Goal: Task Accomplishment & Management: Manage account settings

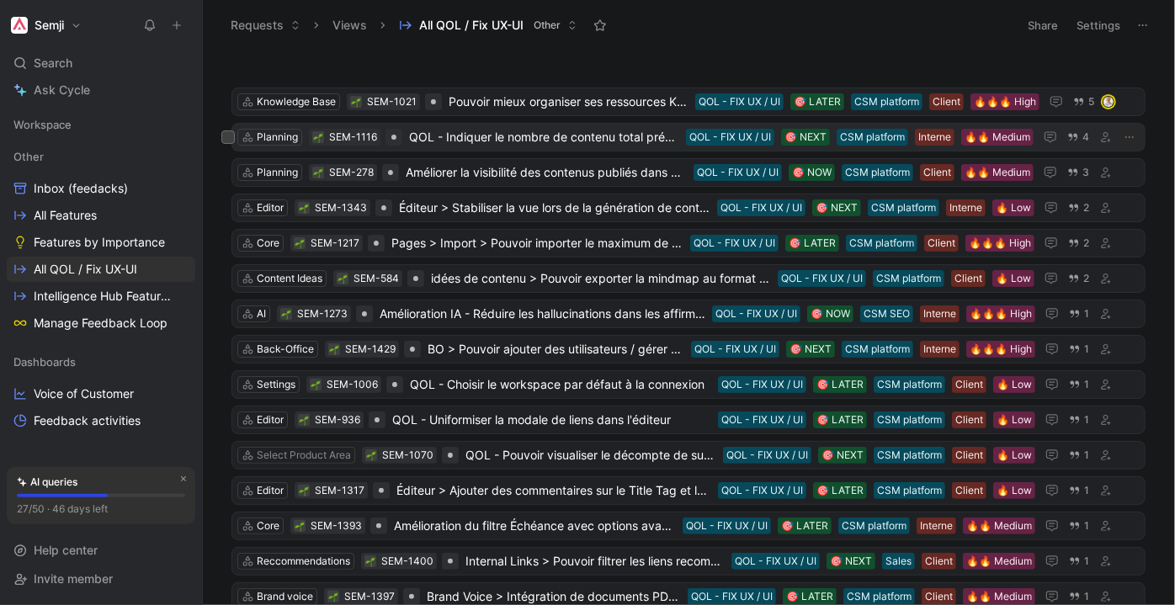
click at [561, 136] on span "QOL - Indiquer le nombre de contenu total présents dans un dossier parent" at bounding box center [544, 137] width 270 height 20
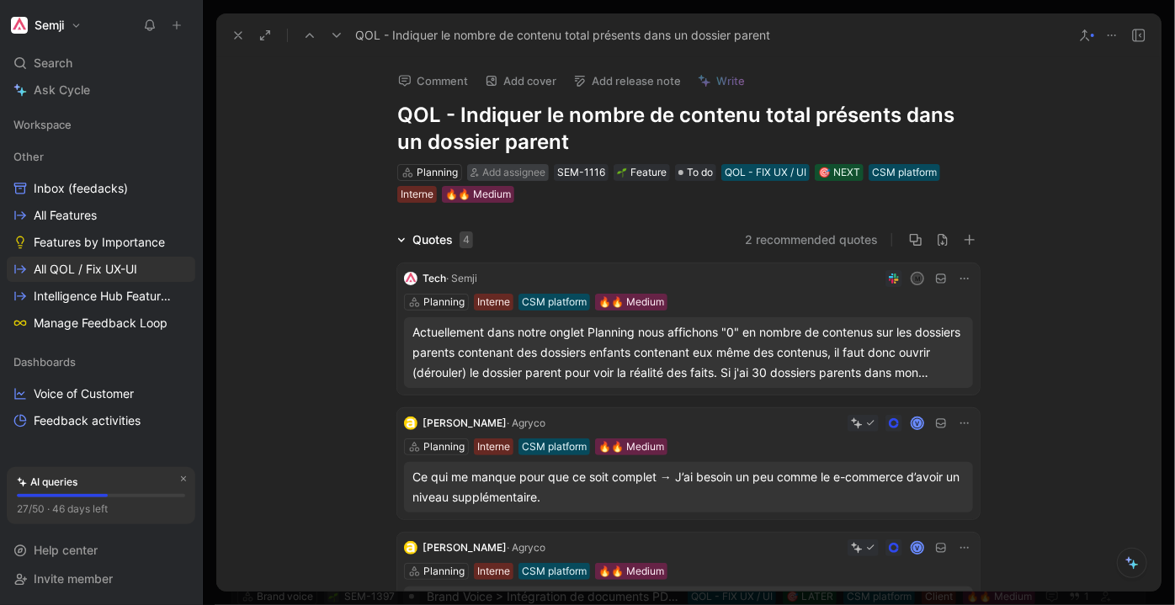
click at [516, 175] on span "Add assignee" at bounding box center [513, 172] width 63 height 13
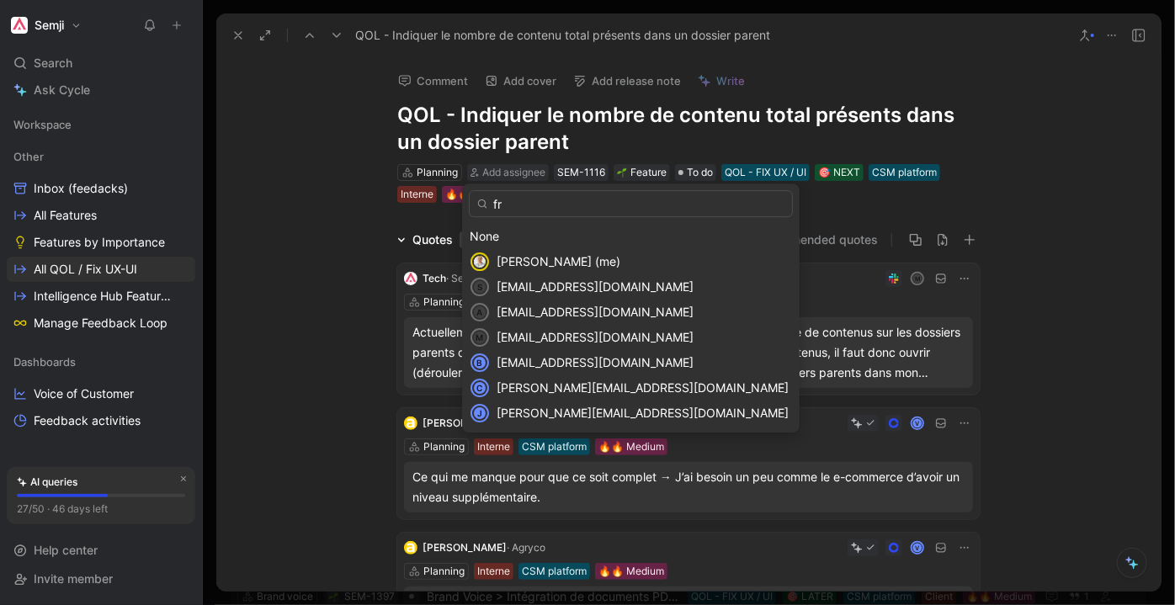
type input "fra"
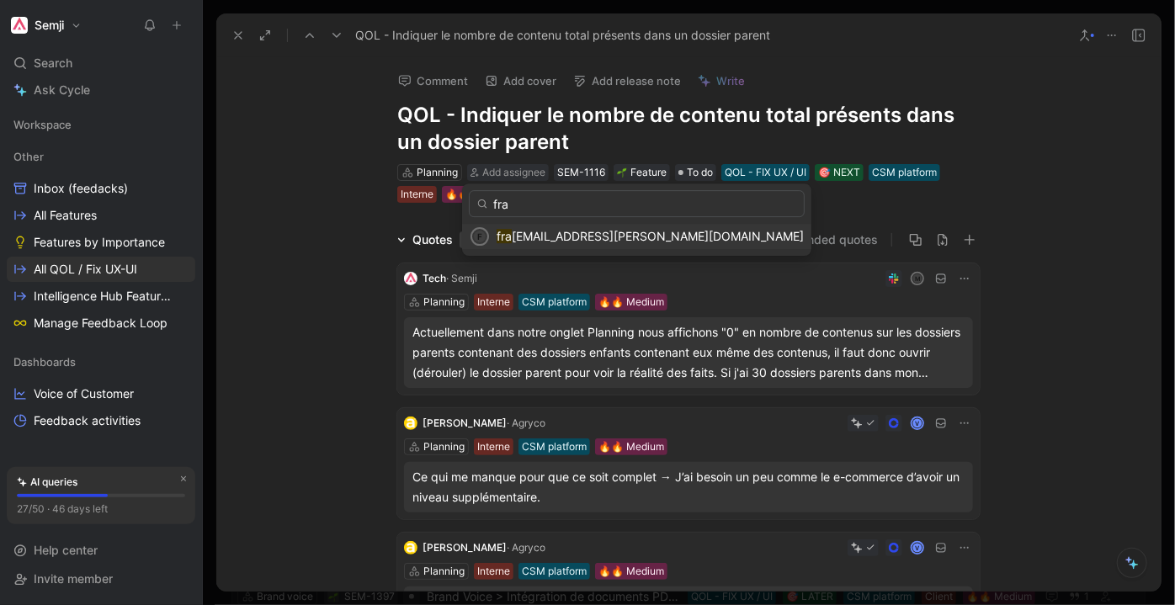
click at [545, 238] on span "[EMAIL_ADDRESS][PERSON_NAME][DOMAIN_NAME]" at bounding box center [658, 236] width 292 height 14
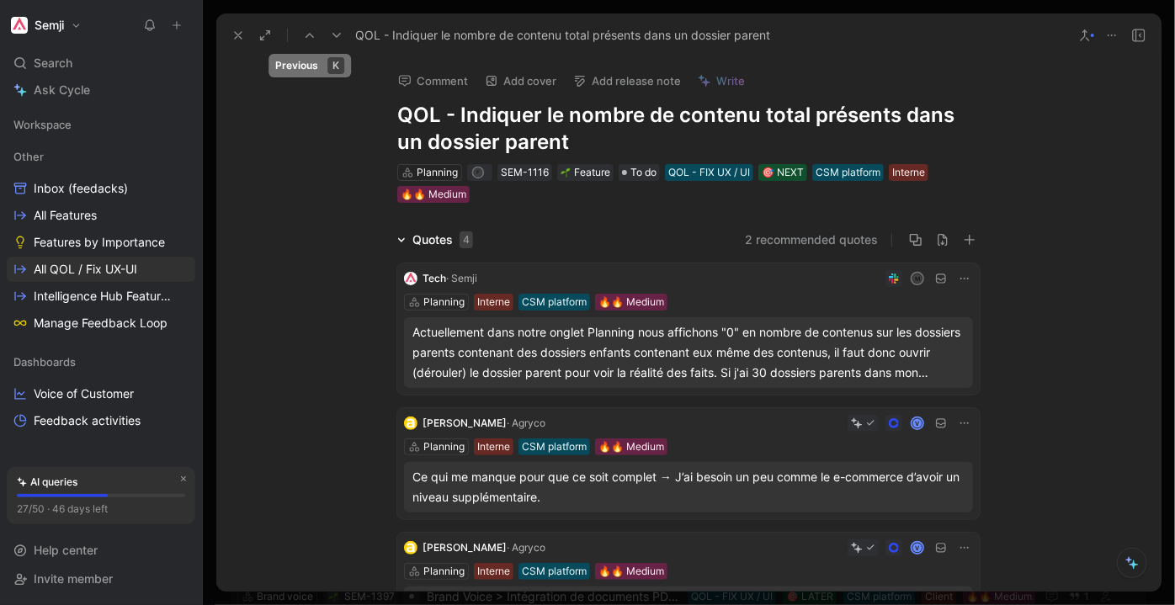
click at [304, 42] on button at bounding box center [310, 36] width 24 height 24
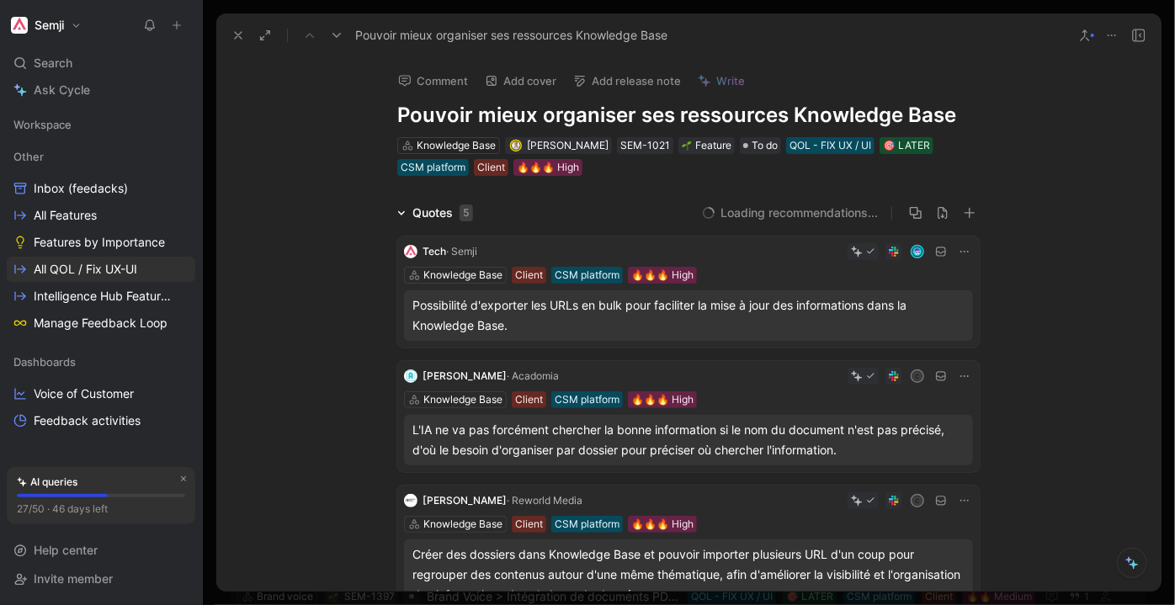
click at [337, 40] on icon at bounding box center [336, 35] width 13 height 13
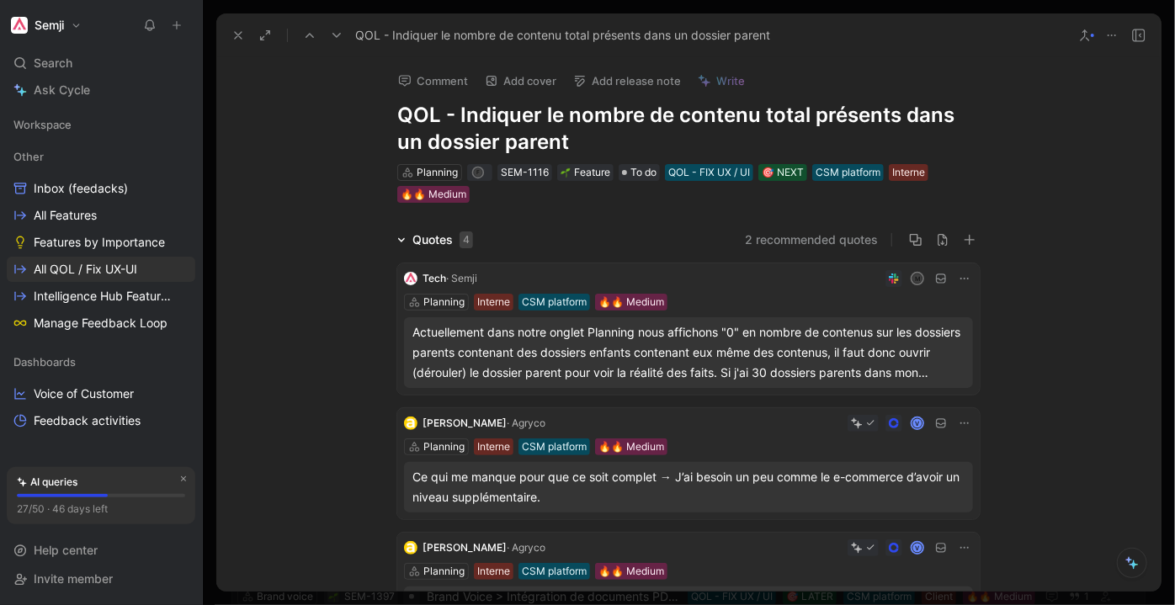
click at [337, 40] on icon at bounding box center [336, 35] width 13 height 13
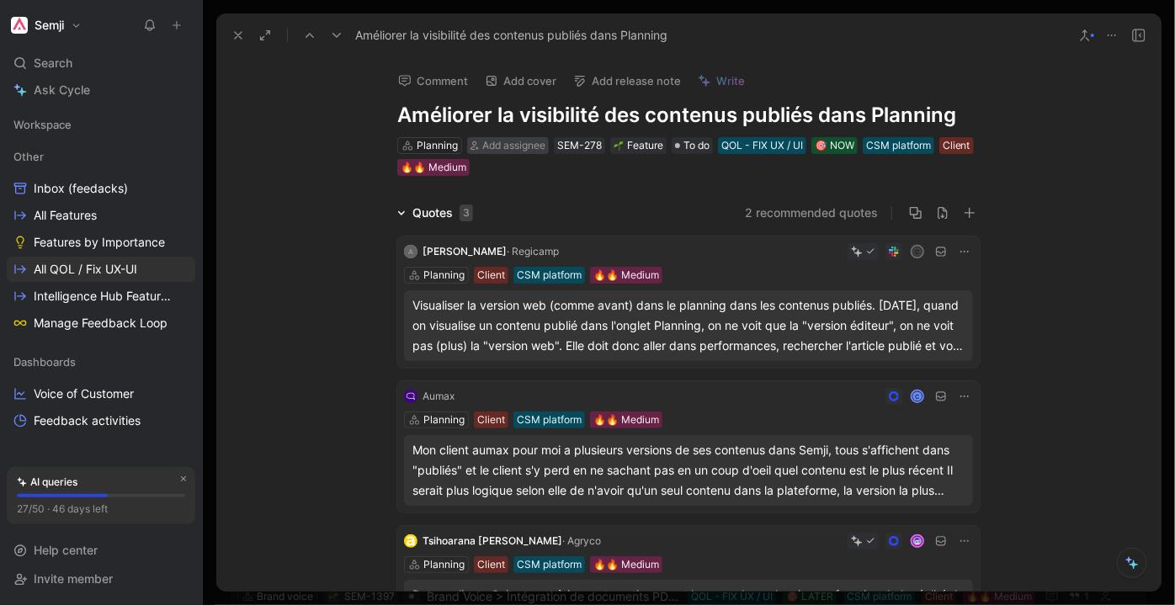
click at [513, 144] on span "Add assignee" at bounding box center [513, 145] width 63 height 13
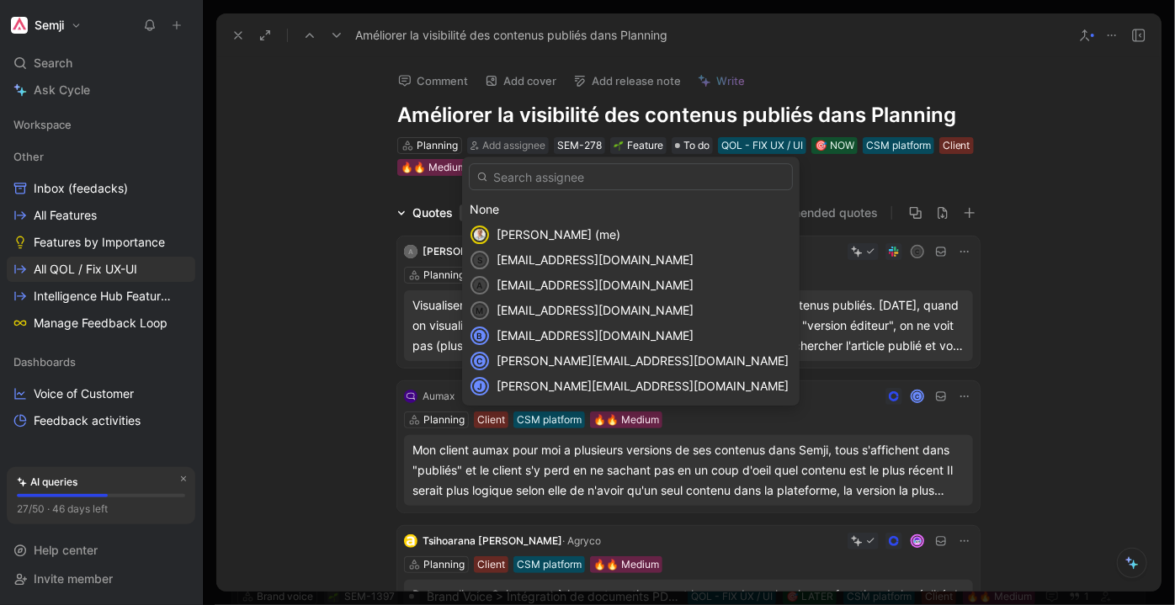
click at [503, 235] on span "[PERSON_NAME] (me)" at bounding box center [558, 234] width 124 height 14
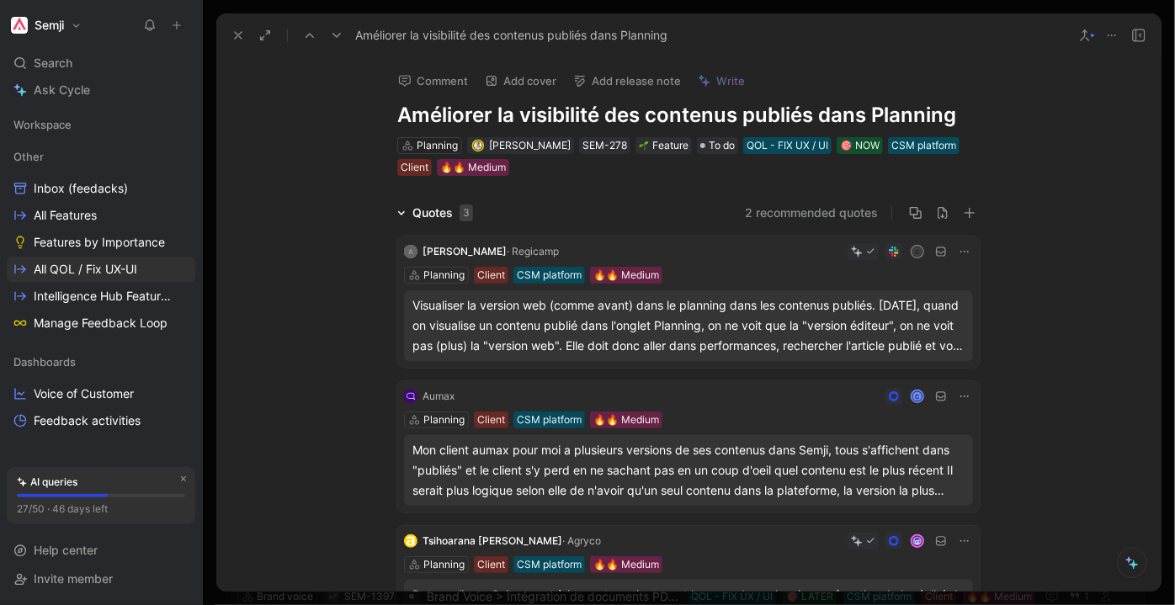
click at [335, 30] on icon at bounding box center [336, 35] width 13 height 13
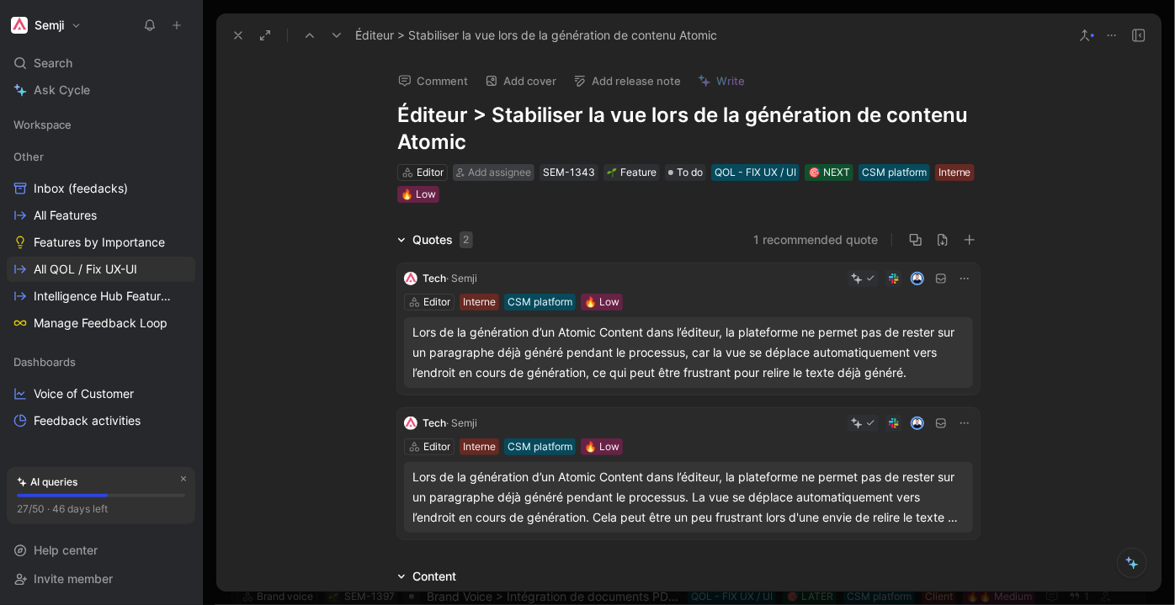
click at [506, 170] on span "Add assignee" at bounding box center [499, 172] width 63 height 13
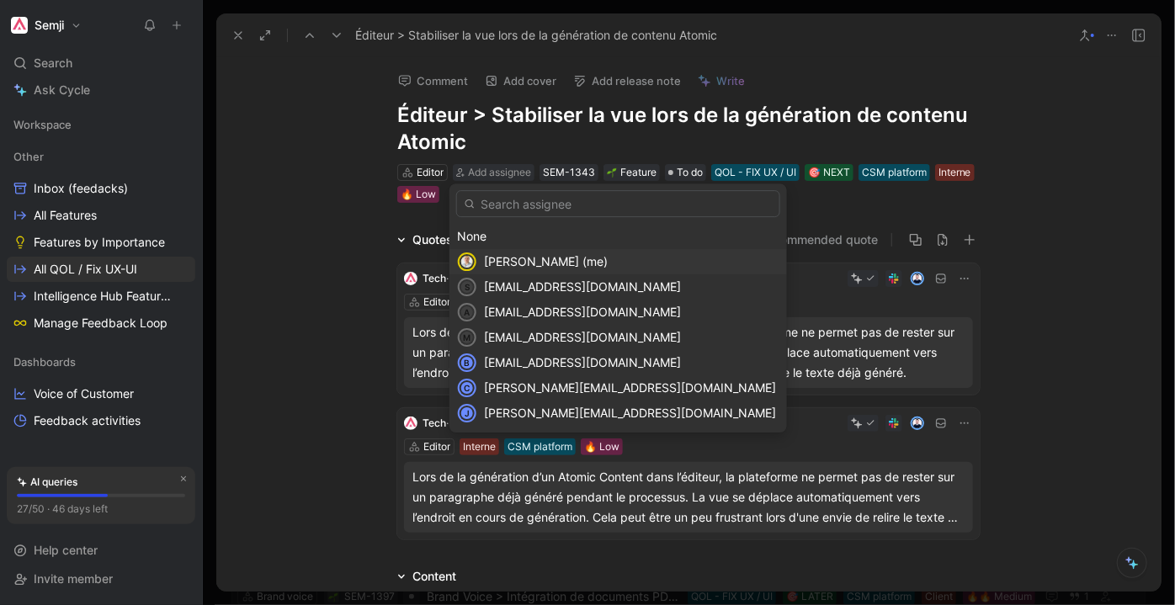
click at [532, 259] on span "[PERSON_NAME] (me)" at bounding box center [546, 261] width 124 height 14
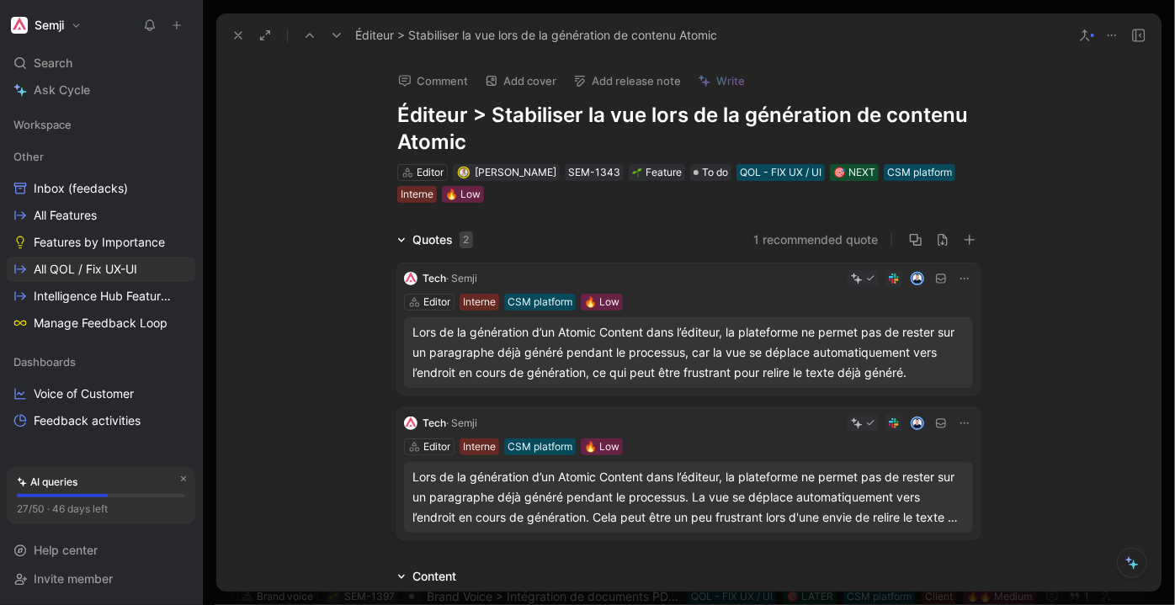
click at [333, 39] on icon at bounding box center [336, 35] width 13 height 13
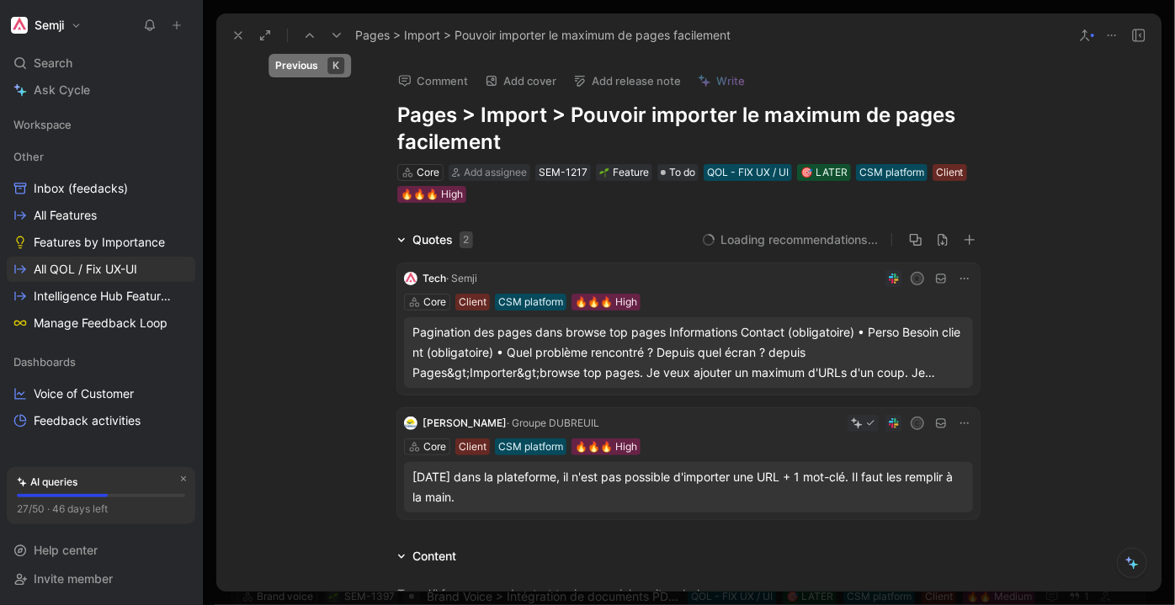
click at [310, 33] on icon at bounding box center [309, 35] width 13 height 13
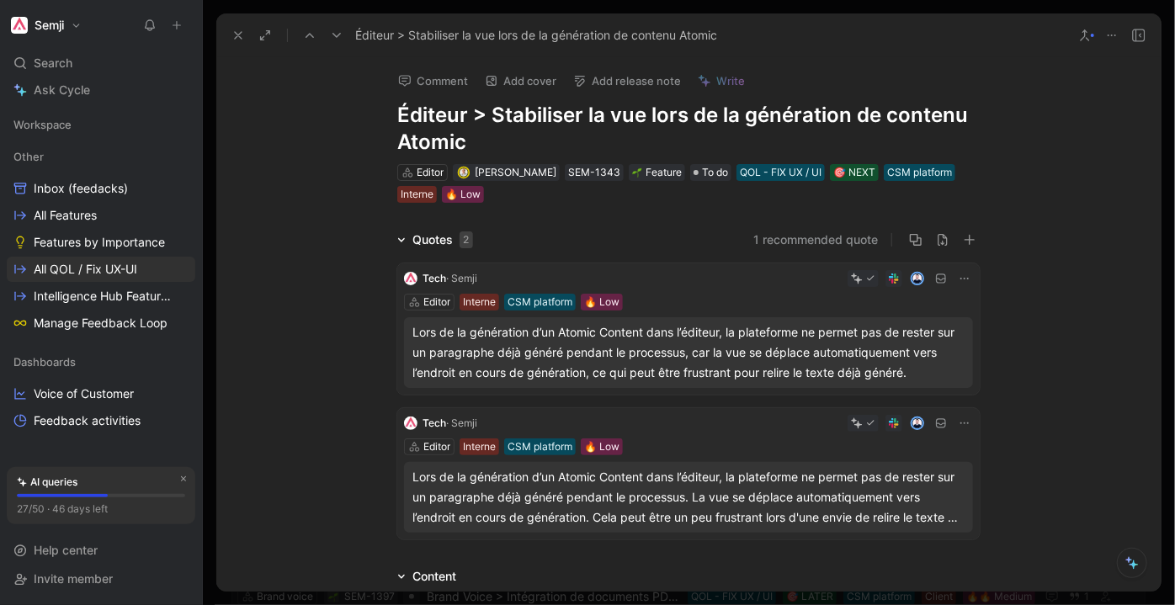
click at [310, 33] on icon at bounding box center [309, 35] width 13 height 13
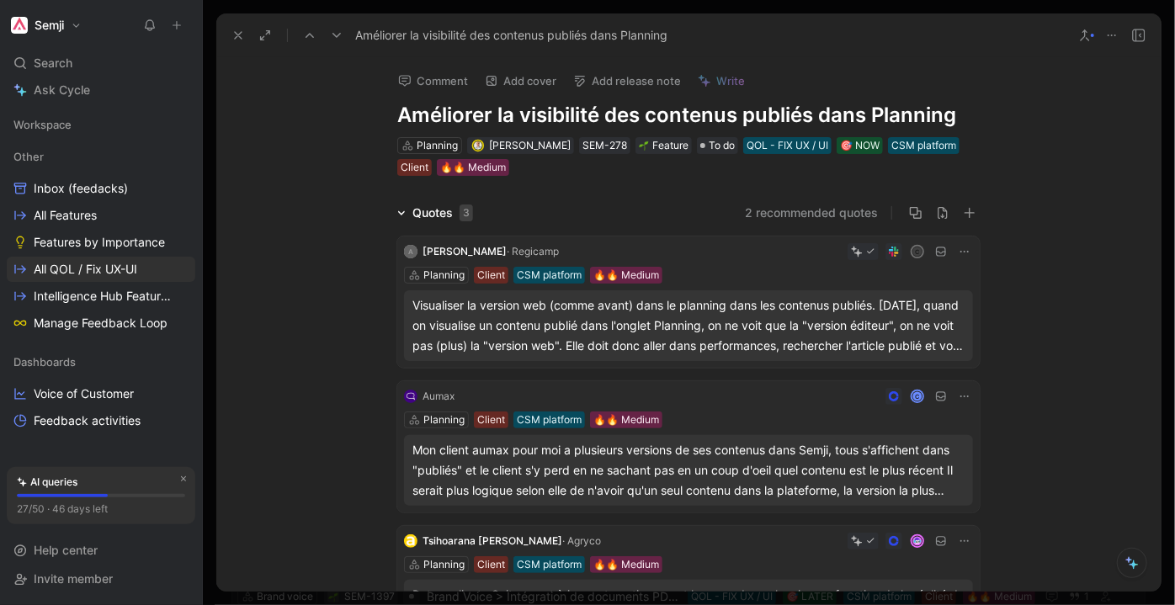
click at [325, 37] on button at bounding box center [337, 36] width 24 height 24
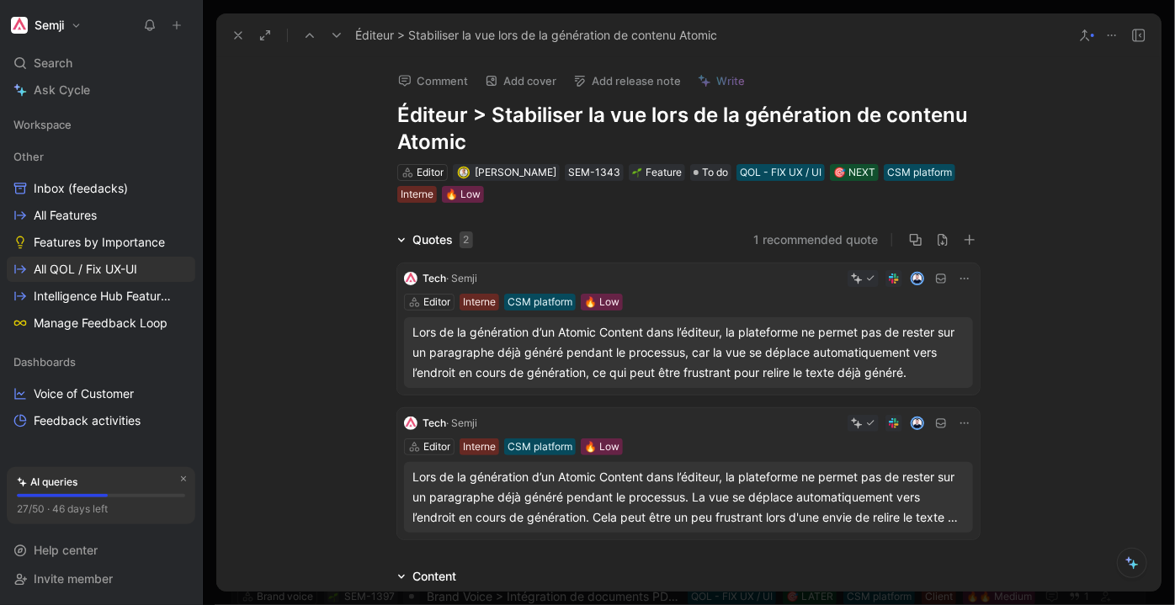
click at [331, 35] on icon at bounding box center [336, 35] width 13 height 13
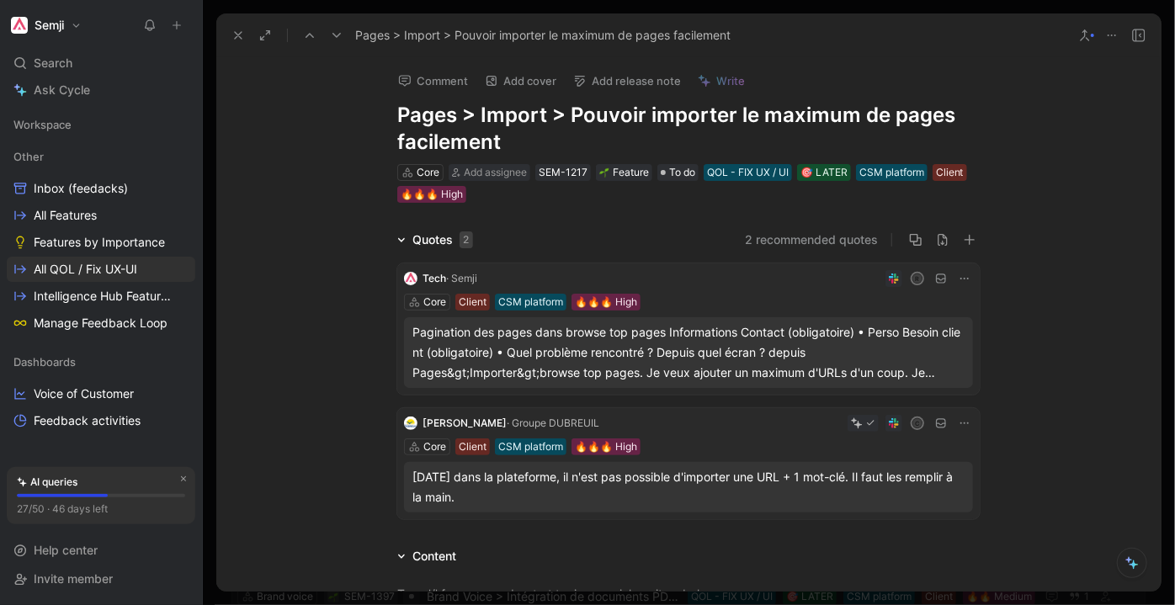
click at [506, 283] on div "r" at bounding box center [728, 278] width 489 height 17
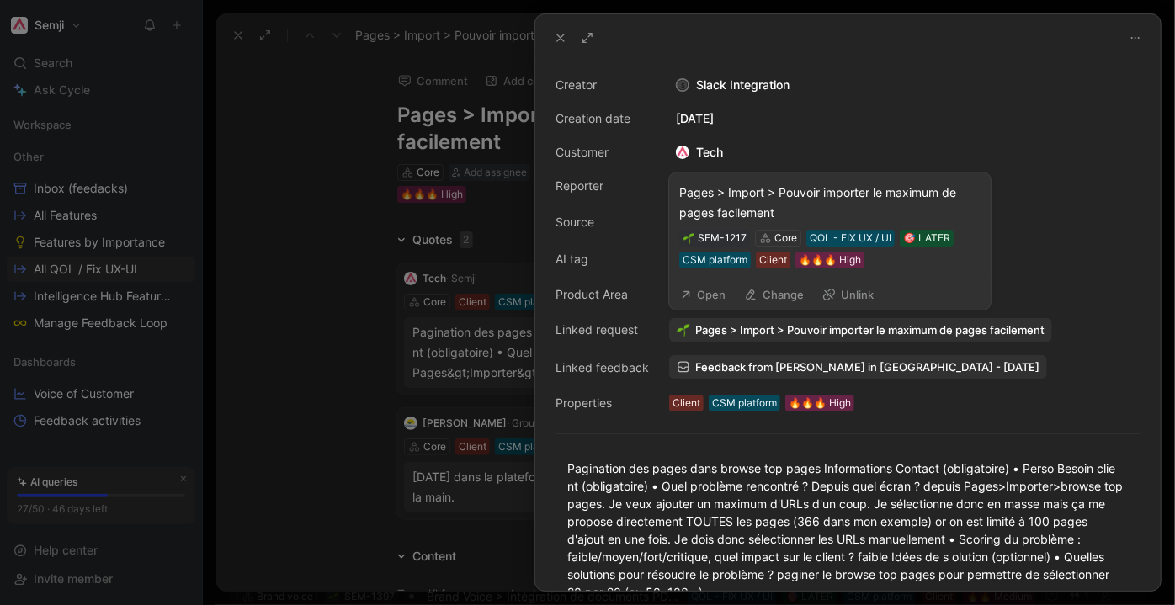
click at [848, 328] on span "Pages > Import > Pouvoir importer le maximum de pages facilement" at bounding box center [869, 329] width 349 height 15
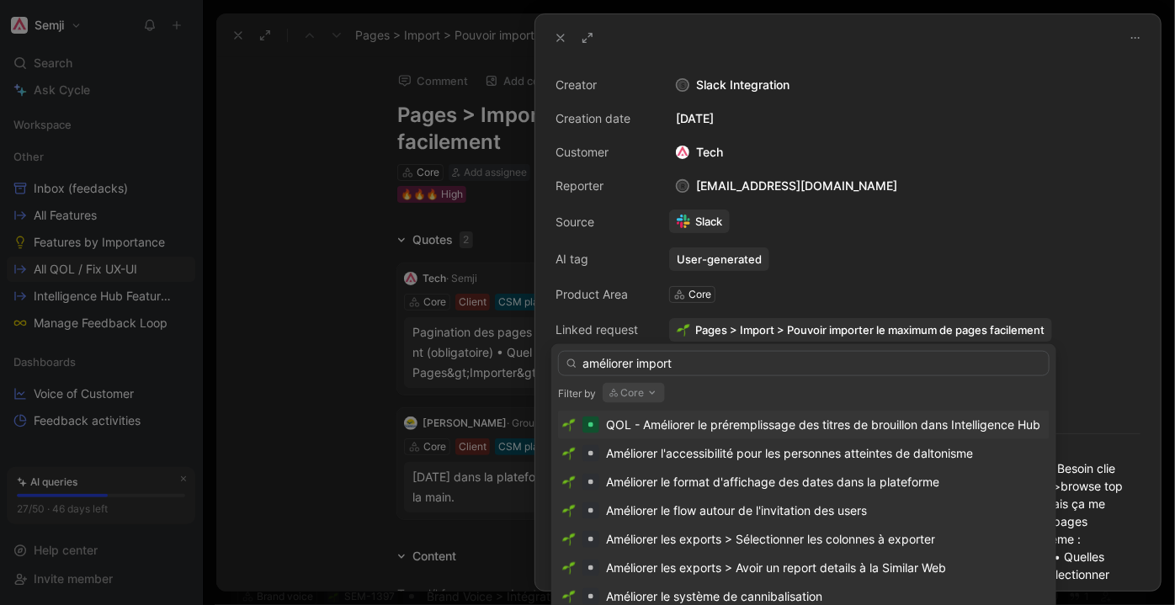
type input "améliorer import"
click at [645, 395] on icon "button" at bounding box center [651, 392] width 13 height 13
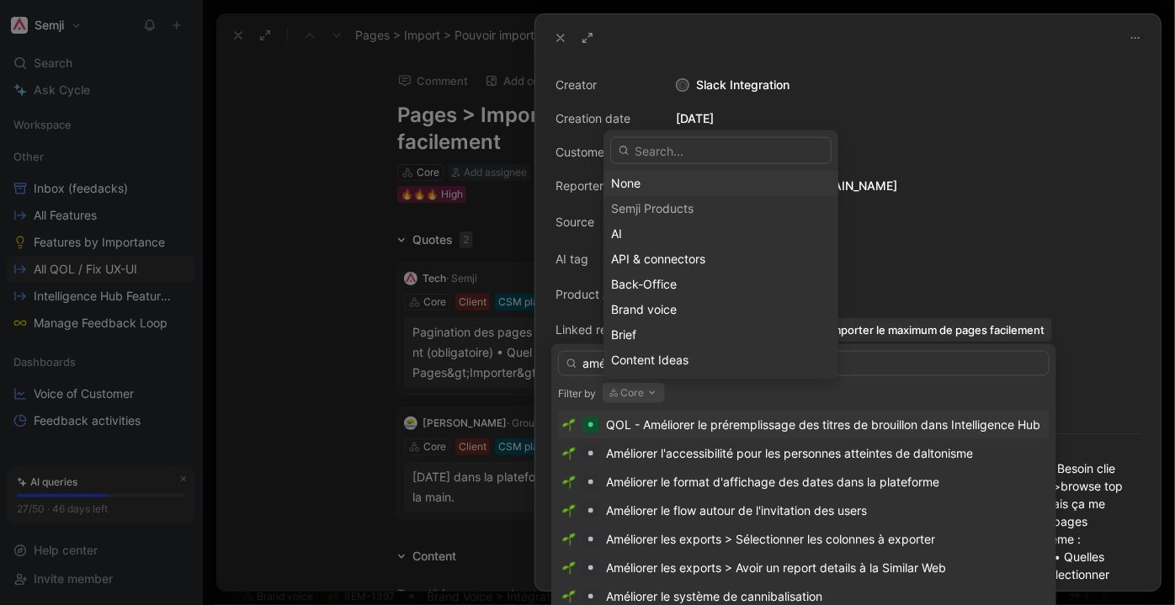
click at [648, 188] on div "None" at bounding box center [721, 183] width 220 height 20
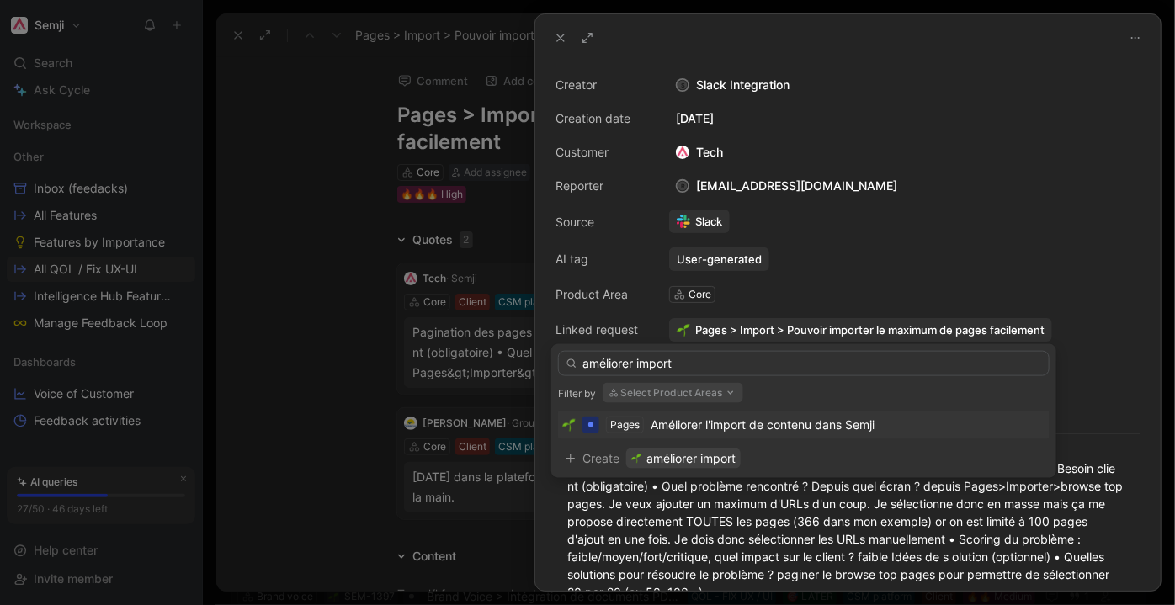
click at [715, 427] on span "Améliorer l'import de contenu dans Semji" at bounding box center [762, 424] width 224 height 14
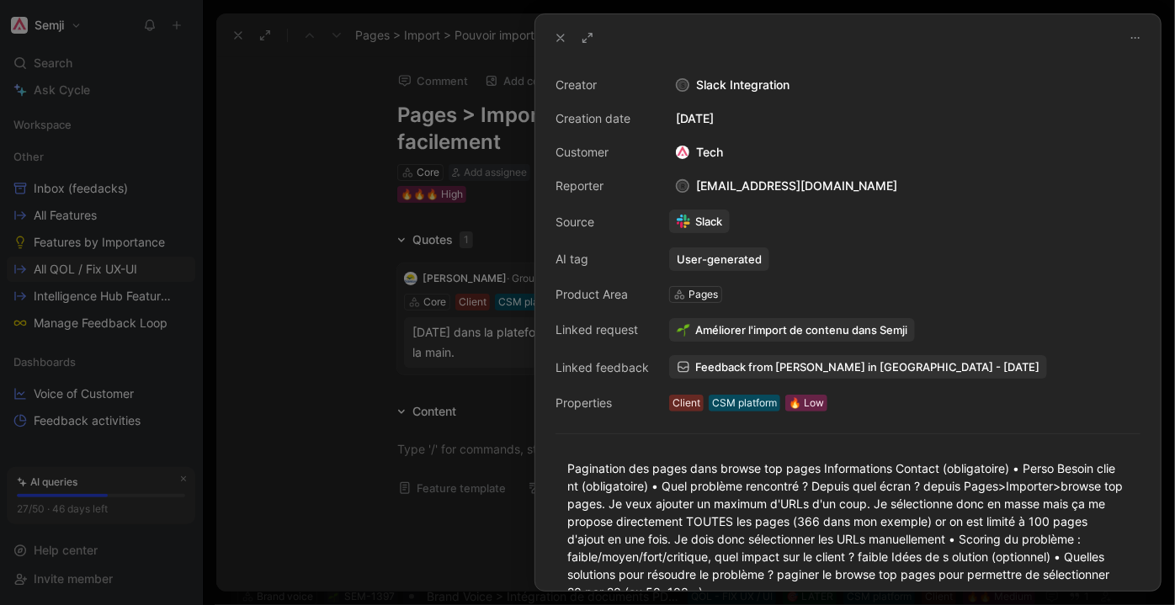
click at [501, 405] on div at bounding box center [587, 302] width 1175 height 605
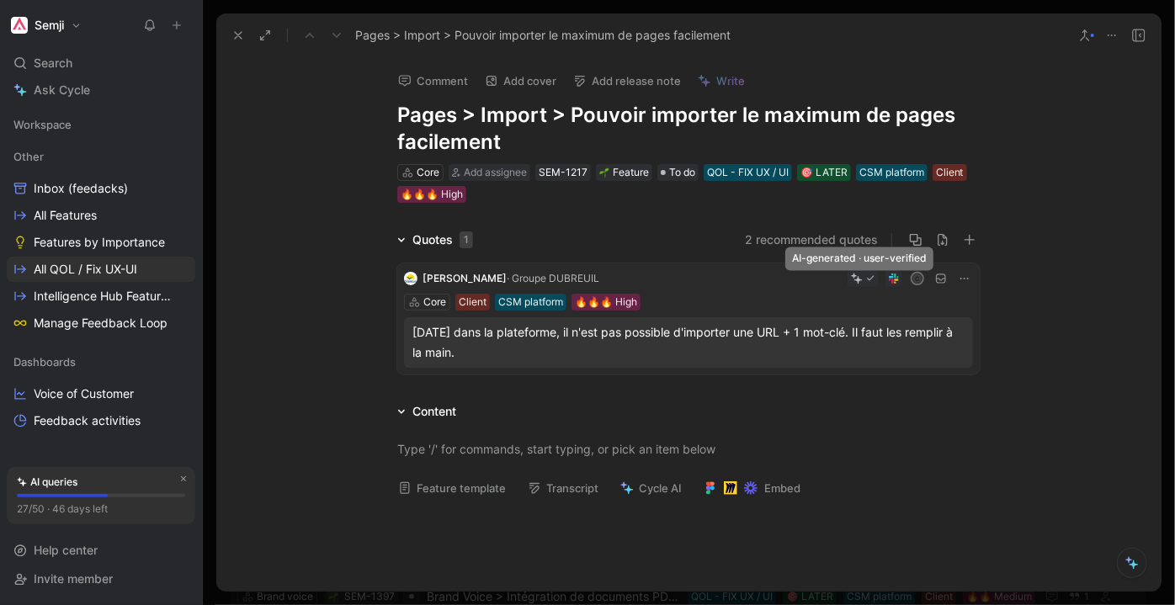
click at [730, 277] on div "c" at bounding box center [789, 278] width 367 height 17
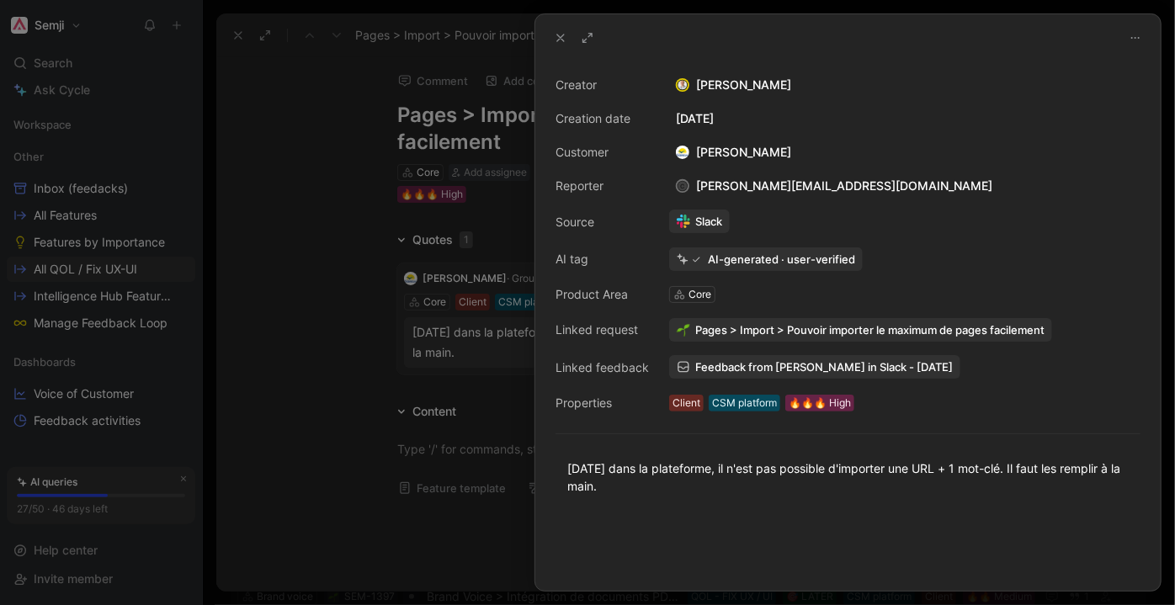
click at [803, 325] on span "Pages > Import > Pouvoir importer le maximum de pages facilement" at bounding box center [869, 329] width 349 height 15
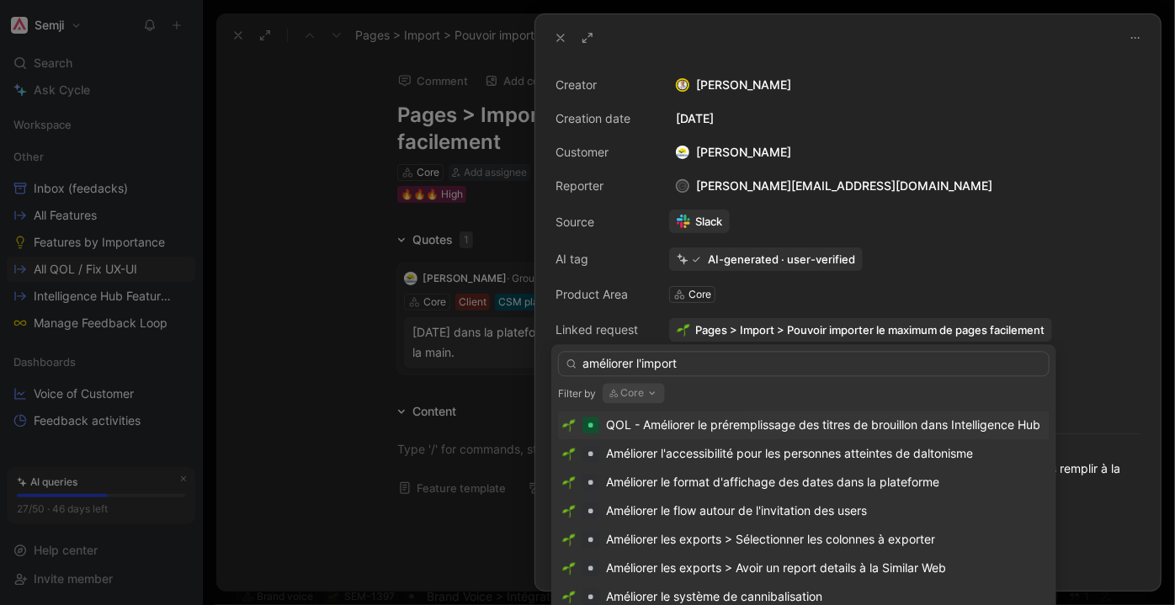
type input "améliorer l'import"
click at [638, 395] on button "Core" at bounding box center [633, 393] width 62 height 20
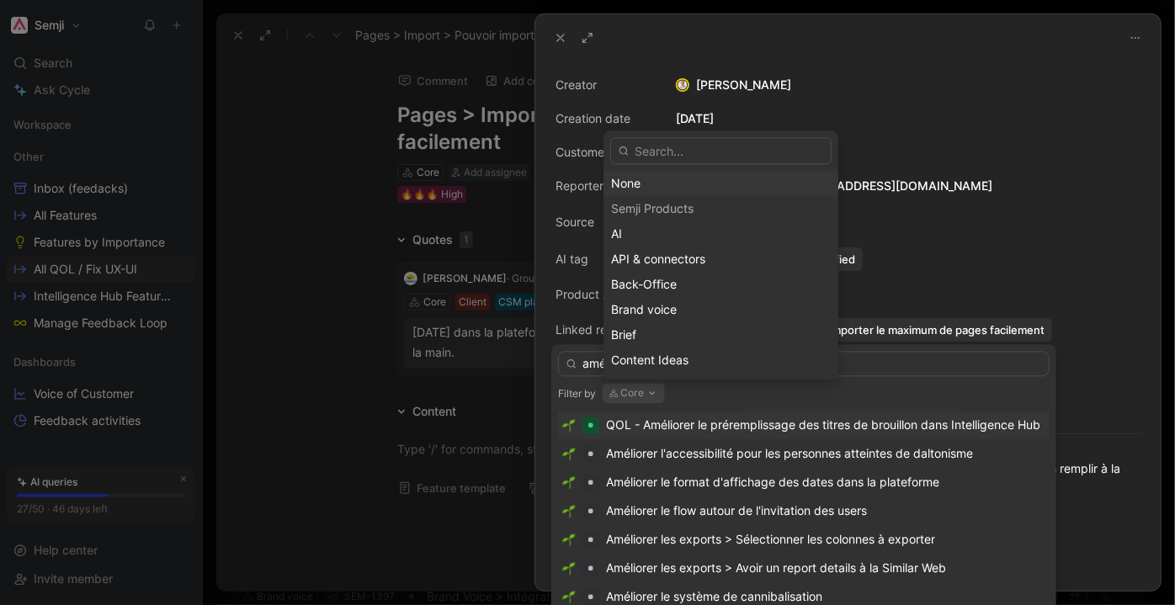
click at [661, 183] on div "None" at bounding box center [721, 184] width 220 height 20
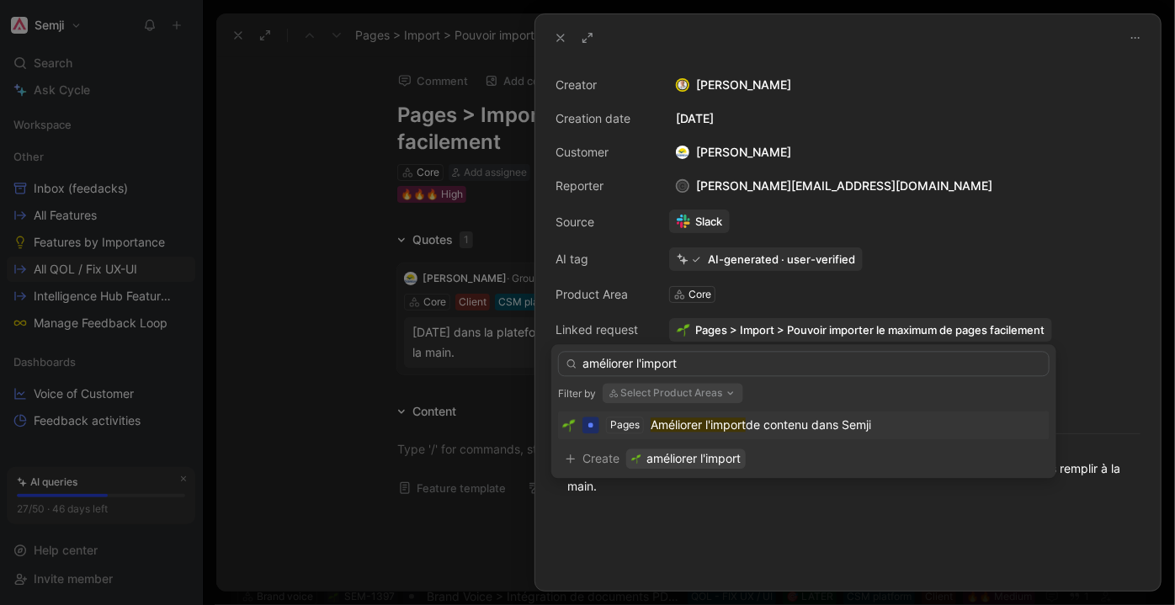
click at [695, 427] on mark "Améliorer l'import" at bounding box center [697, 424] width 95 height 14
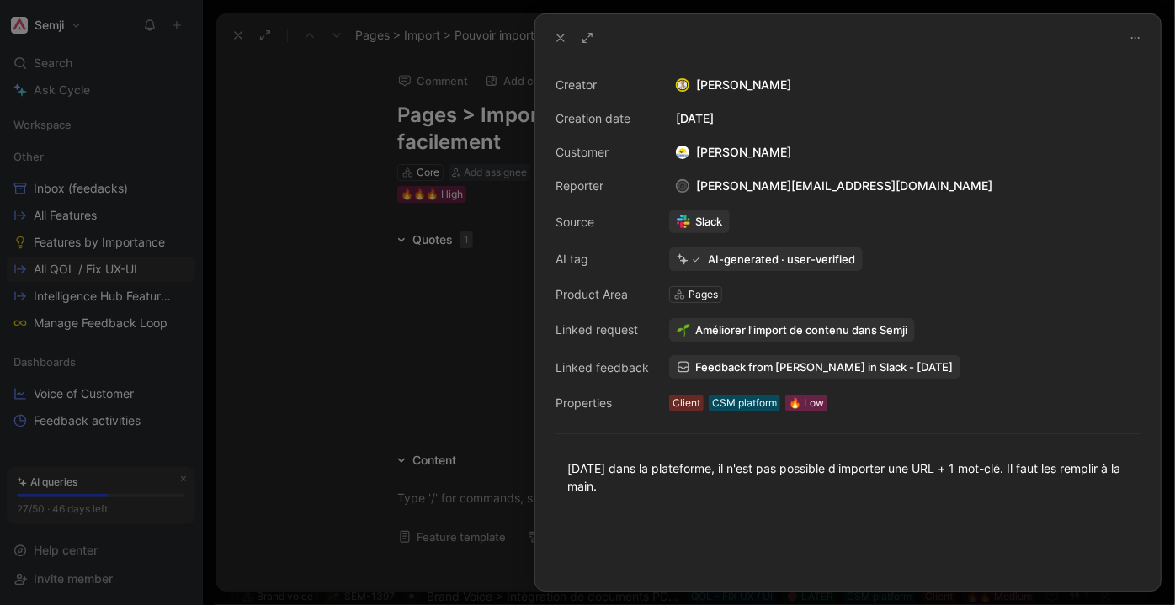
click at [427, 347] on div at bounding box center [587, 302] width 1175 height 605
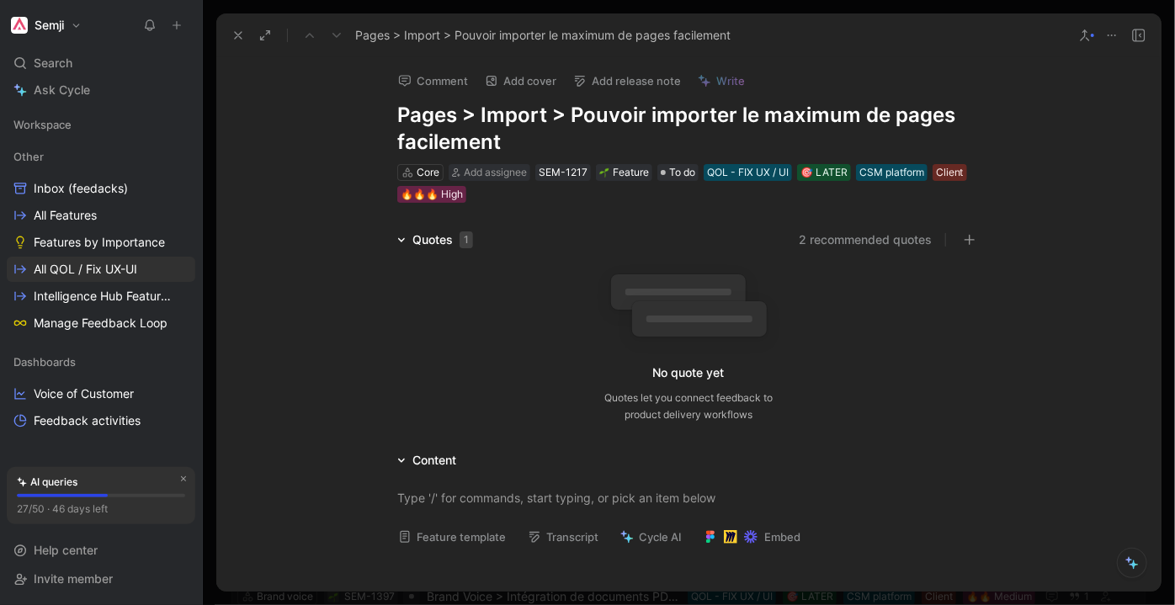
click at [1111, 37] on icon at bounding box center [1111, 35] width 13 height 13
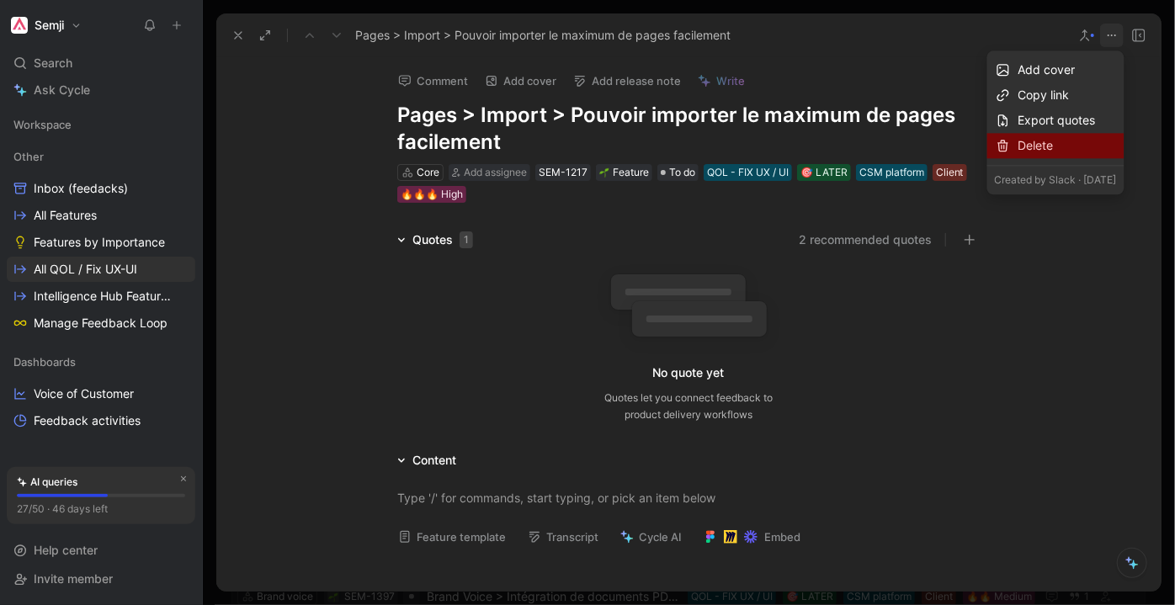
click at [1018, 146] on div "Delete" at bounding box center [1067, 145] width 98 height 20
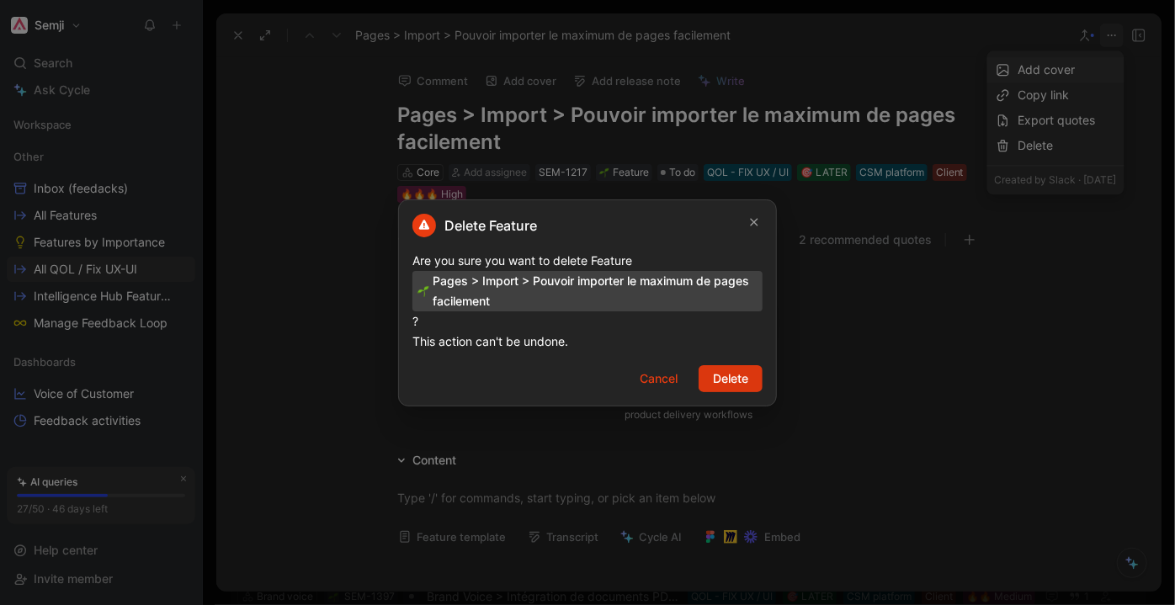
click at [744, 376] on span "Delete" at bounding box center [730, 379] width 35 height 20
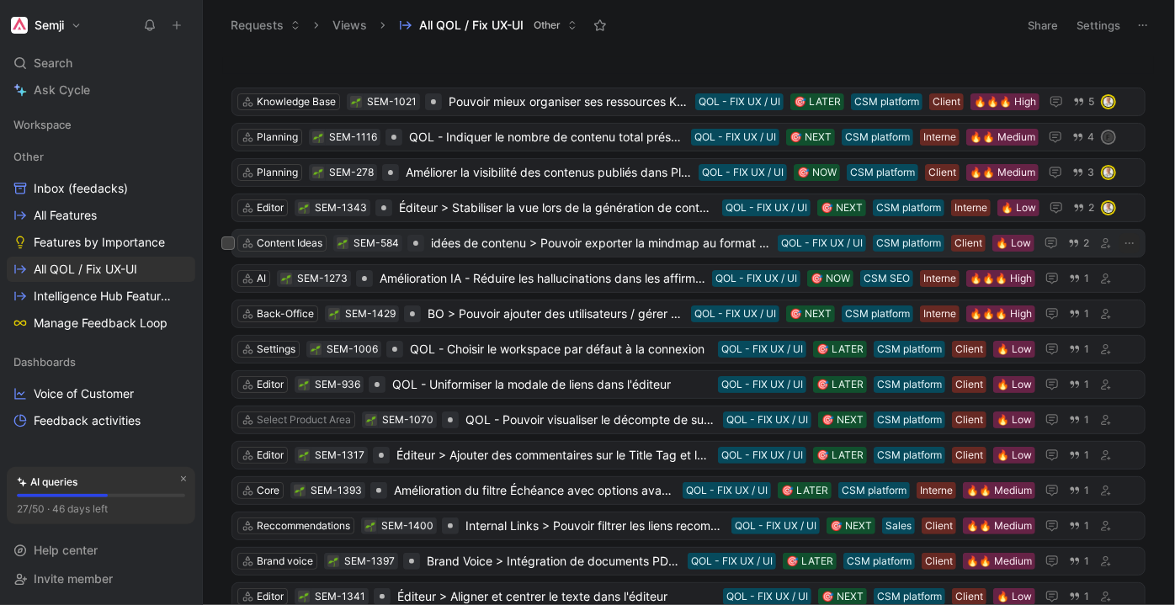
click at [529, 248] on span "idées de contenu > Pouvoir exporter la mindmap au format image" at bounding box center [601, 243] width 340 height 20
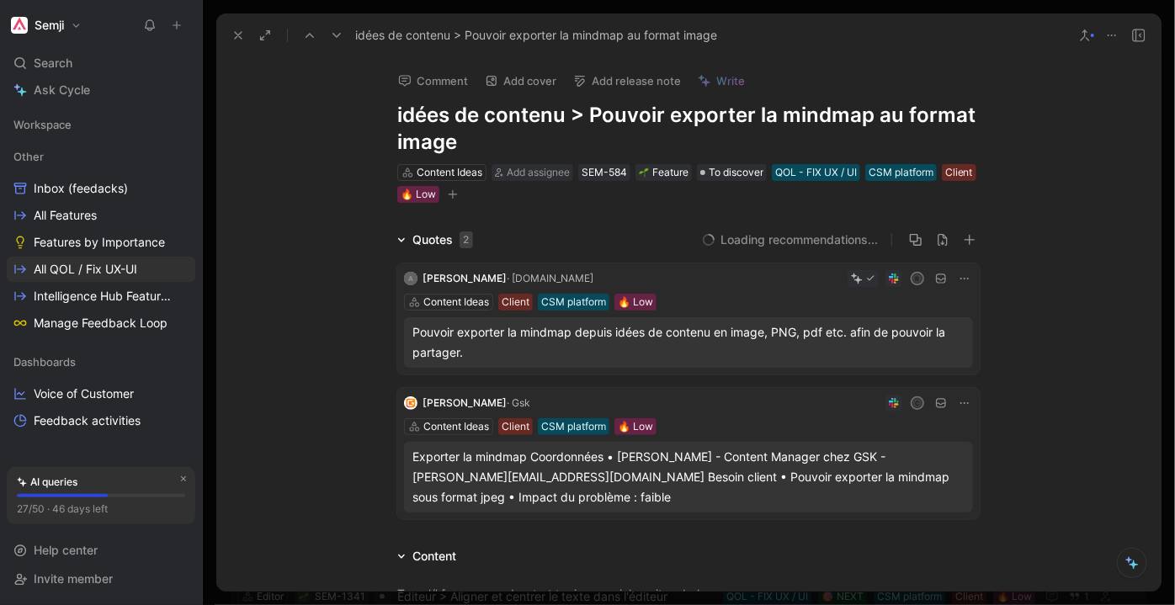
click at [1116, 33] on icon at bounding box center [1111, 35] width 13 height 13
click at [731, 164] on span "To discover" at bounding box center [735, 172] width 55 height 17
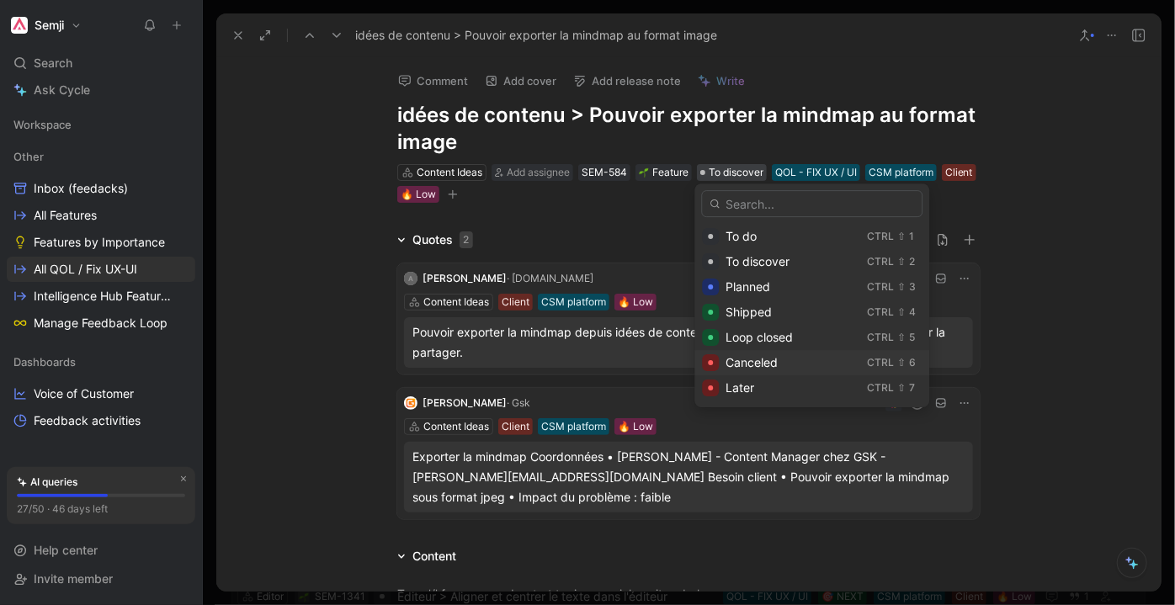
click at [777, 365] on span "Canceled" at bounding box center [751, 362] width 52 height 14
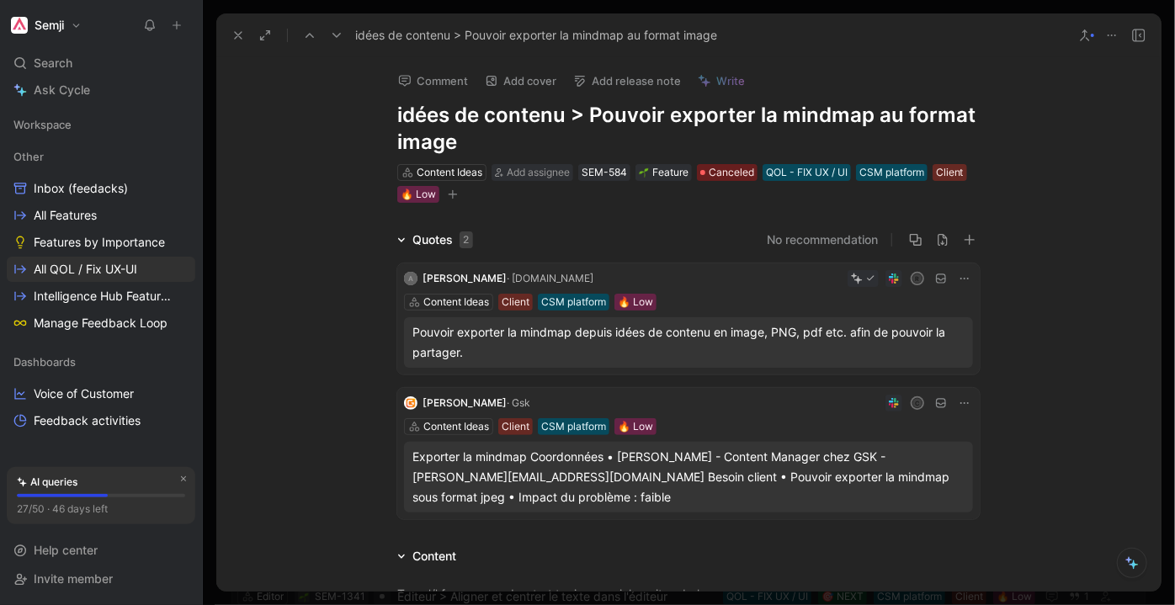
click at [337, 39] on icon at bounding box center [336, 35] width 13 height 13
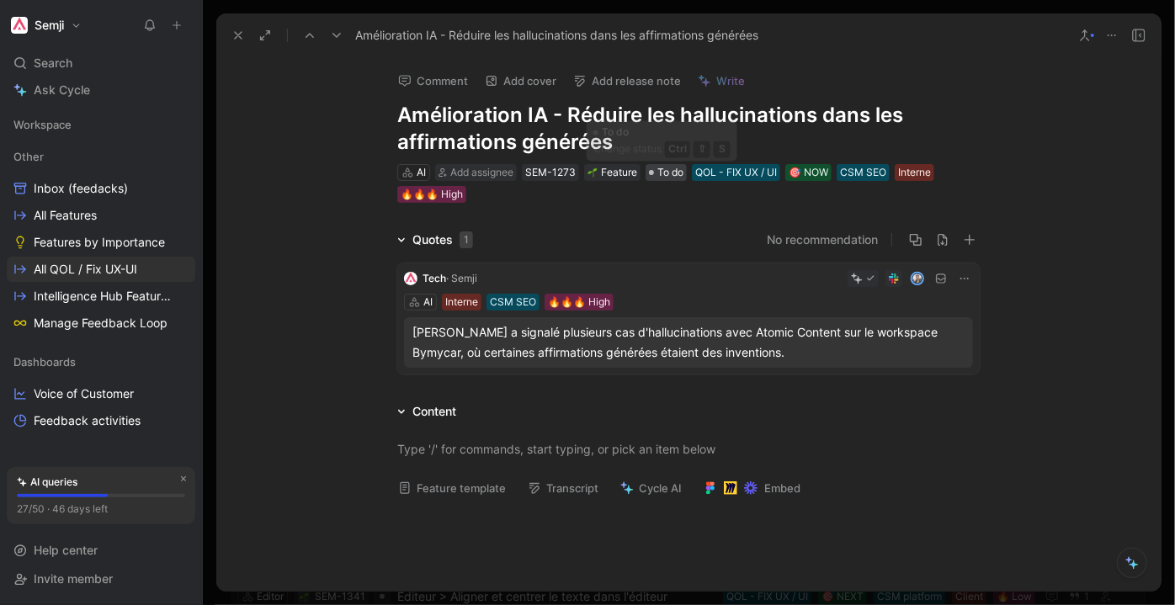
click at [674, 172] on span "To do" at bounding box center [670, 172] width 26 height 17
click at [1114, 36] on icon at bounding box center [1111, 35] width 13 height 13
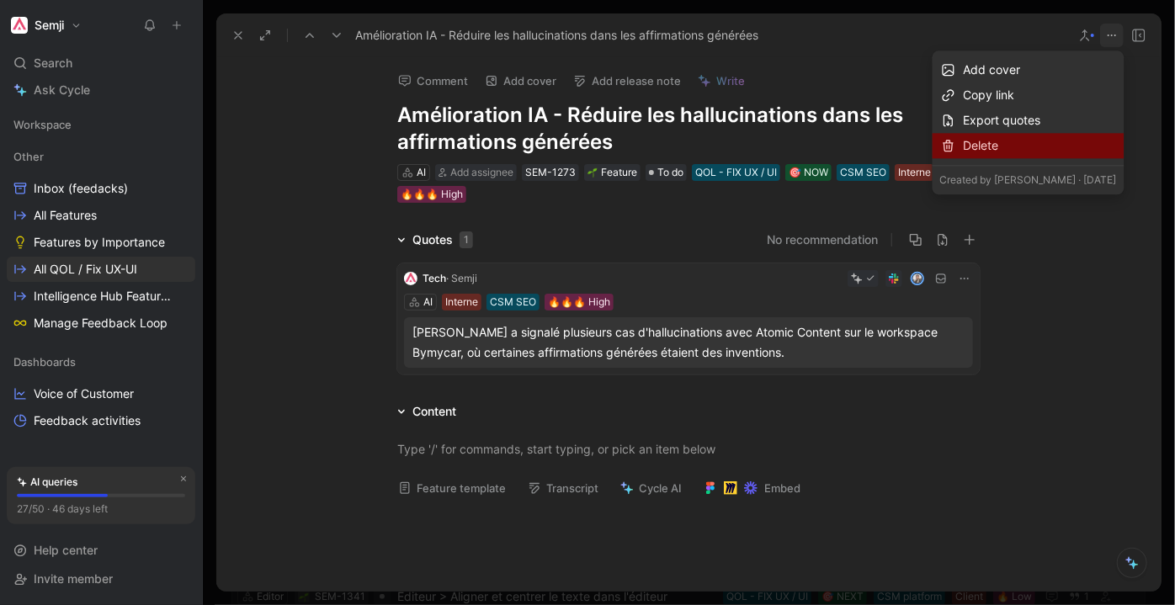
click at [1036, 147] on div "Delete" at bounding box center [1039, 145] width 153 height 20
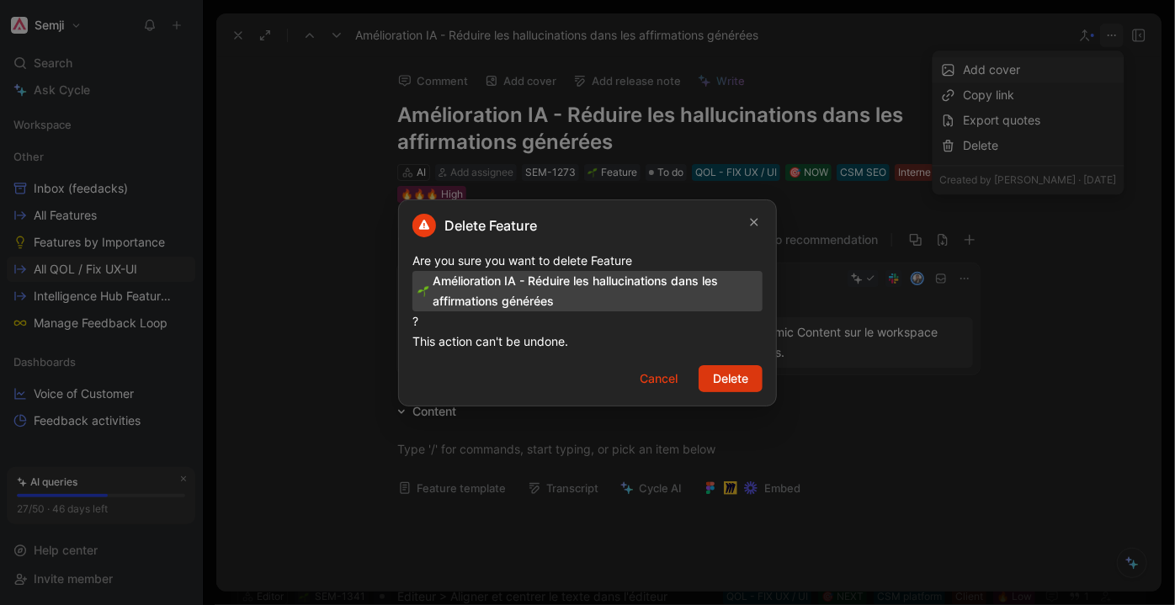
click at [718, 379] on span "Delete" at bounding box center [730, 379] width 35 height 20
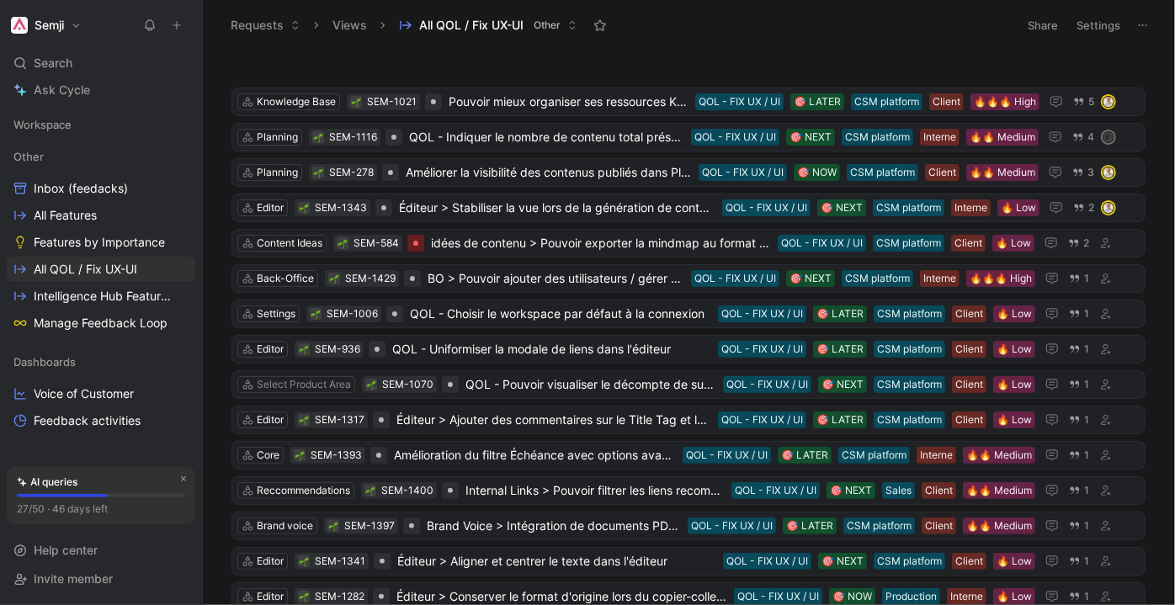
click at [1095, 21] on button "Settings" at bounding box center [1098, 25] width 59 height 24
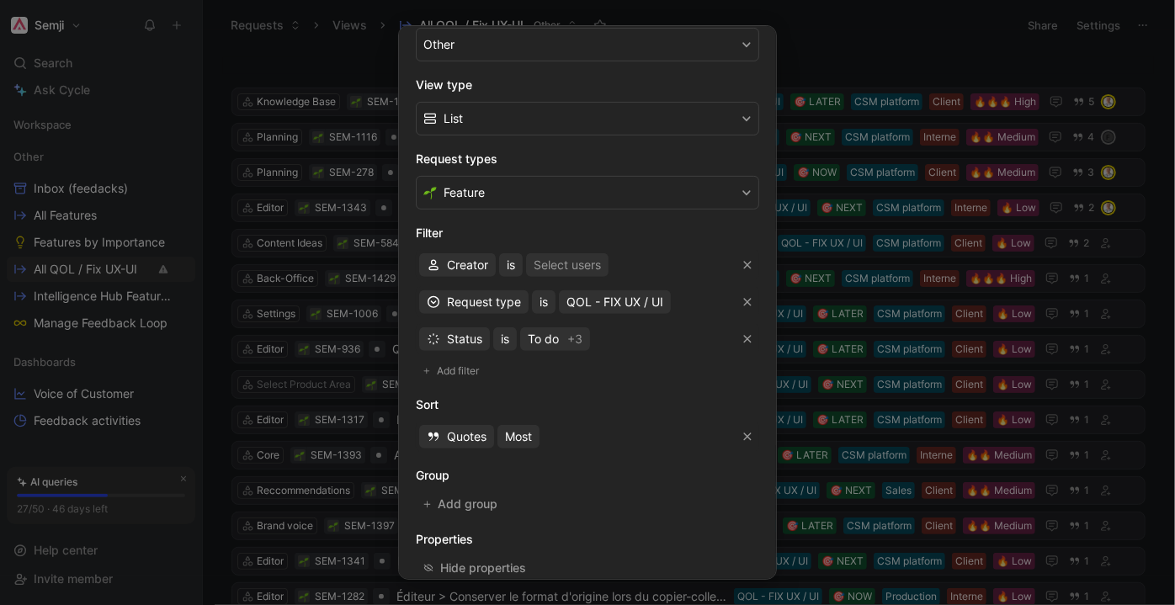
scroll to position [229, 0]
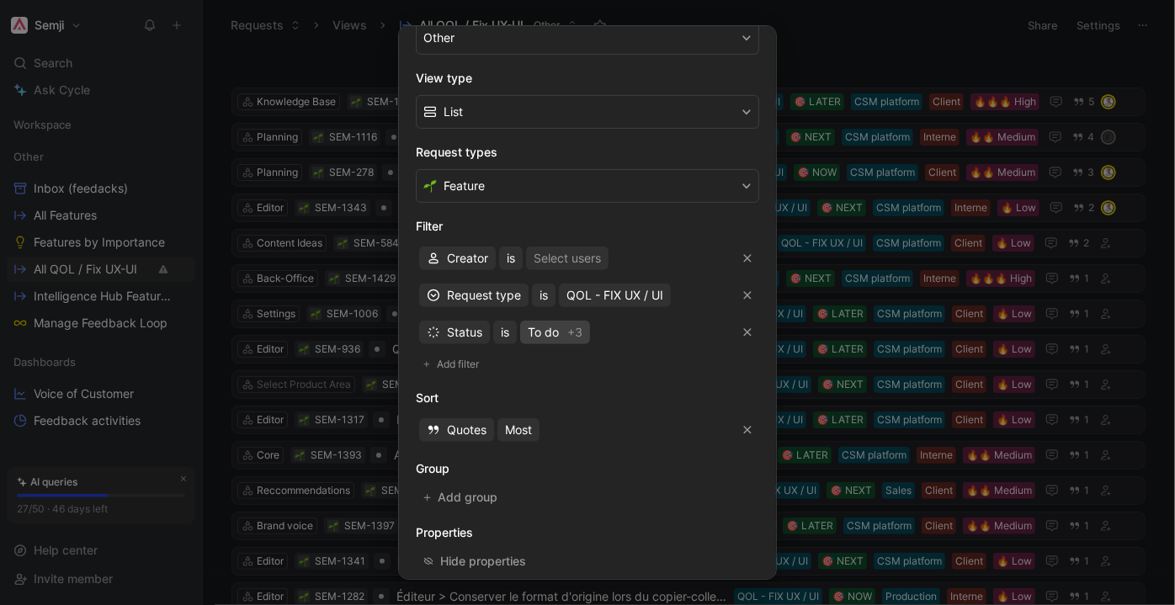
click at [563, 327] on span "To do +3" at bounding box center [555, 332] width 55 height 20
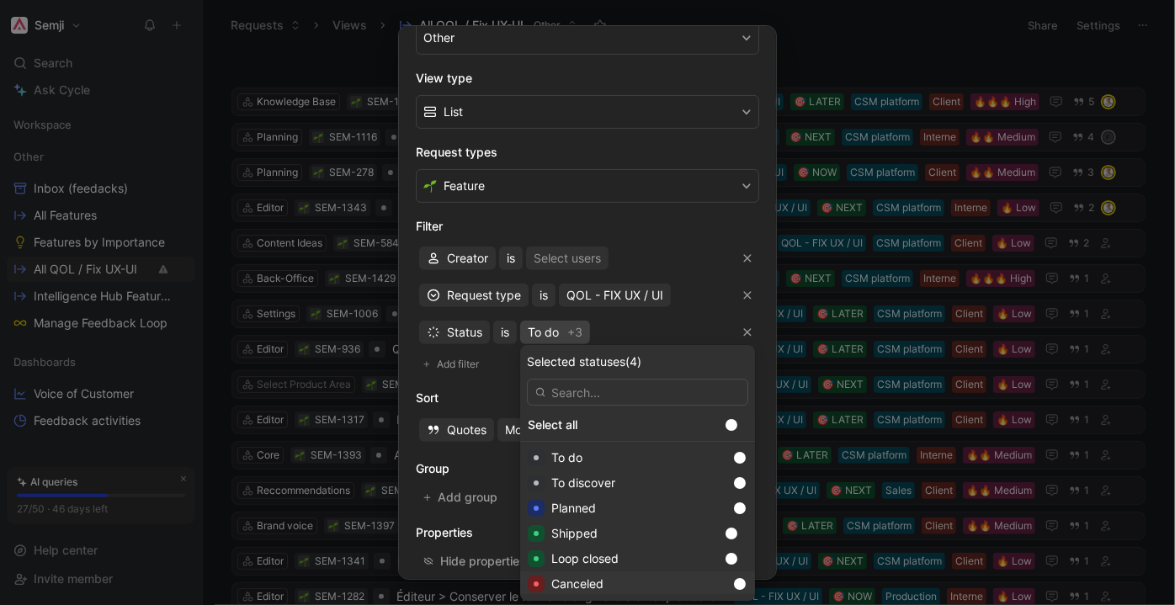
click at [734, 584] on div at bounding box center [740, 584] width 12 height 12
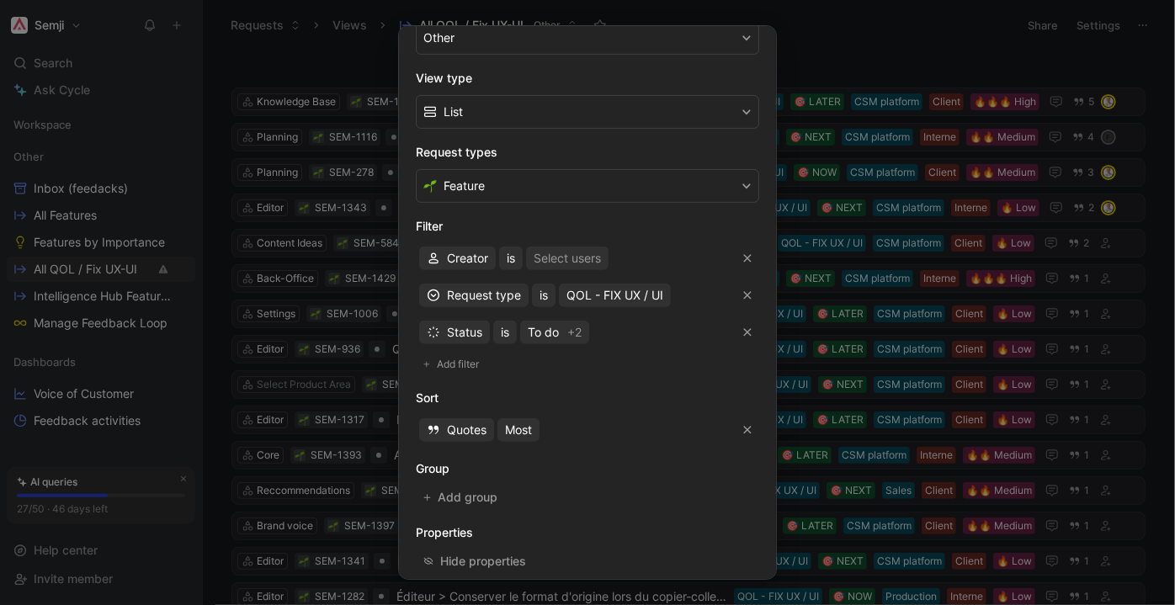
scroll to position [305, 0]
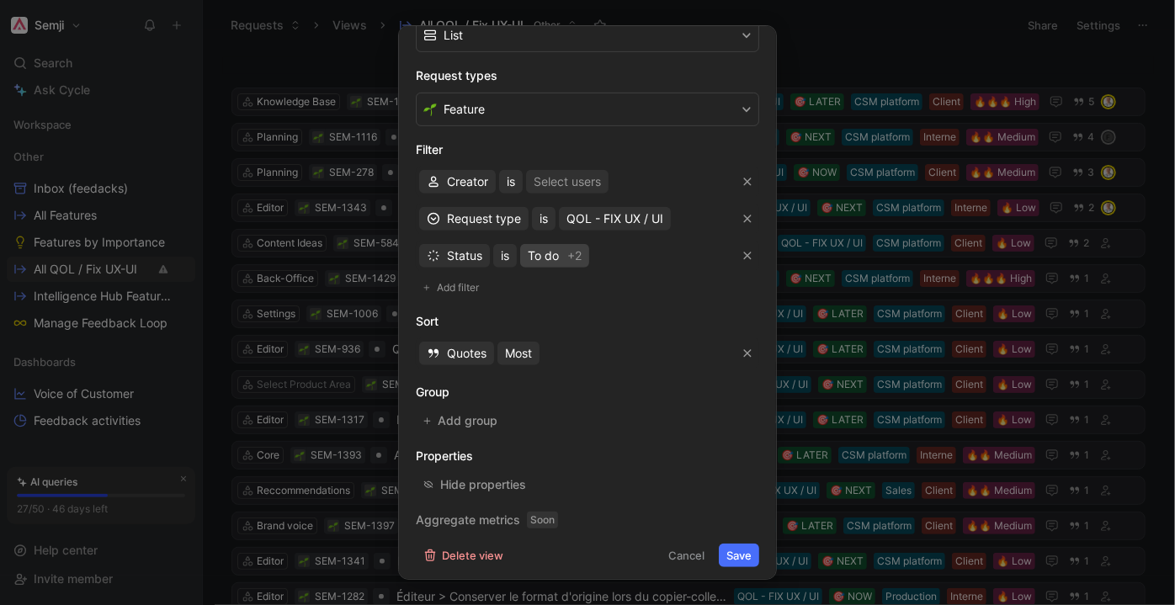
click at [544, 252] on span "To do" at bounding box center [543, 256] width 31 height 20
click at [734, 548] on button "Save" at bounding box center [739, 556] width 40 height 24
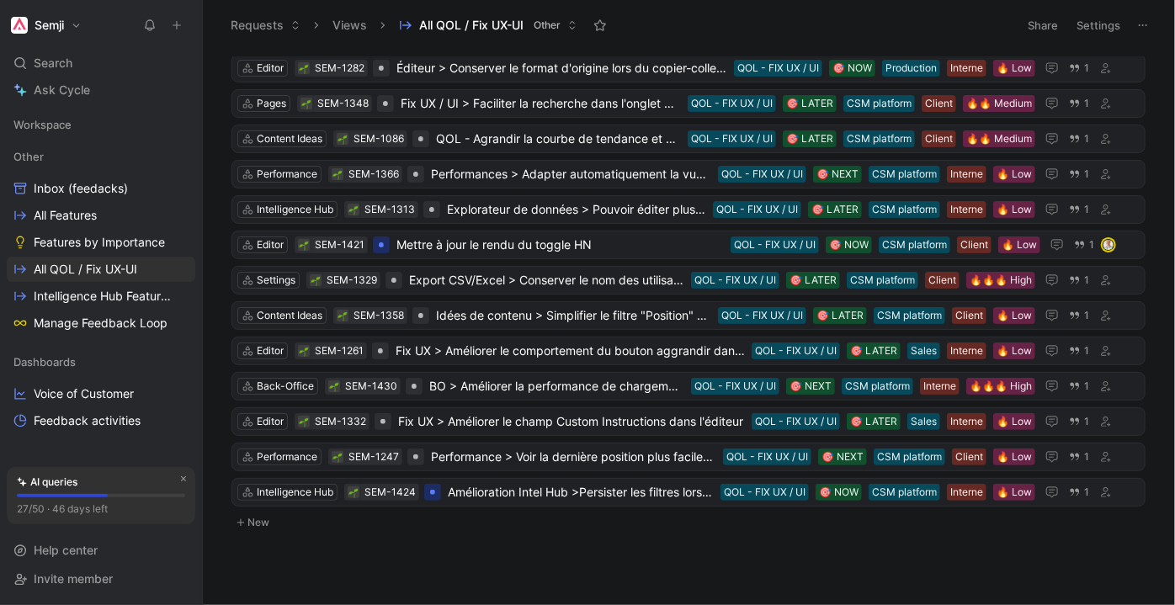
scroll to position [0, 0]
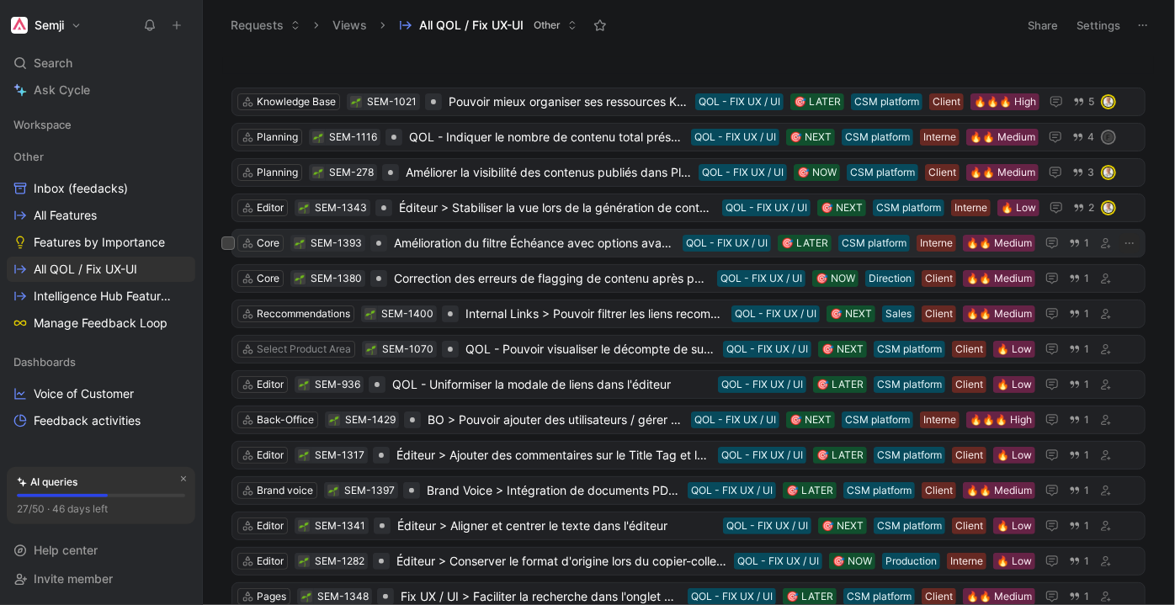
click at [547, 250] on span "Amélioration du filtre Échéance avec options avant/après" at bounding box center [535, 243] width 282 height 20
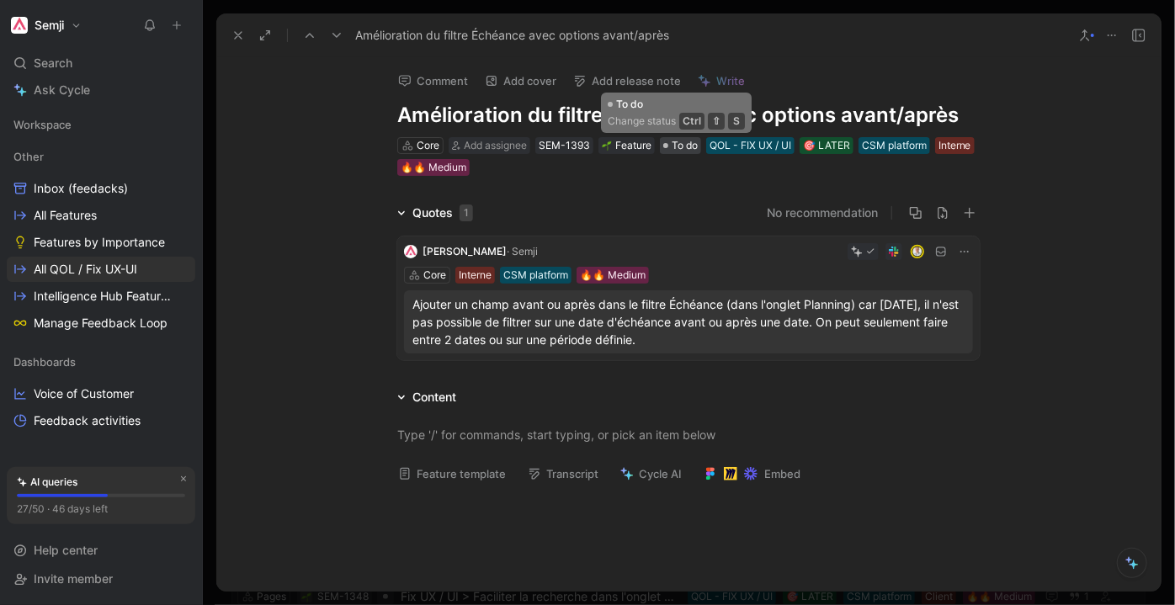
click at [687, 146] on span "To do" at bounding box center [684, 145] width 26 height 17
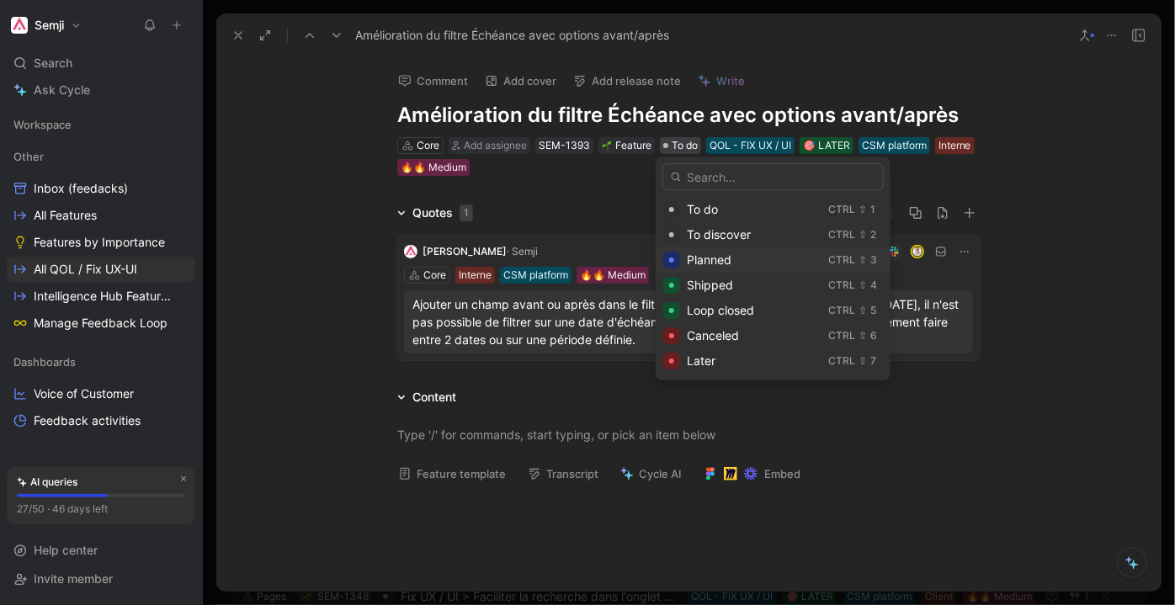
click at [750, 263] on div "Planned" at bounding box center [754, 260] width 135 height 20
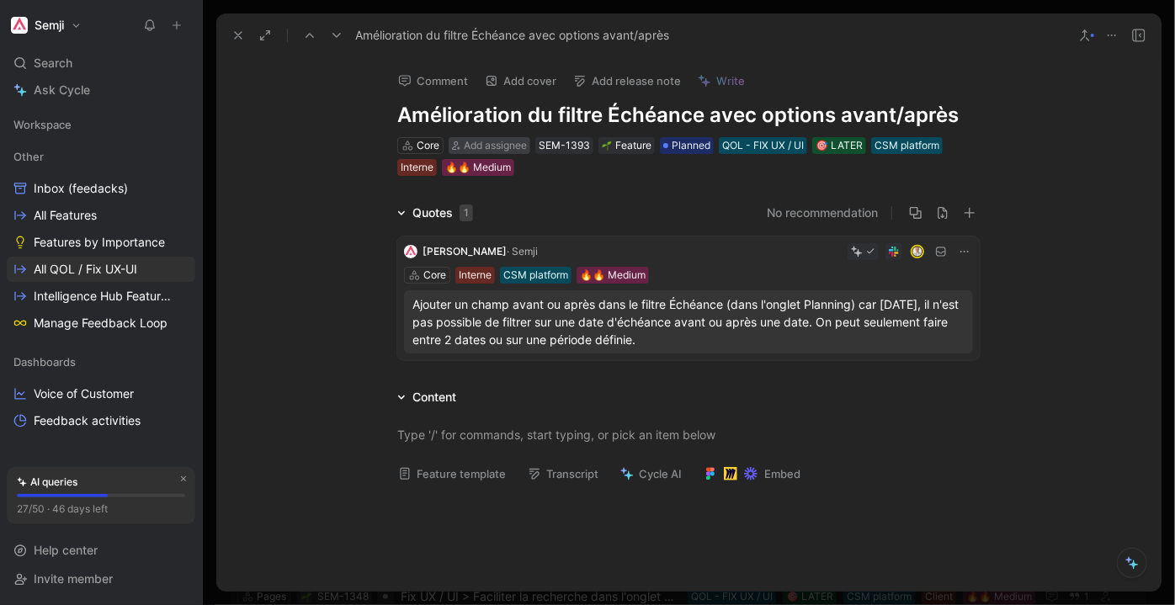
click at [500, 145] on span "Add assignee" at bounding box center [495, 145] width 63 height 13
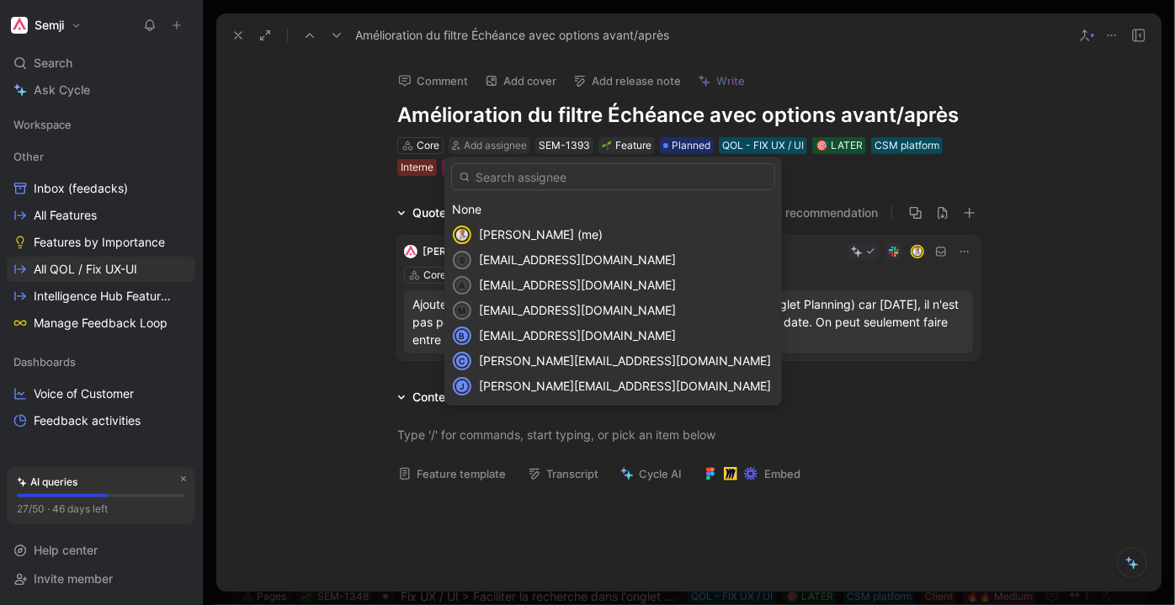
click at [544, 174] on input "text" at bounding box center [613, 176] width 324 height 27
type input "fra"
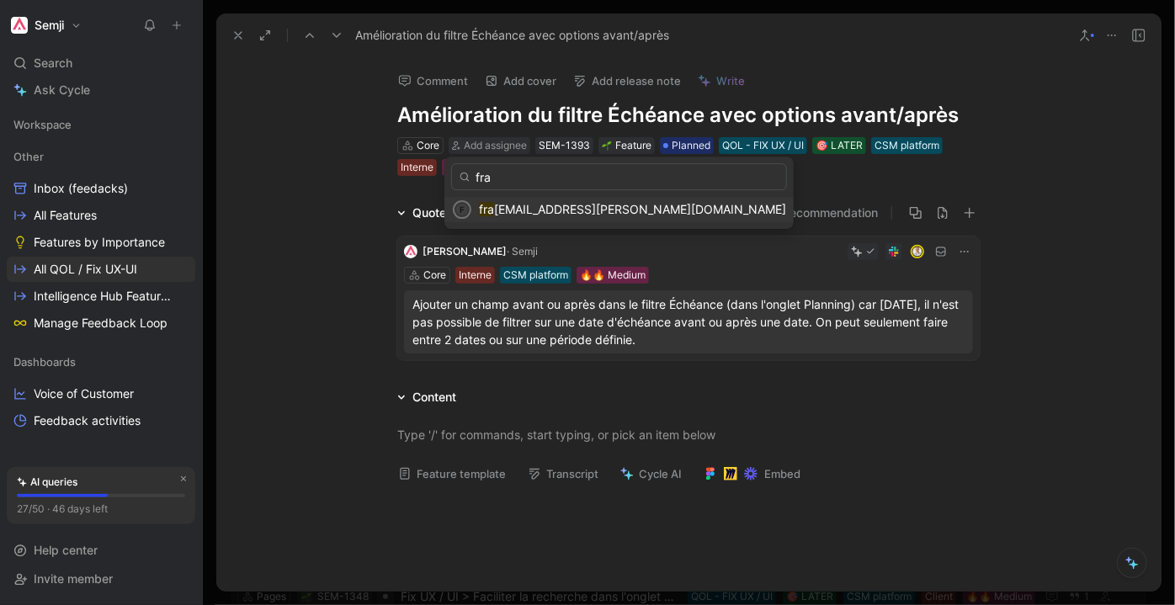
click at [549, 214] on span "[EMAIL_ADDRESS][PERSON_NAME][DOMAIN_NAME]" at bounding box center [640, 209] width 292 height 14
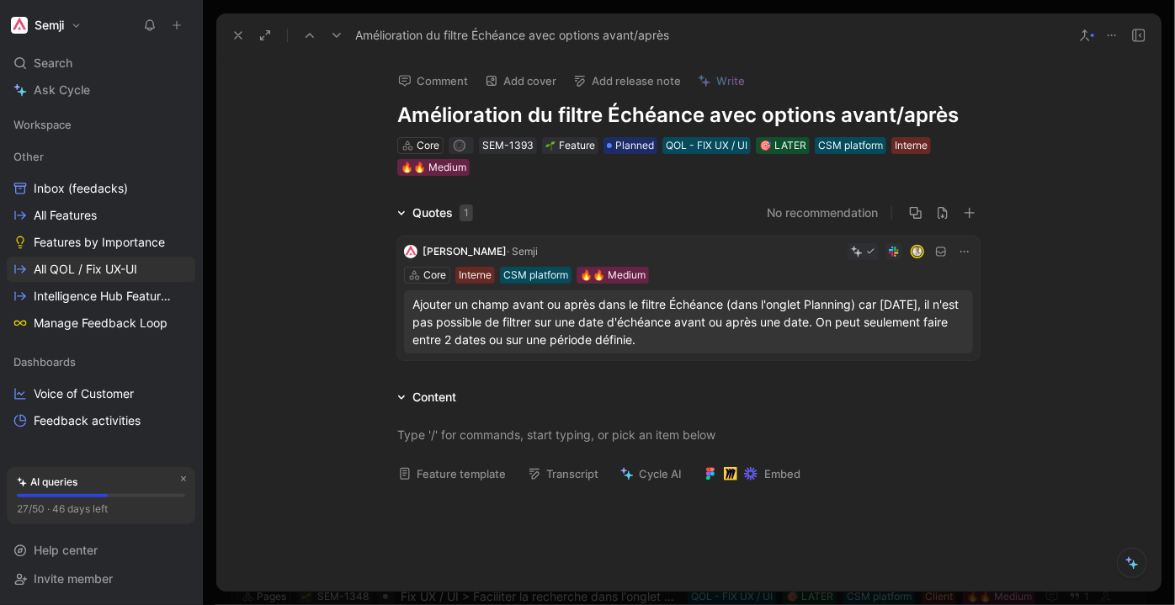
click at [338, 34] on use at bounding box center [336, 35] width 8 height 5
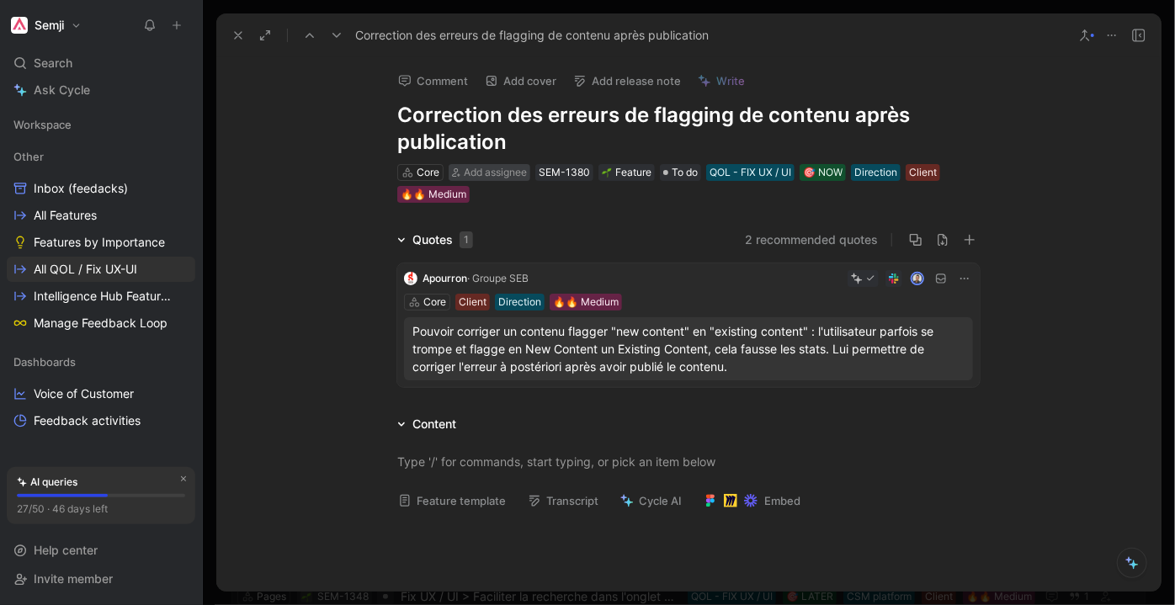
click at [501, 171] on span "Add assignee" at bounding box center [495, 172] width 63 height 13
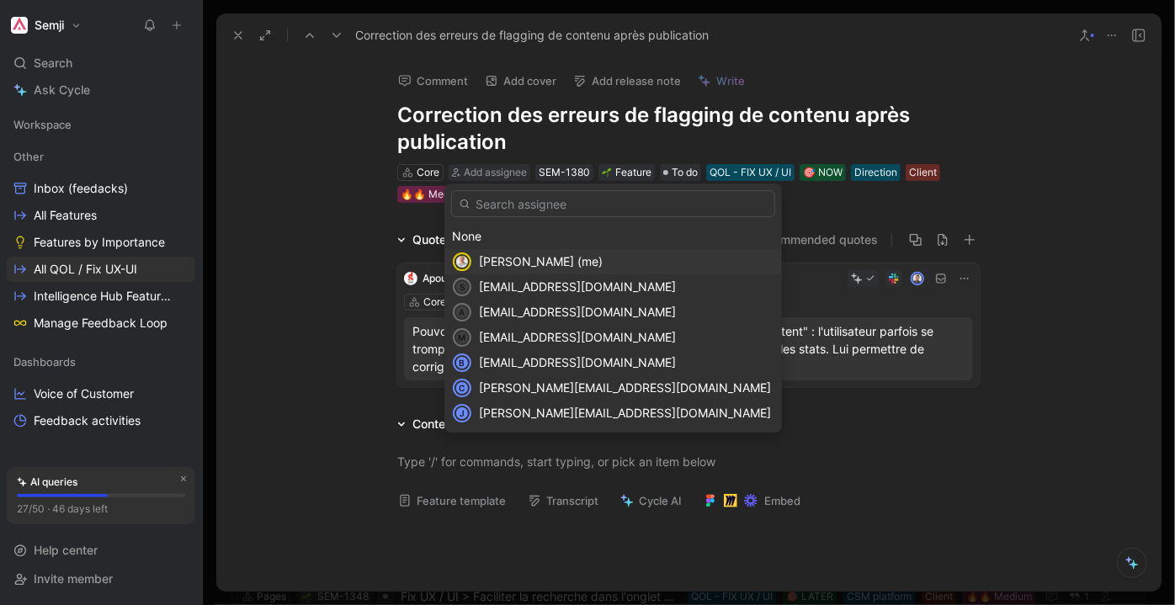
click at [508, 259] on span "[PERSON_NAME] (me)" at bounding box center [541, 261] width 124 height 14
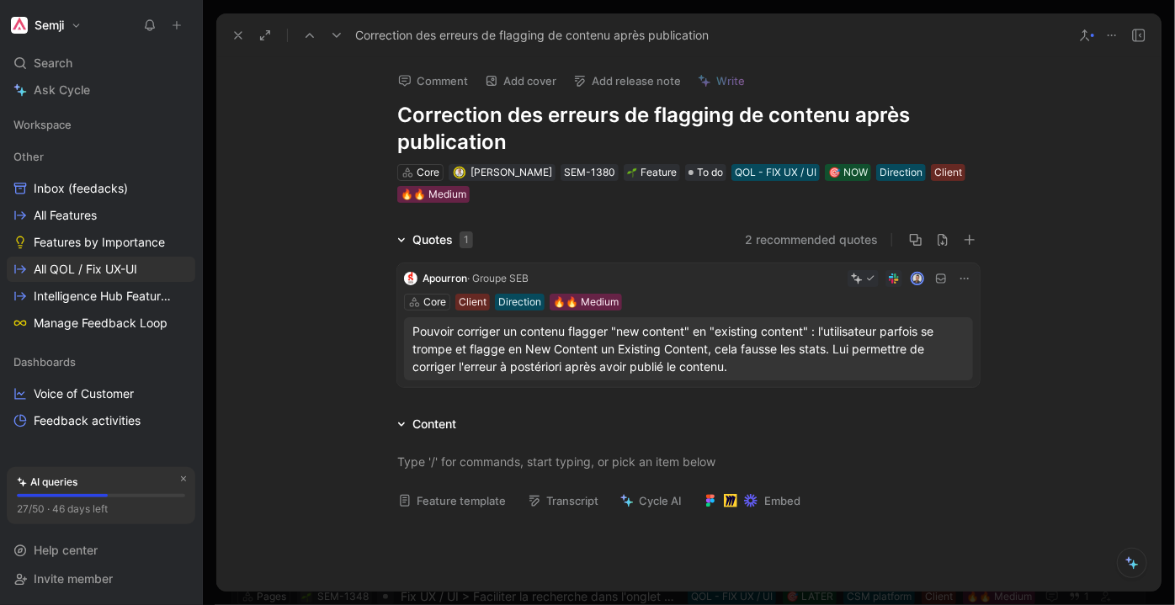
click at [332, 30] on icon at bounding box center [336, 35] width 13 height 13
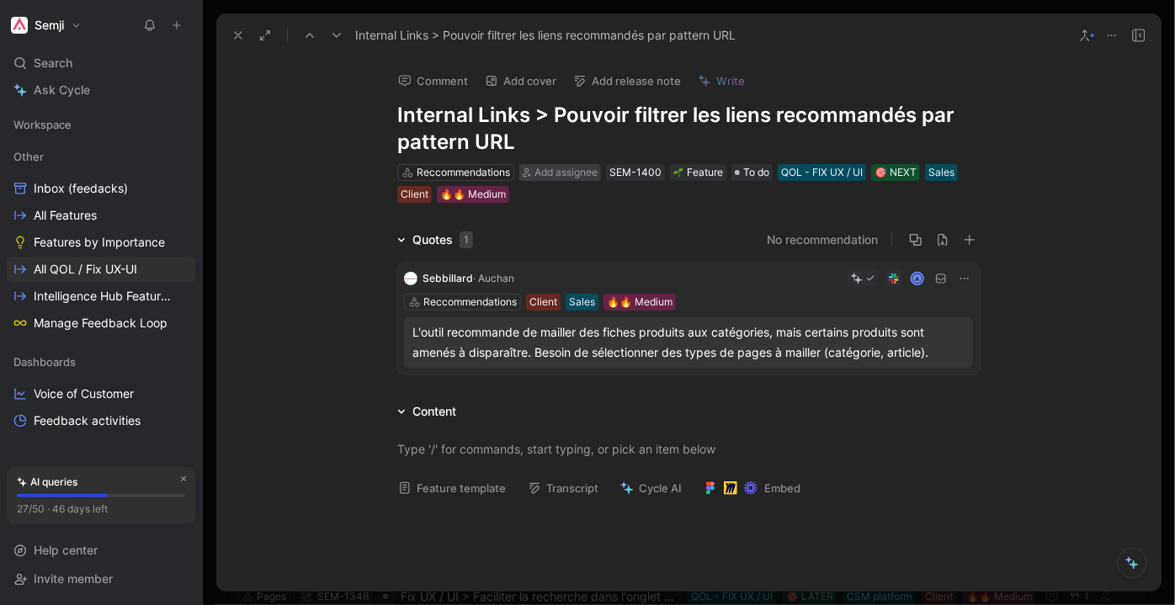
click at [553, 172] on span "Add assignee" at bounding box center [565, 172] width 63 height 13
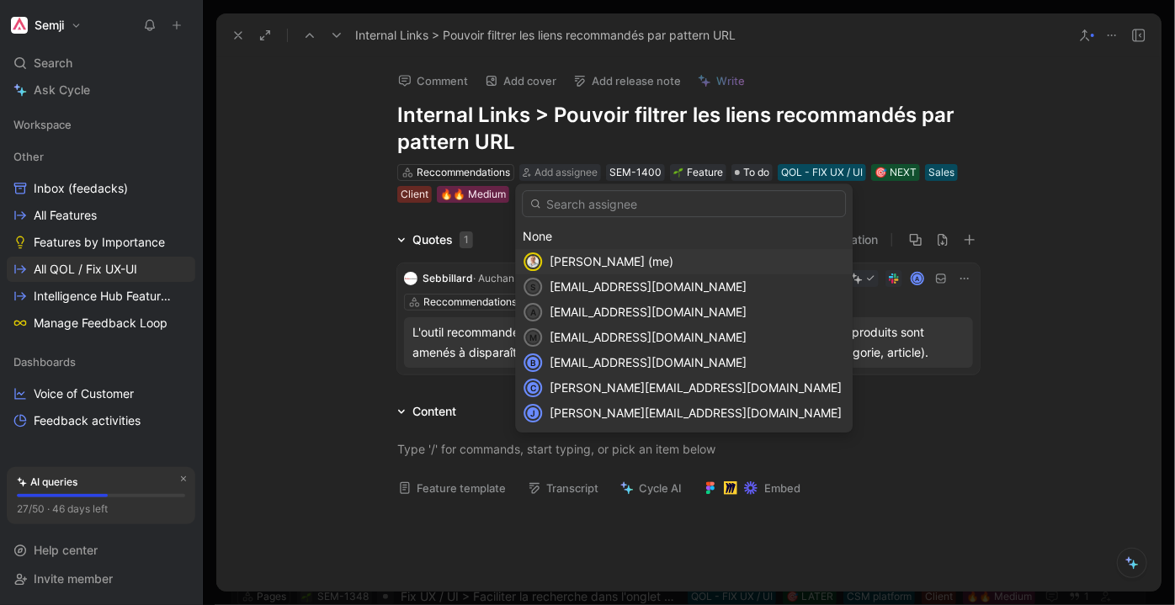
click at [576, 264] on span "[PERSON_NAME] (me)" at bounding box center [611, 261] width 124 height 14
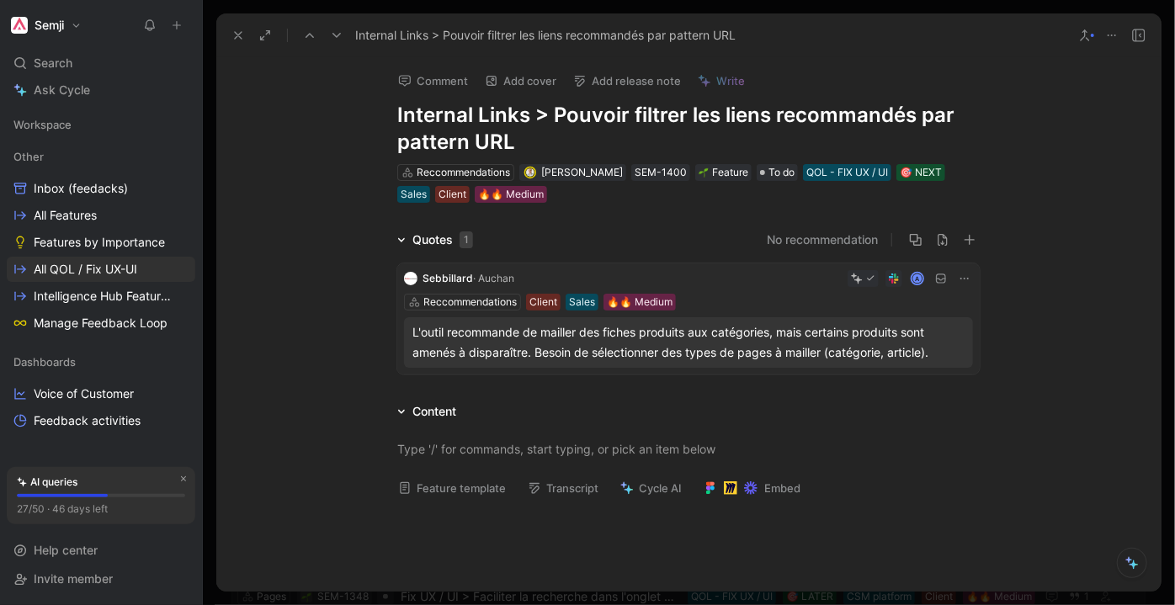
click at [337, 29] on icon at bounding box center [336, 35] width 13 height 13
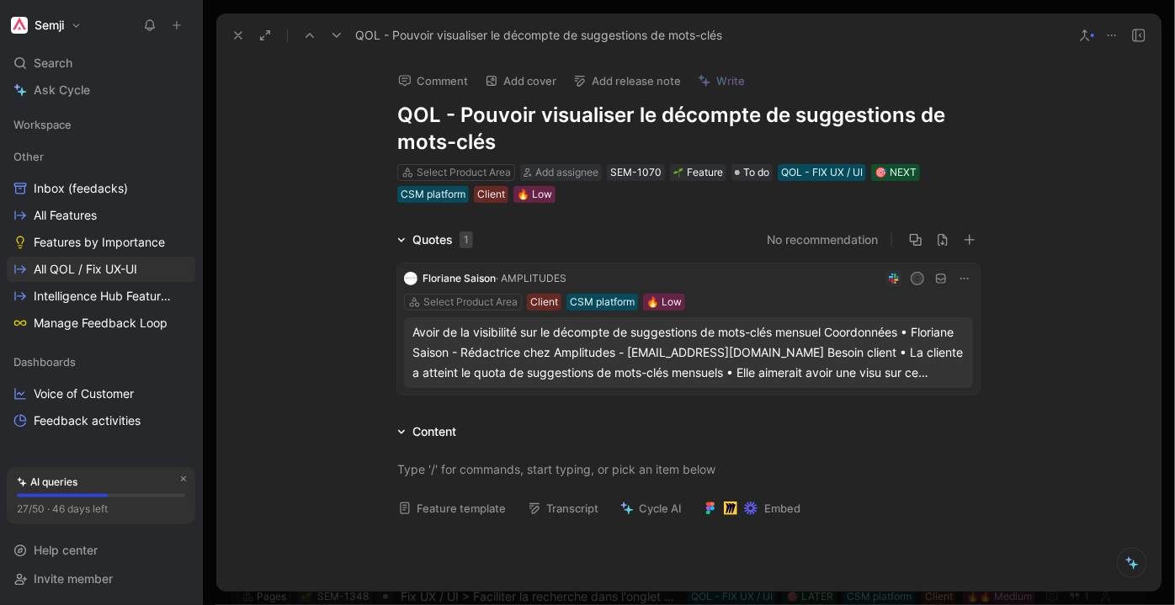
click at [734, 360] on div "Avoir de la visibilité sur le décompte de suggestions de mots-clés mensuel Coor…" at bounding box center [688, 352] width 552 height 61
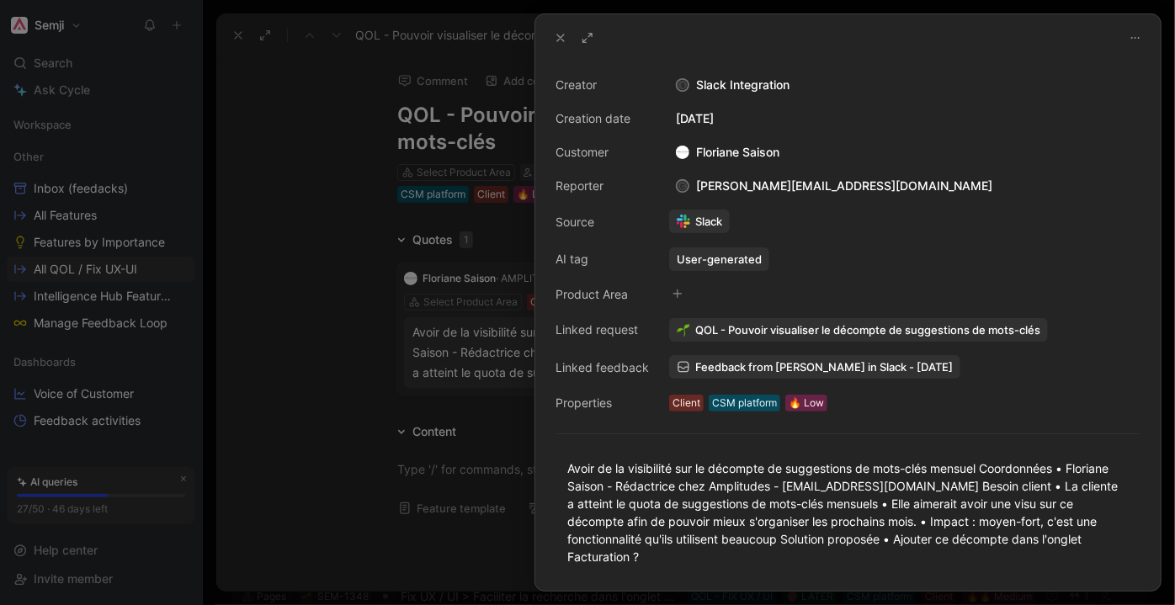
click at [372, 358] on div at bounding box center [587, 302] width 1175 height 605
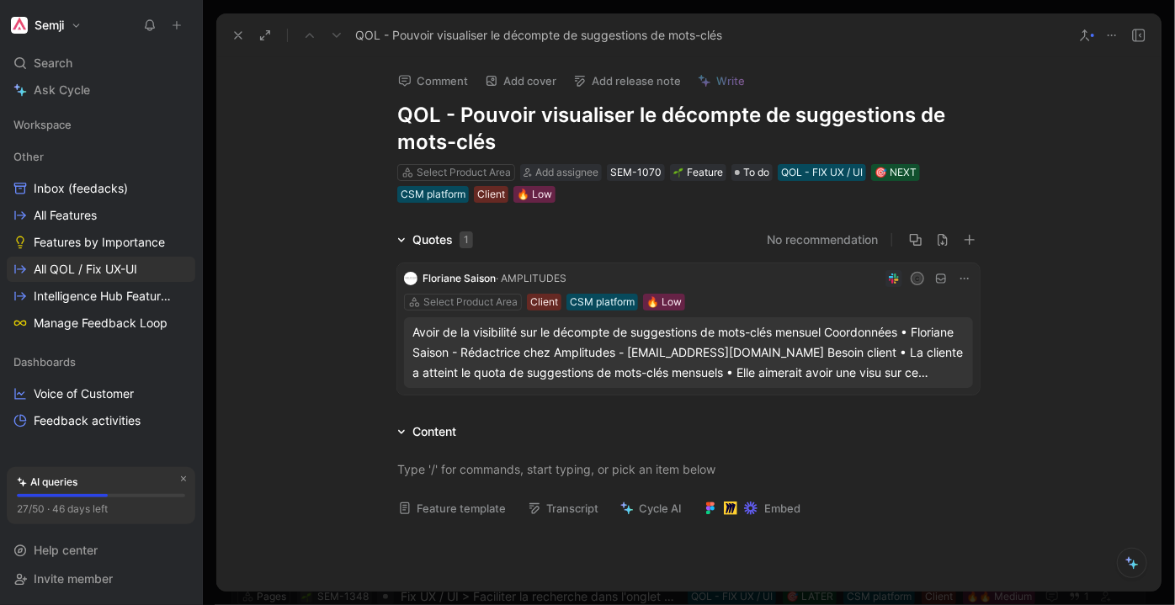
click at [1117, 33] on icon at bounding box center [1111, 35] width 13 height 13
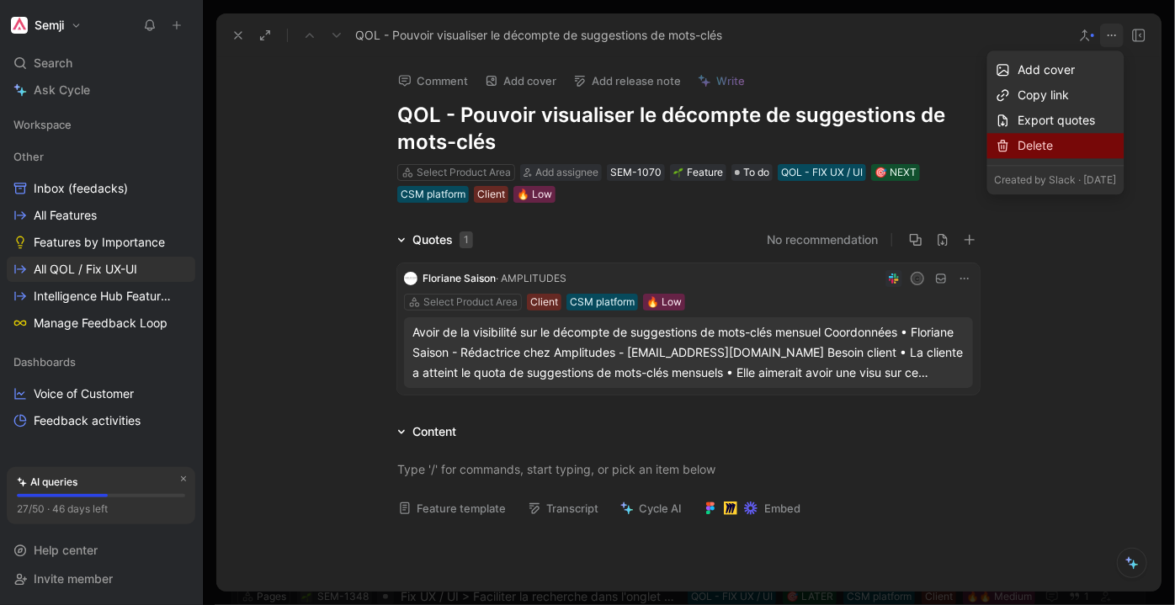
click at [1052, 148] on div "Delete" at bounding box center [1067, 145] width 98 height 20
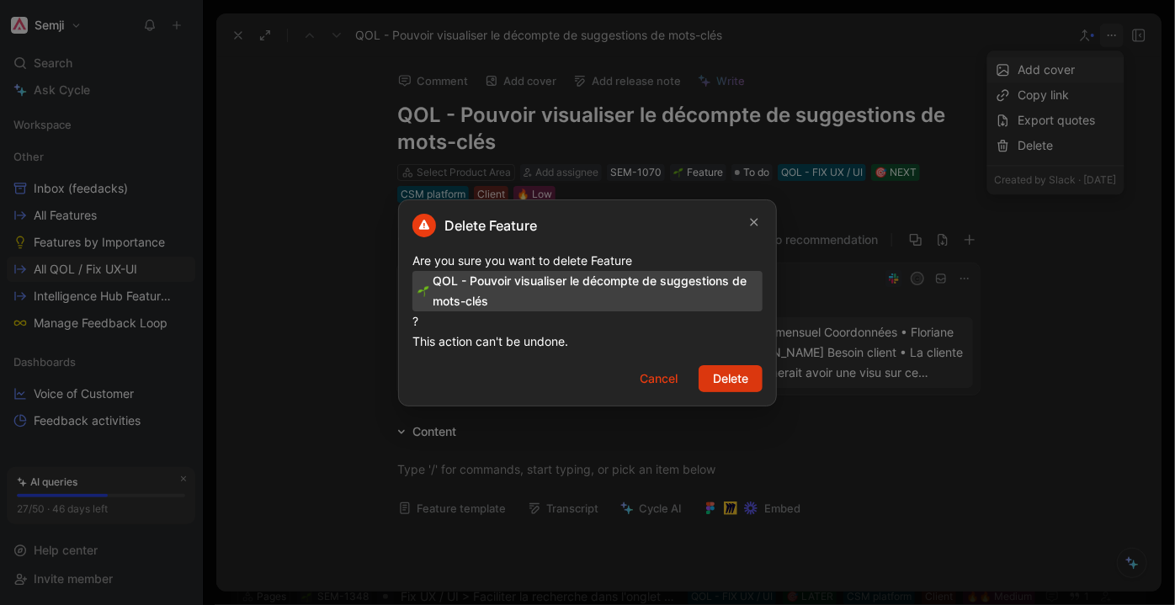
click at [715, 390] on button "Delete" at bounding box center [730, 378] width 64 height 27
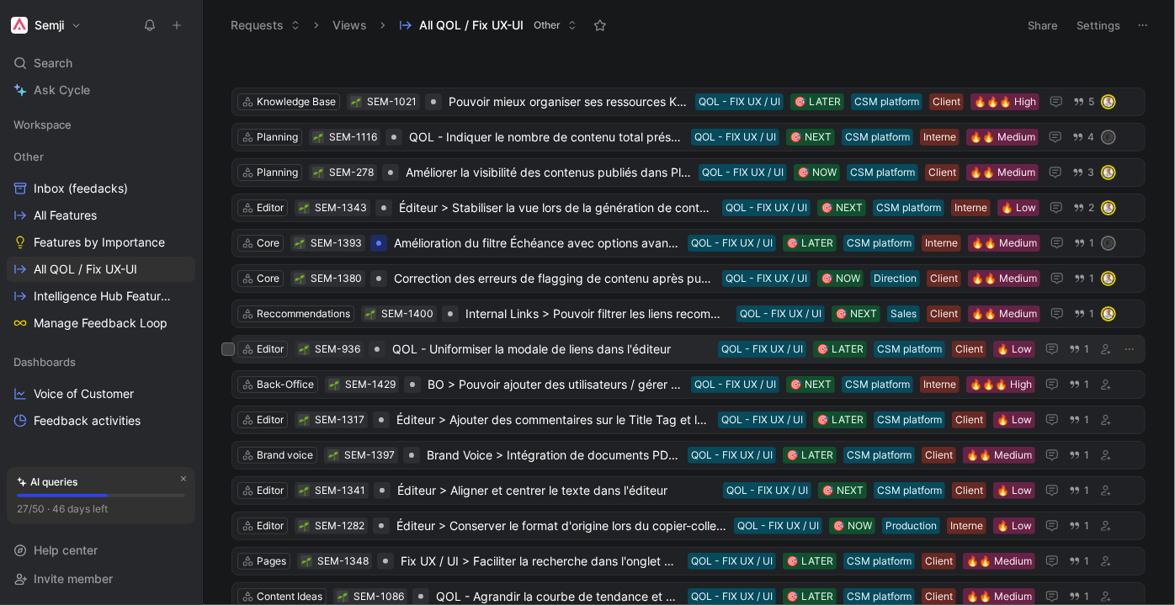
click at [577, 348] on span "QOL - Uniformiser la modale de liens dans l'éditeur" at bounding box center [551, 349] width 319 height 20
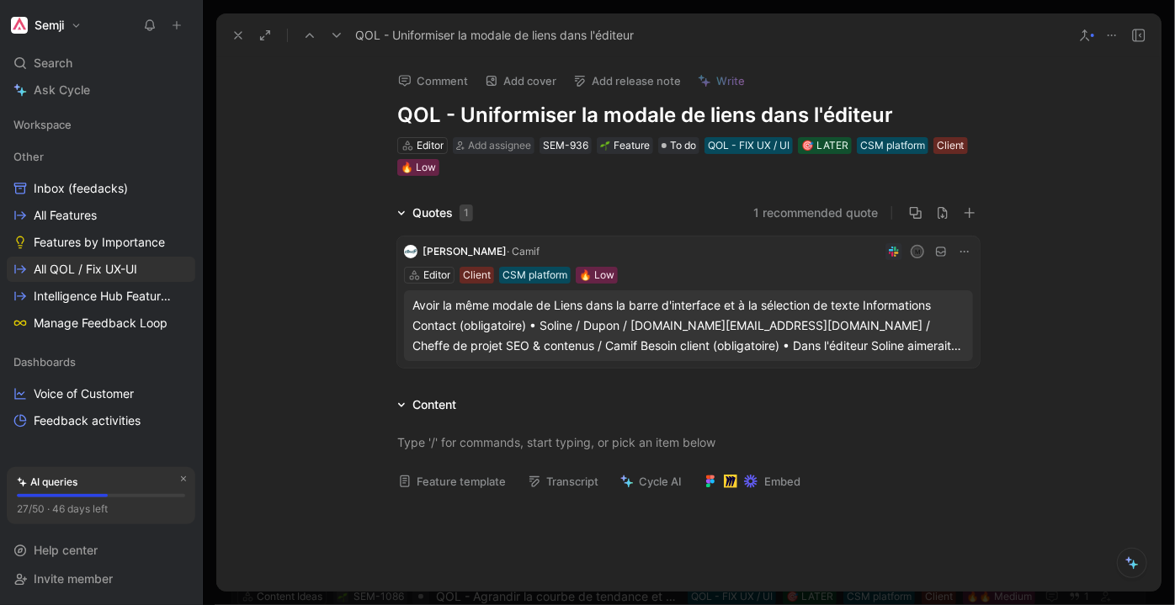
click at [565, 306] on div "Avoir la même modale de Liens dans la barre d'interface et à la sélection de te…" at bounding box center [688, 325] width 552 height 61
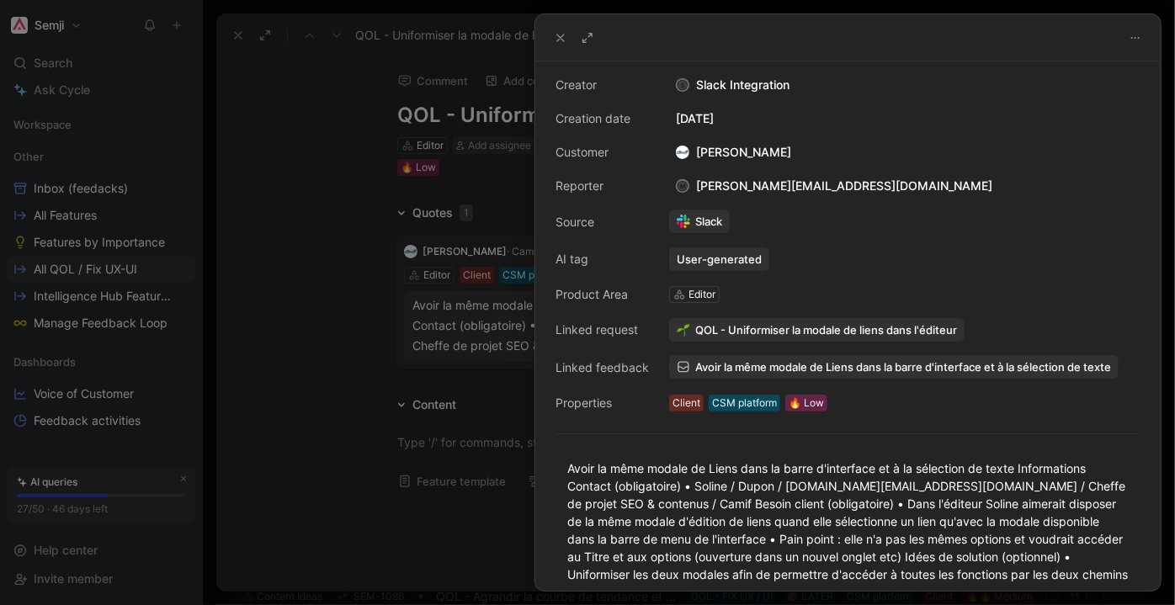
scroll to position [76, 0]
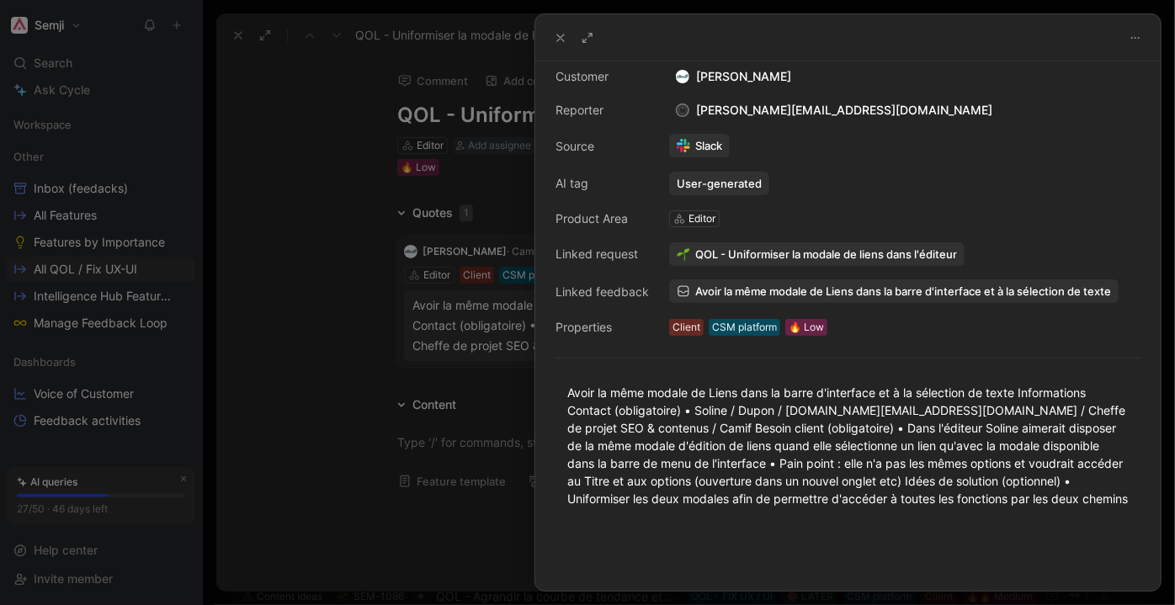
click at [344, 367] on div at bounding box center [587, 302] width 1175 height 605
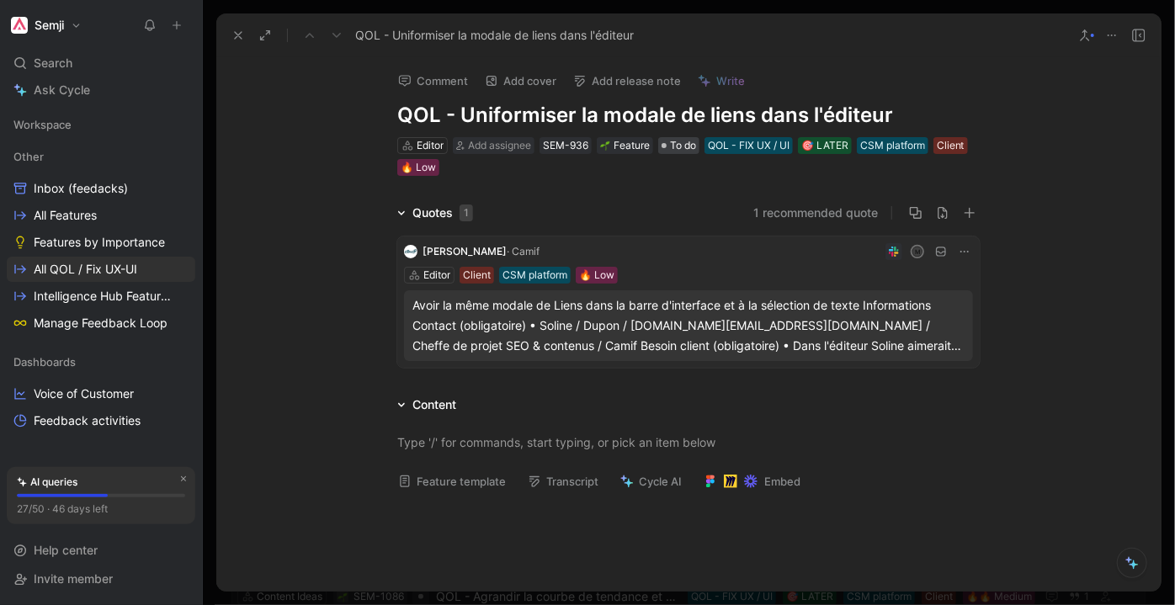
click at [670, 151] on span "To do" at bounding box center [683, 145] width 26 height 17
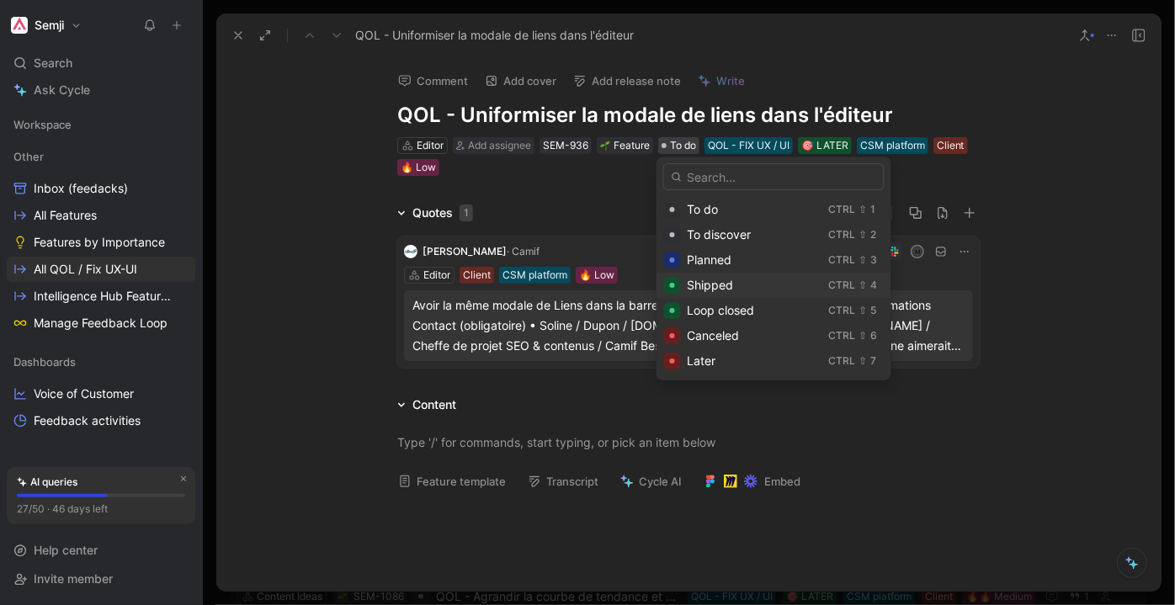
click at [758, 288] on div "Shipped" at bounding box center [754, 285] width 135 height 20
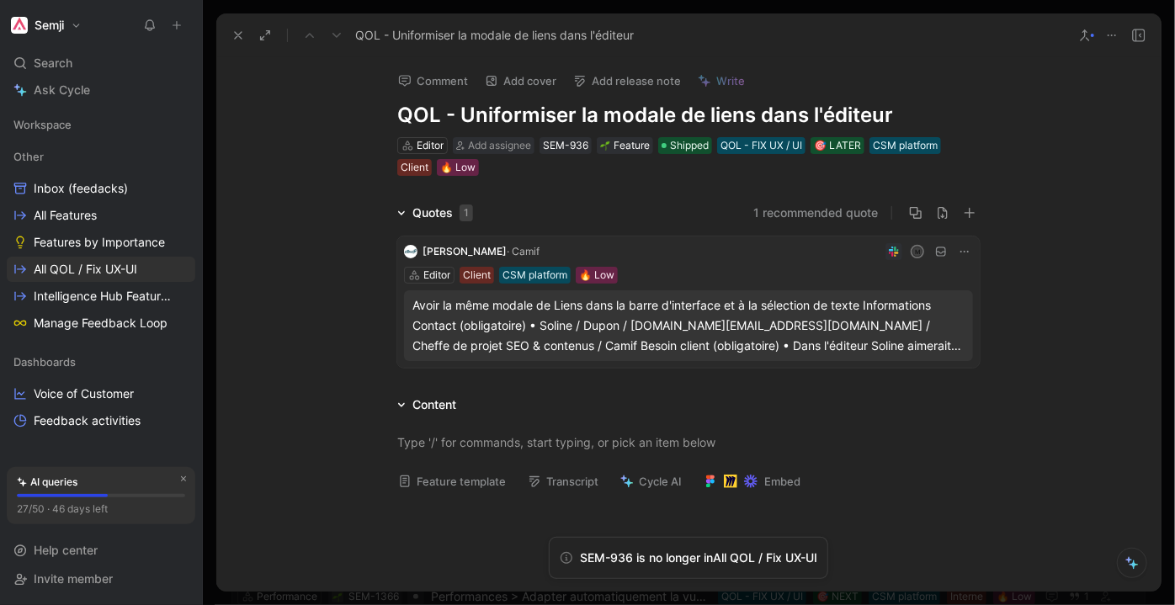
click at [682, 179] on div "Comment Add cover Add release note Write QOL - Uniformiser la modale de liens d…" at bounding box center [688, 324] width 944 height 534
click at [236, 35] on icon at bounding box center [237, 35] width 13 height 13
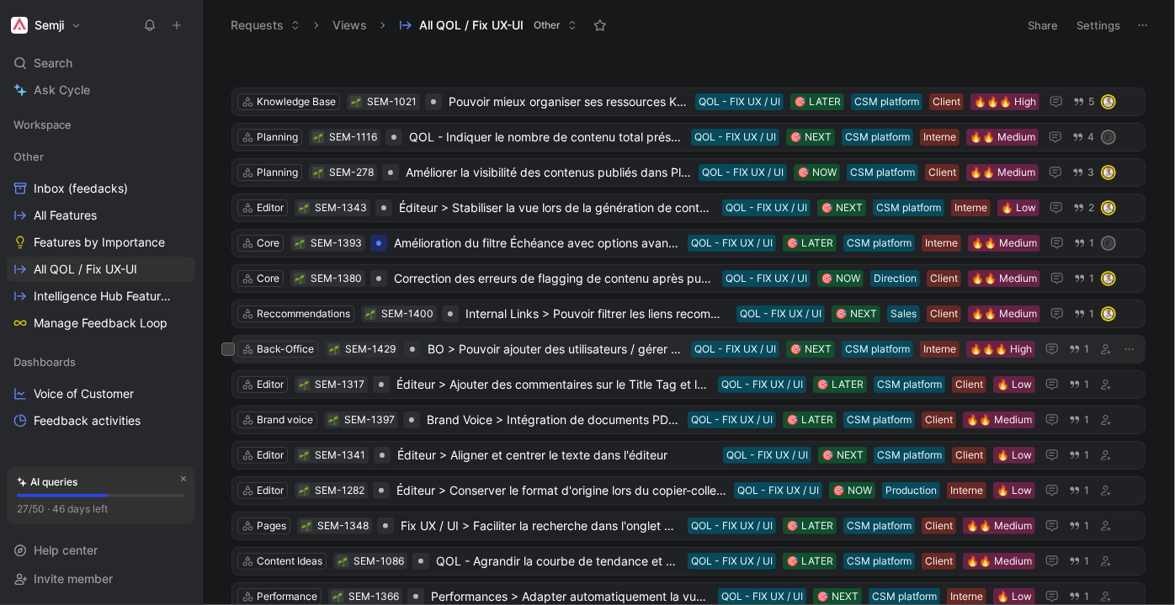
click at [505, 347] on span "BO > Pouvoir ajouter des utilisateurs / gérer des droits en Bulk" at bounding box center [555, 349] width 257 height 20
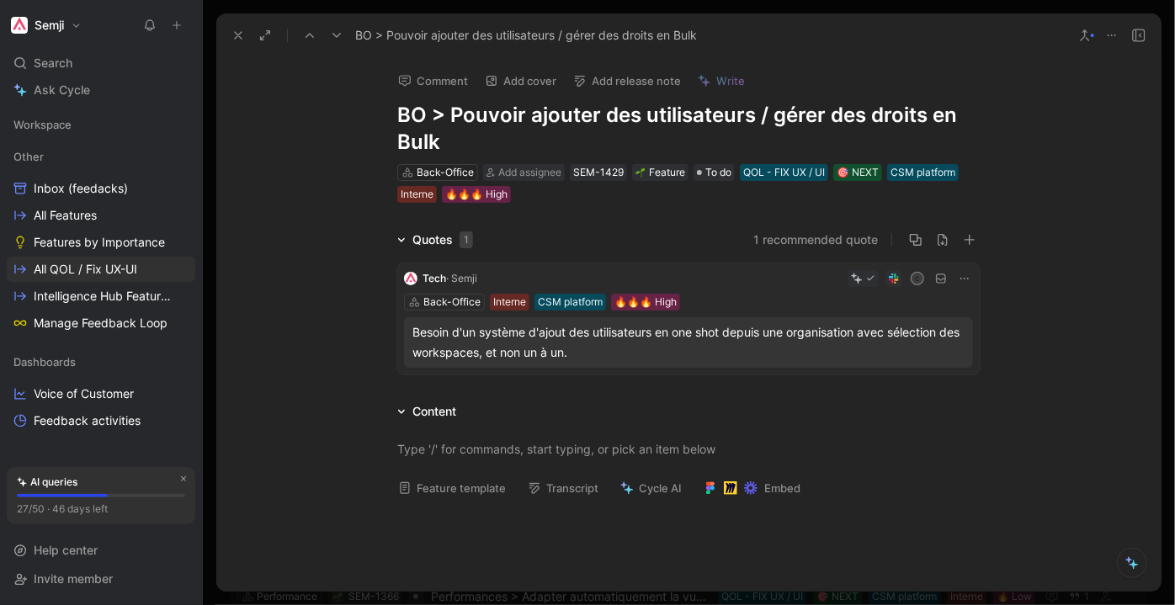
click at [337, 35] on use at bounding box center [336, 35] width 8 height 5
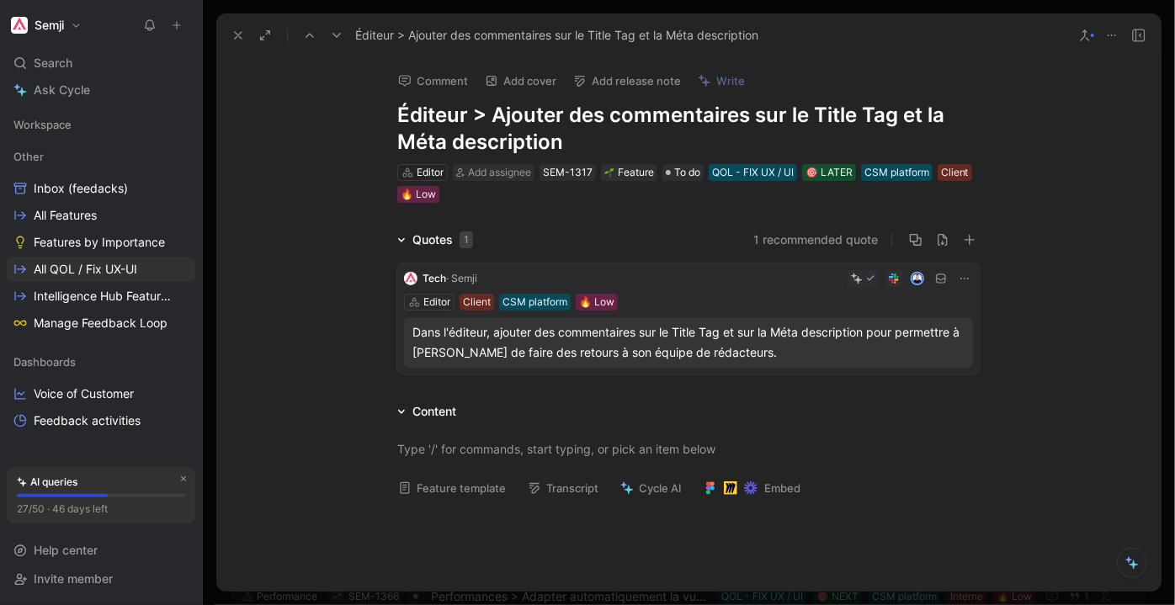
click at [1113, 33] on icon at bounding box center [1111, 35] width 13 height 13
click at [683, 176] on span "To do" at bounding box center [687, 172] width 26 height 17
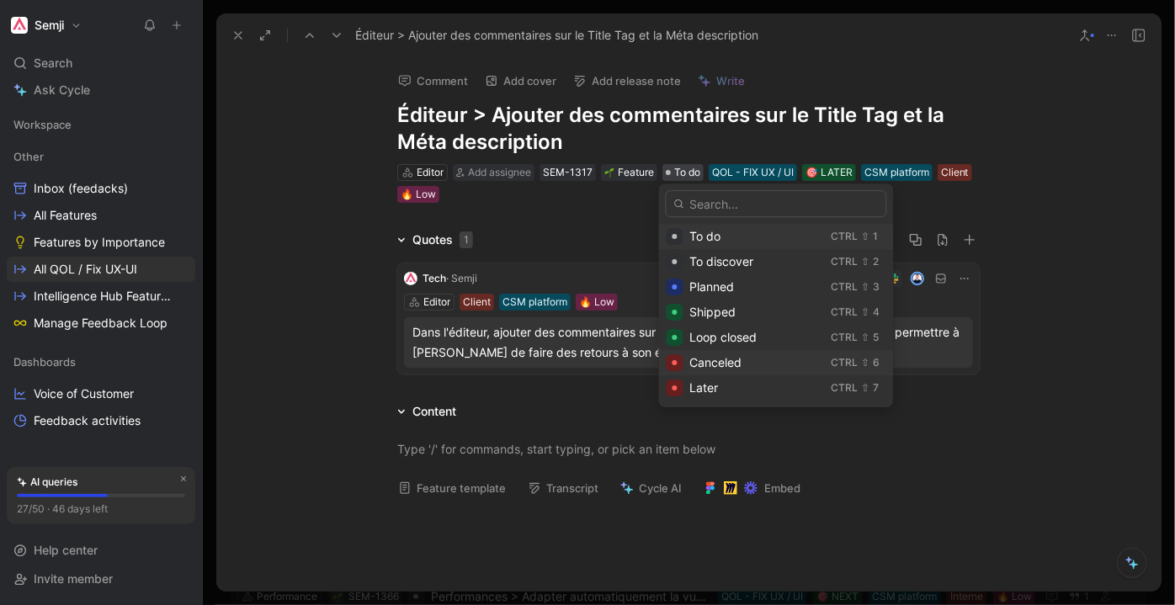
click at [719, 373] on div "Canceled Ctrl ⇧ 6" at bounding box center [776, 362] width 235 height 25
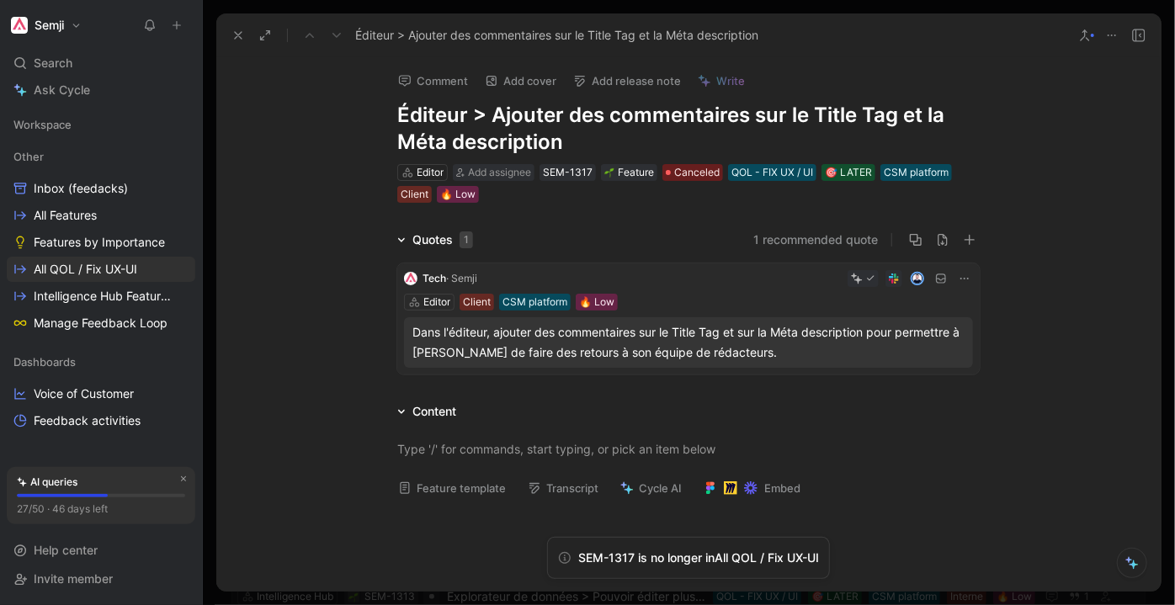
click at [231, 37] on icon at bounding box center [237, 35] width 13 height 13
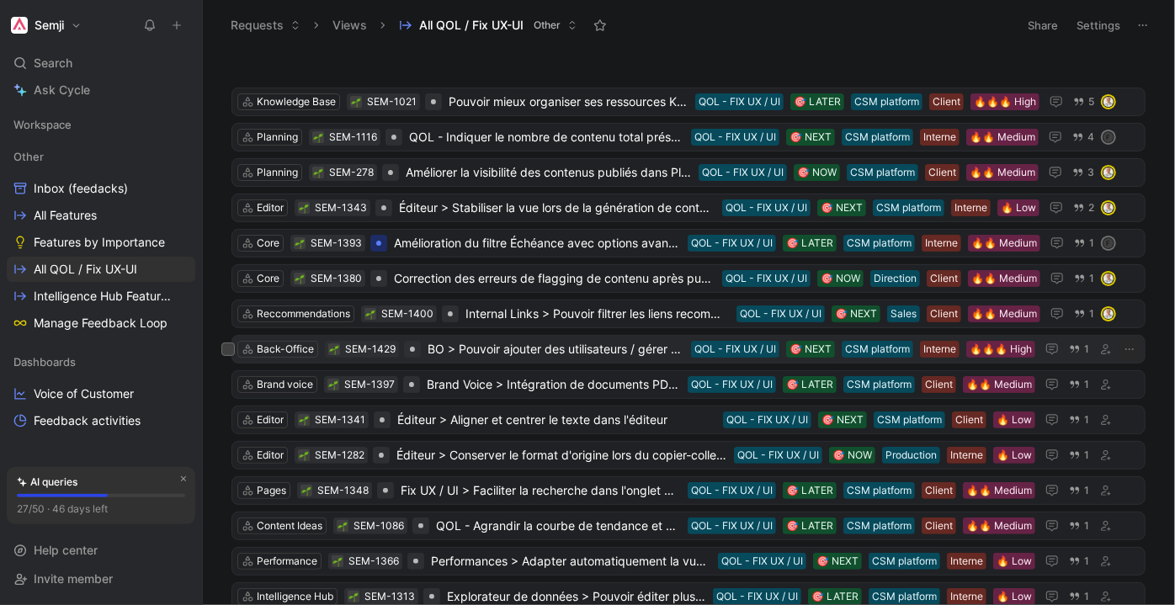
click at [487, 347] on span "BO > Pouvoir ajouter des utilisateurs / gérer des droits en Bulk" at bounding box center [555, 349] width 257 height 20
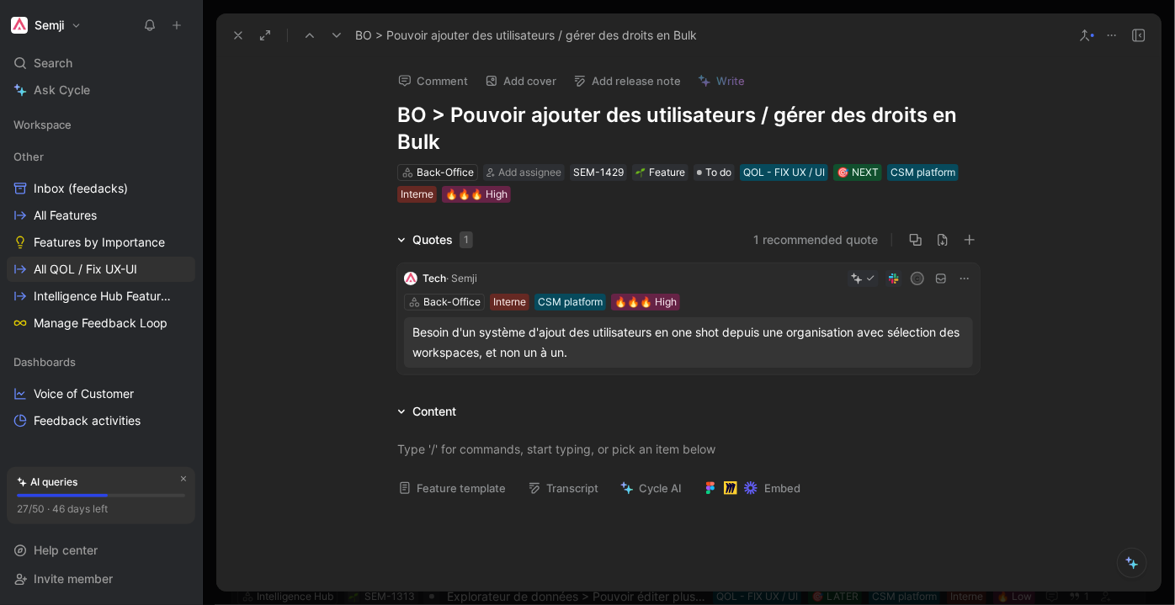
click at [341, 33] on icon at bounding box center [336, 35] width 13 height 13
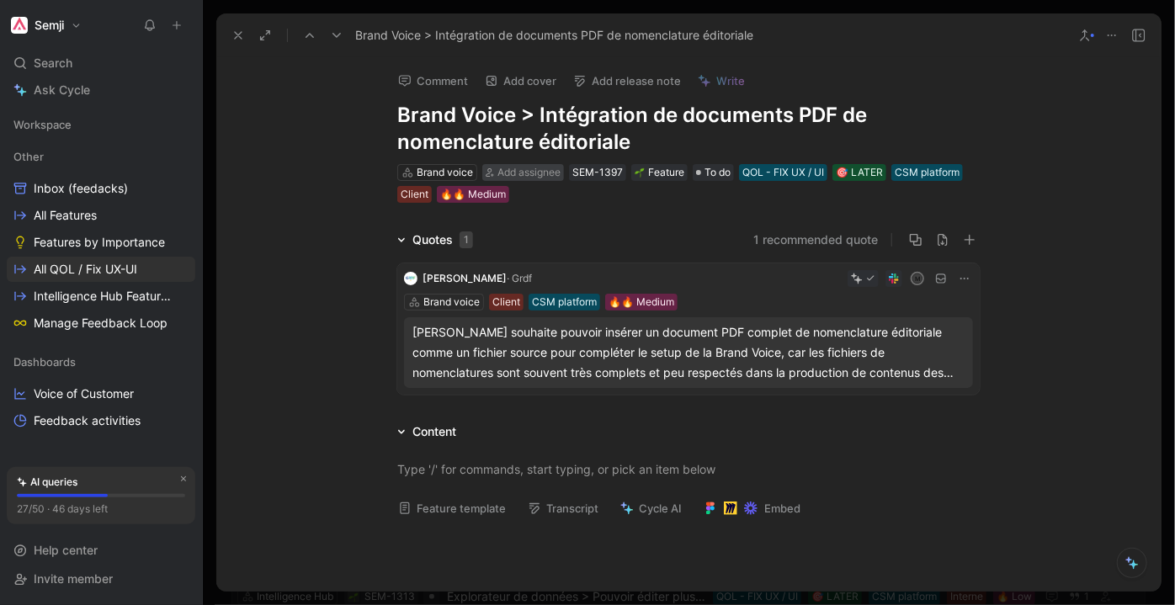
click at [509, 170] on span "Add assignee" at bounding box center [528, 172] width 63 height 13
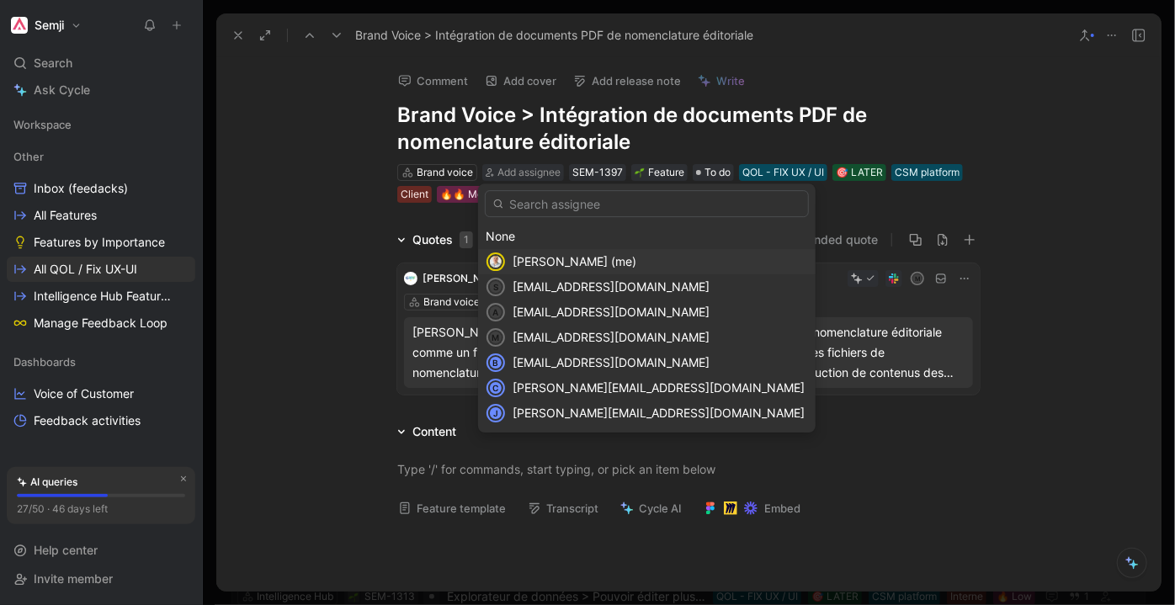
click at [525, 255] on span "[PERSON_NAME] (me)" at bounding box center [574, 261] width 124 height 14
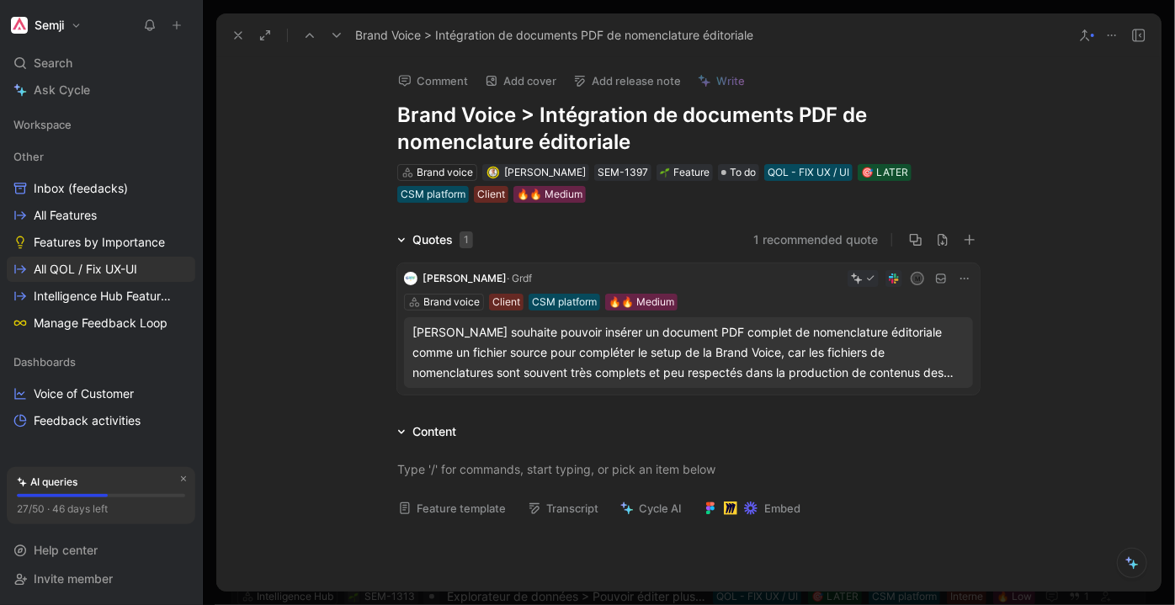
click at [338, 30] on icon at bounding box center [336, 35] width 13 height 13
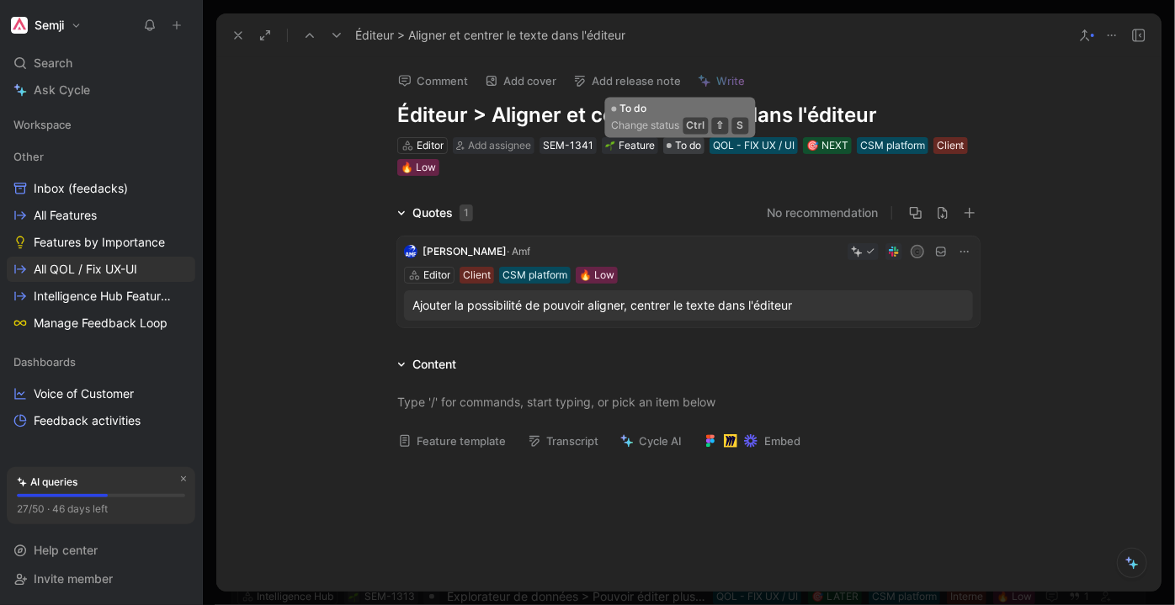
click at [691, 147] on span "To do" at bounding box center [688, 145] width 26 height 17
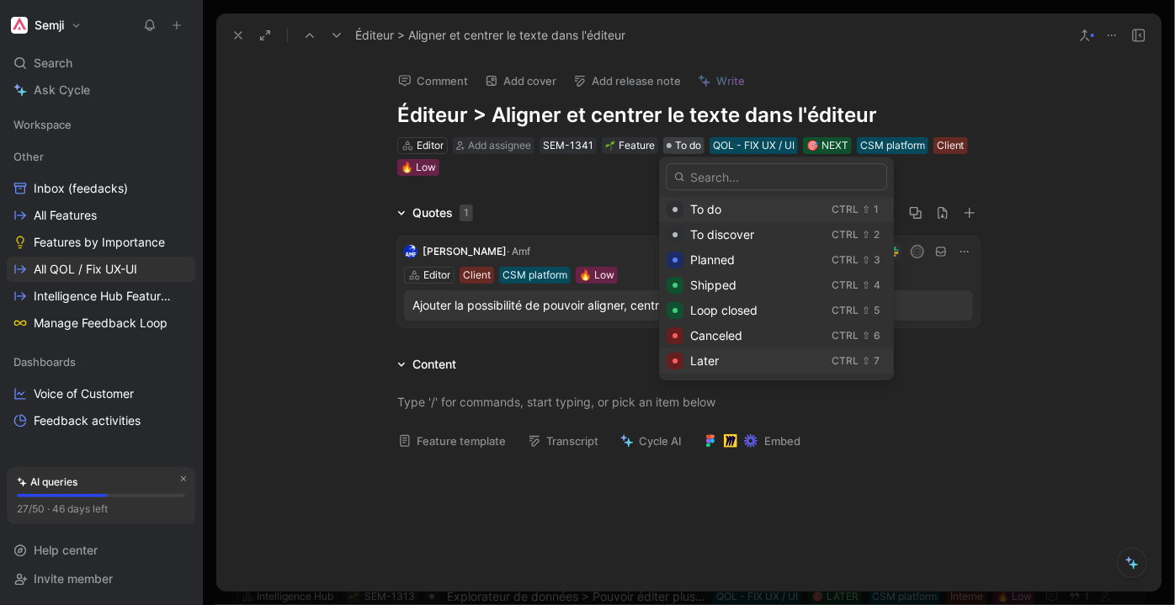
click at [703, 366] on span "Later" at bounding box center [704, 360] width 29 height 14
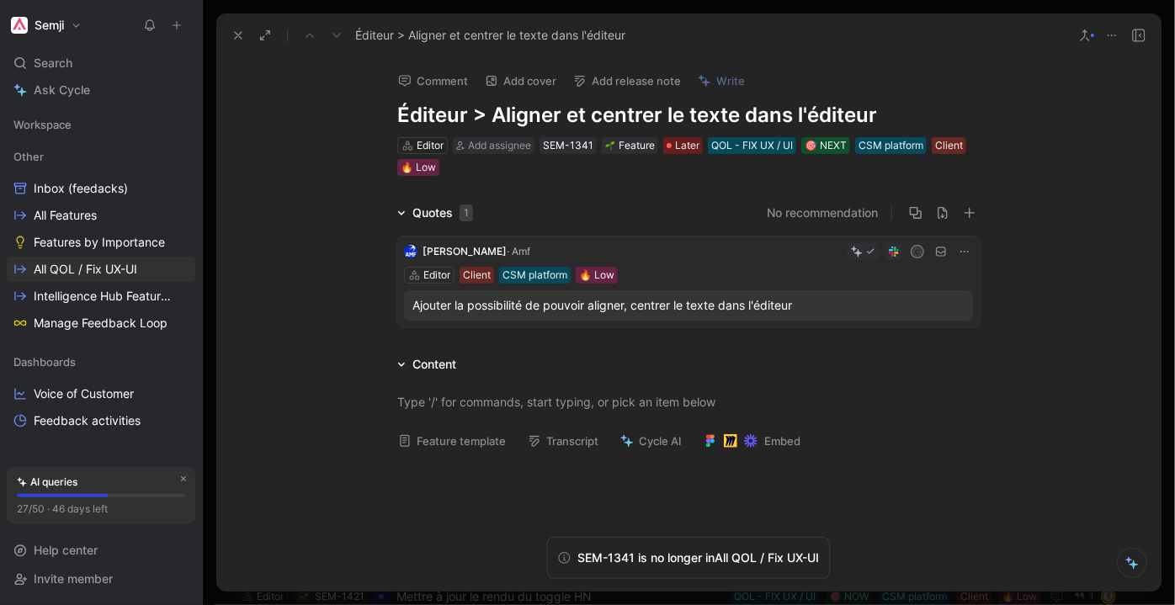
click at [233, 35] on icon at bounding box center [237, 35] width 13 height 13
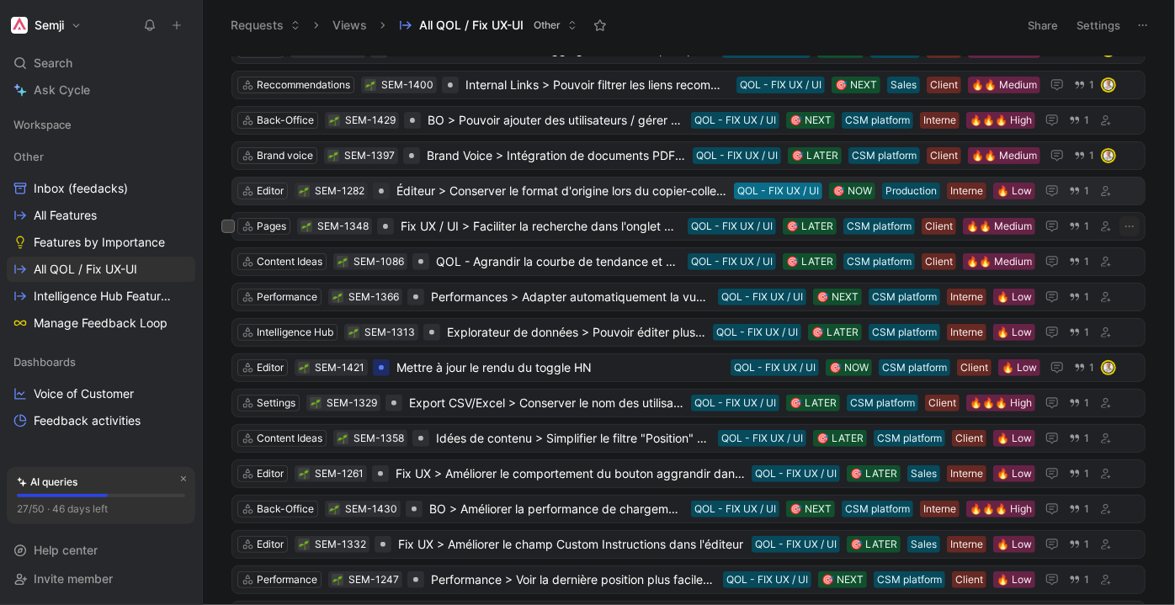
scroll to position [76, 0]
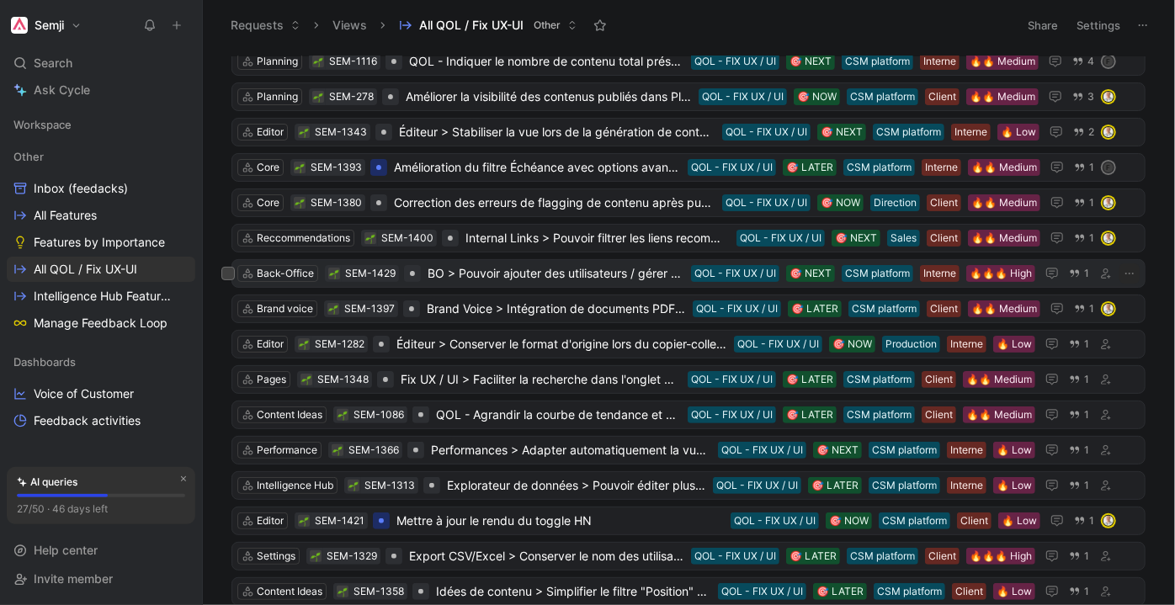
click at [557, 266] on span "BO > Pouvoir ajouter des utilisateurs / gérer des droits en Bulk" at bounding box center [555, 273] width 257 height 20
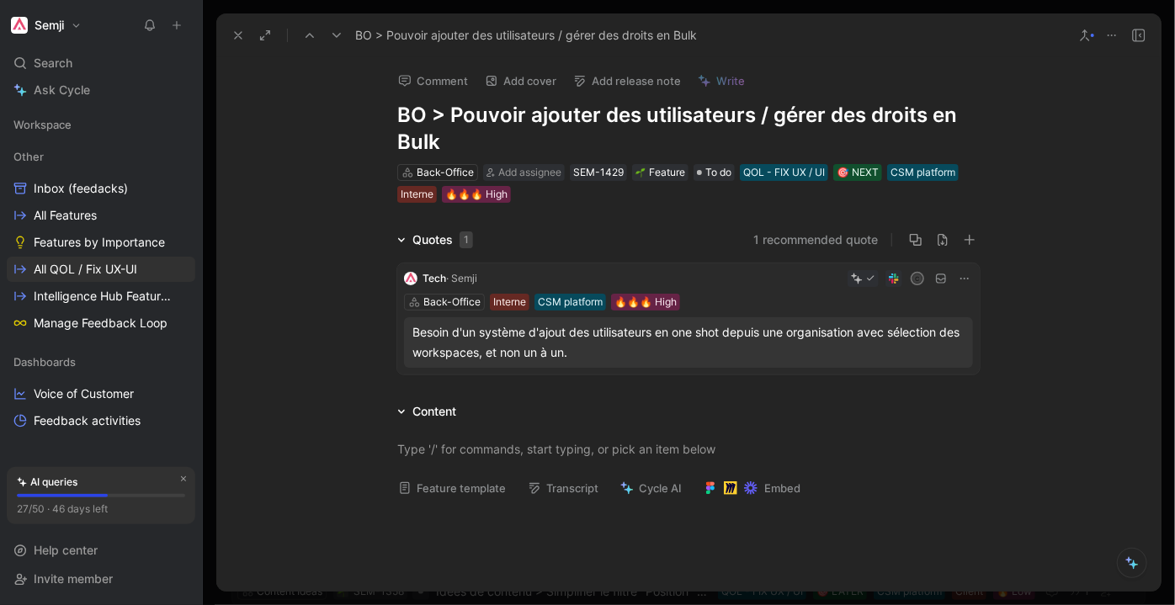
click at [334, 34] on use at bounding box center [336, 35] width 8 height 5
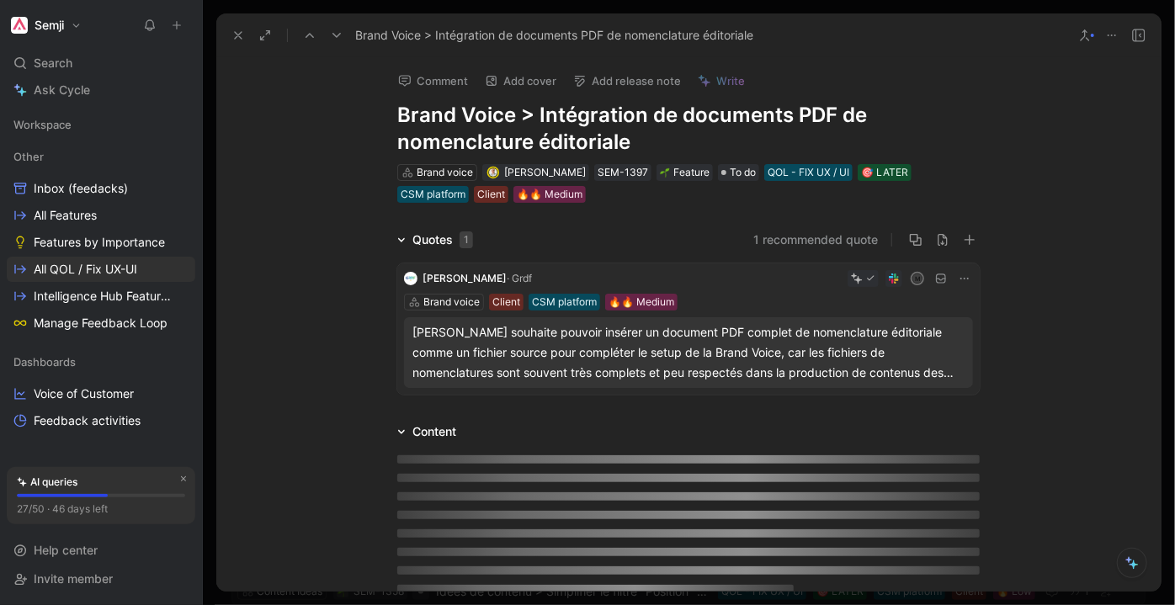
click at [334, 34] on use at bounding box center [336, 35] width 8 height 5
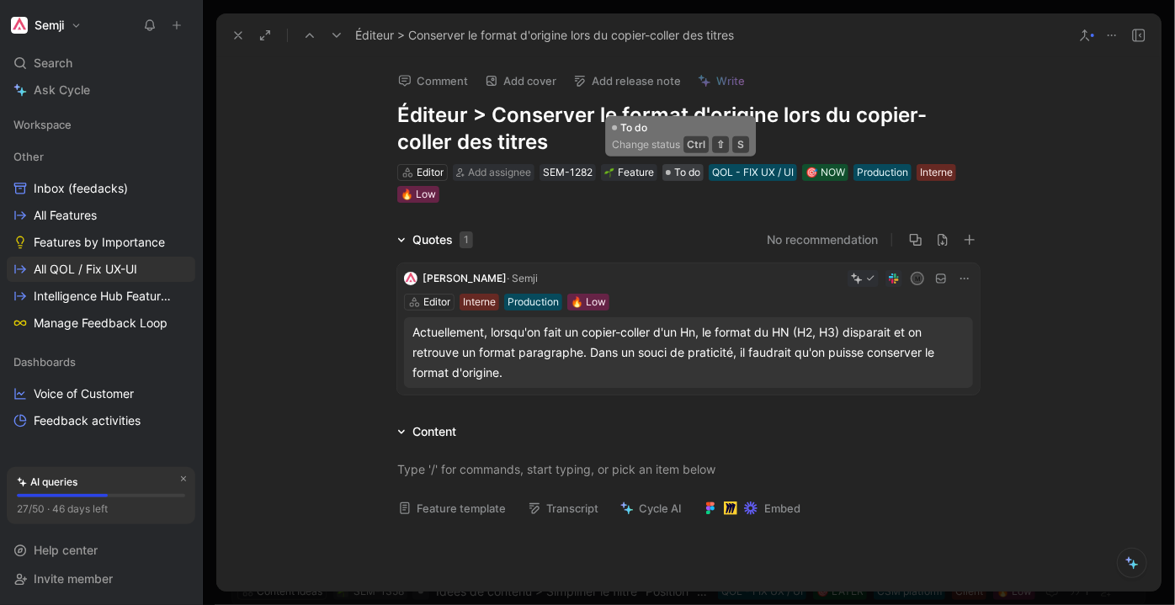
click at [686, 169] on span "To do" at bounding box center [687, 172] width 26 height 17
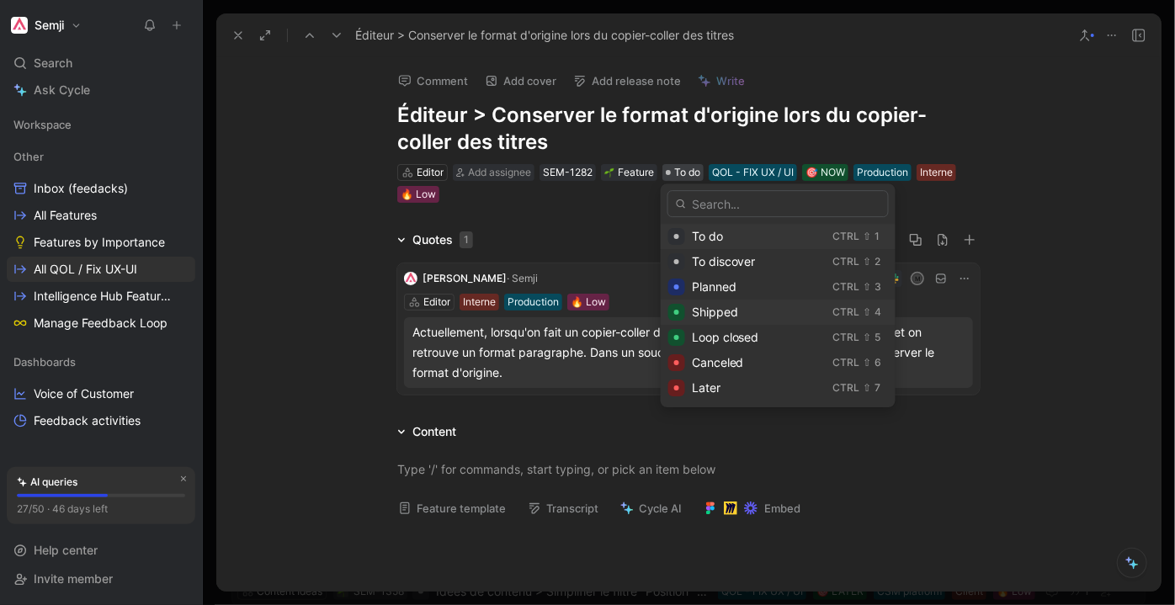
click at [745, 312] on div "Shipped" at bounding box center [759, 312] width 135 height 20
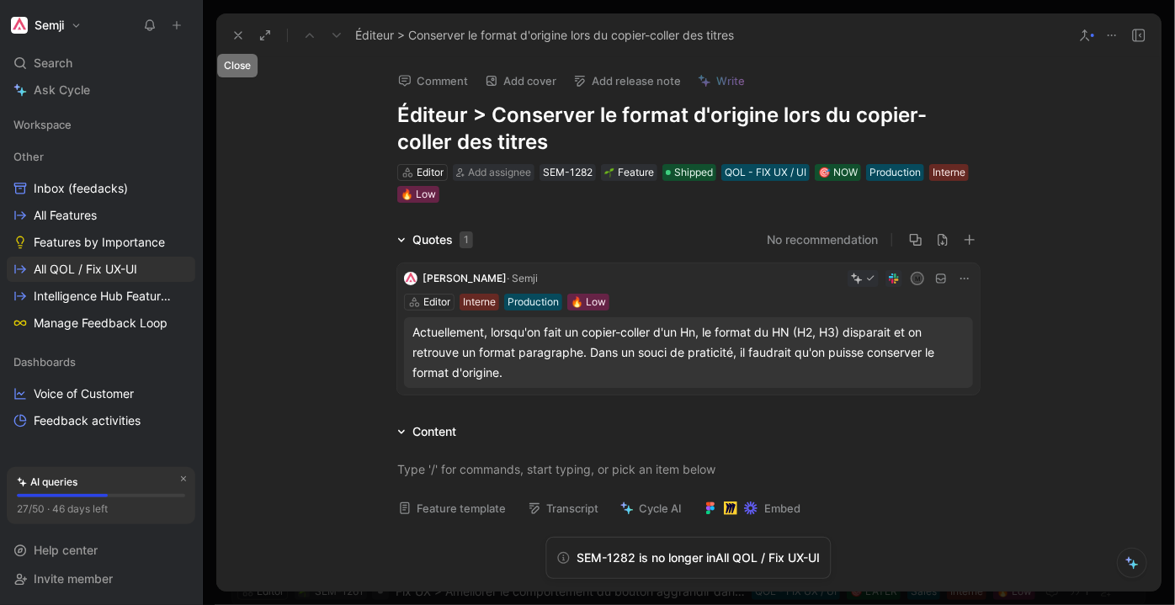
click at [233, 37] on icon at bounding box center [237, 35] width 13 height 13
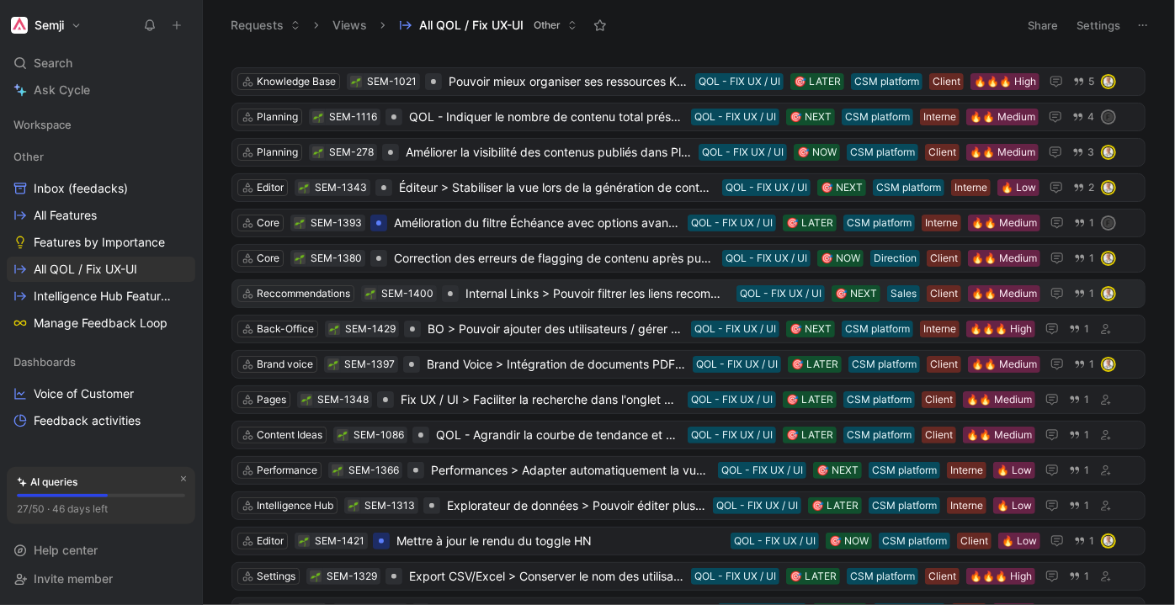
scroll to position [152, 0]
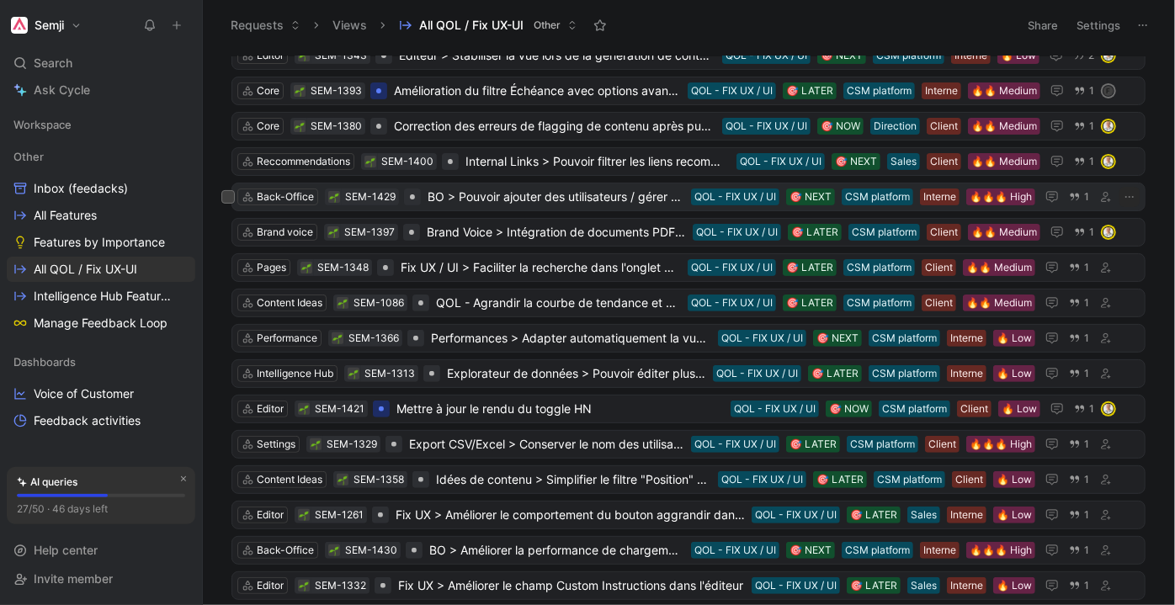
click at [491, 195] on span "BO > Pouvoir ajouter des utilisateurs / gérer des droits en Bulk" at bounding box center [555, 197] width 257 height 20
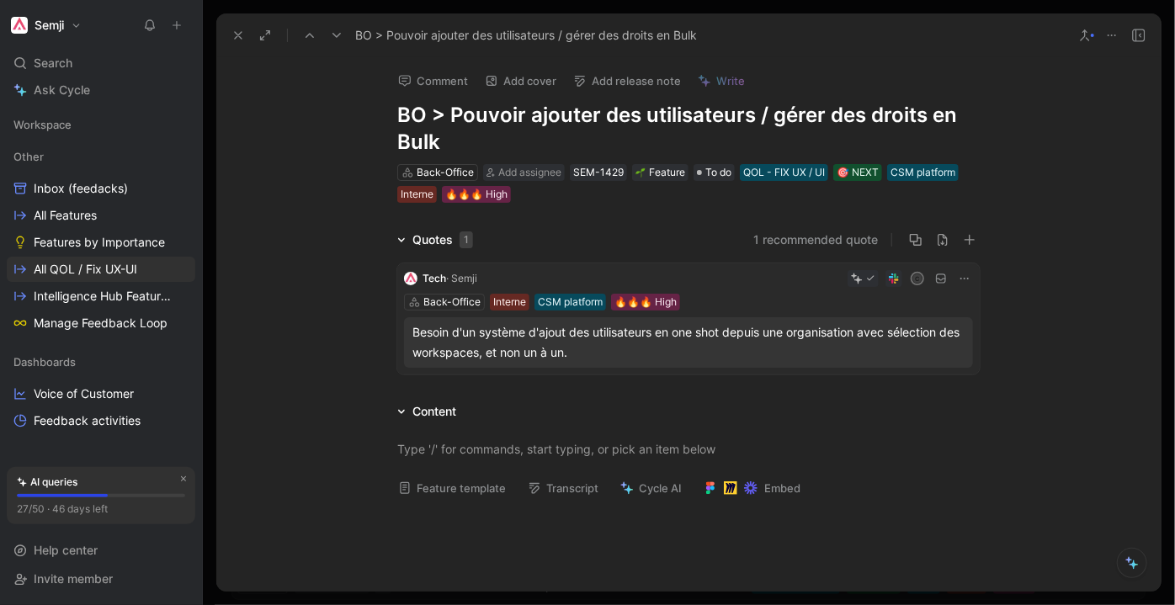
click at [491, 204] on div "Back-Office Add assignee SEM-1429 Feature To do QOL - FIX UX / UI 🎯 NEXT CSM pl…" at bounding box center [688, 183] width 586 height 42
click at [328, 40] on button at bounding box center [337, 36] width 24 height 24
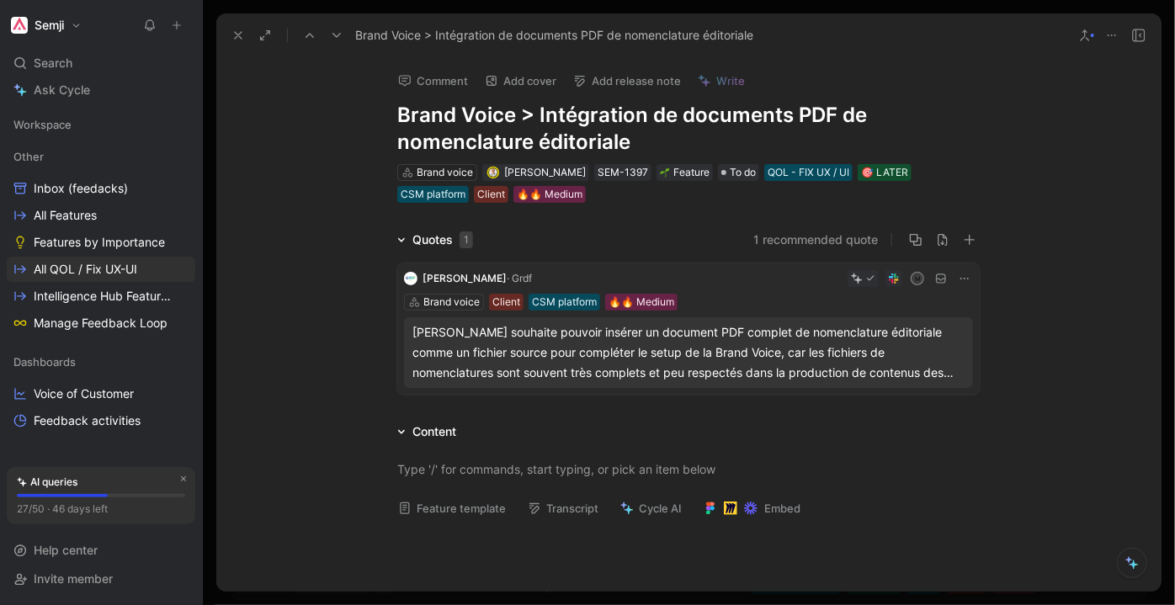
click at [328, 37] on button at bounding box center [337, 36] width 24 height 24
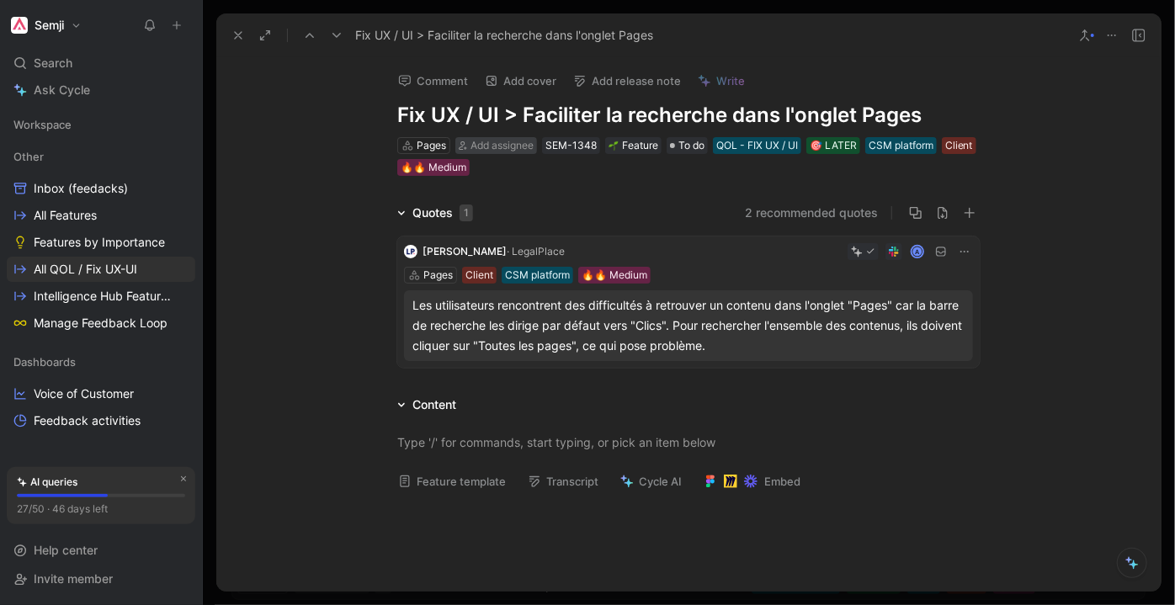
click at [513, 141] on span "Add assignee" at bounding box center [501, 145] width 63 height 13
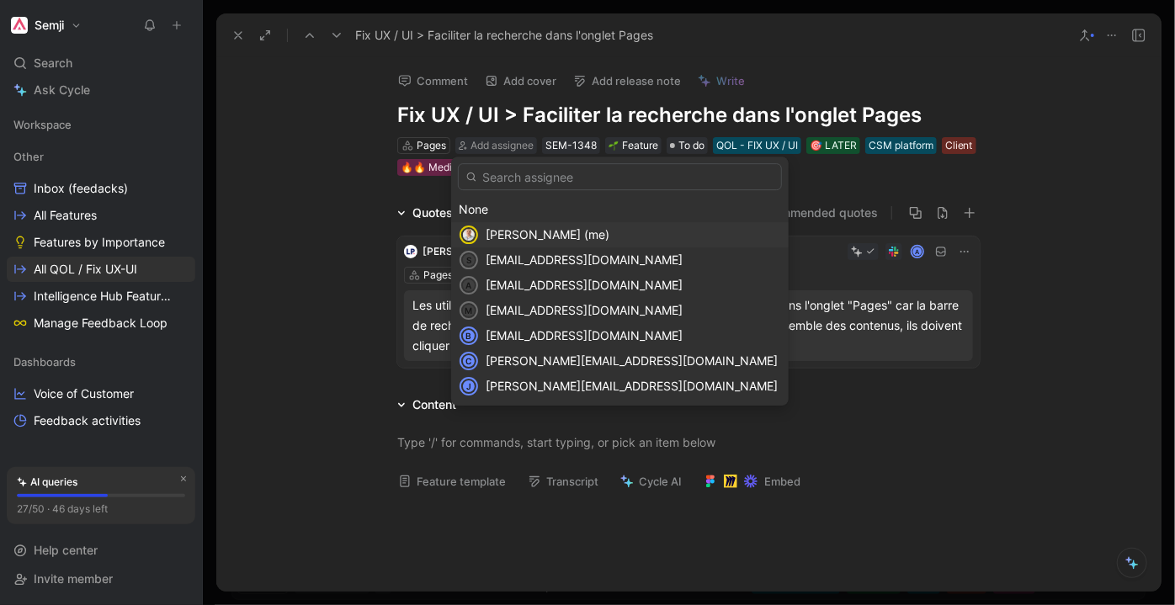
click at [520, 225] on div "[PERSON_NAME] (me)" at bounding box center [632, 235] width 295 height 20
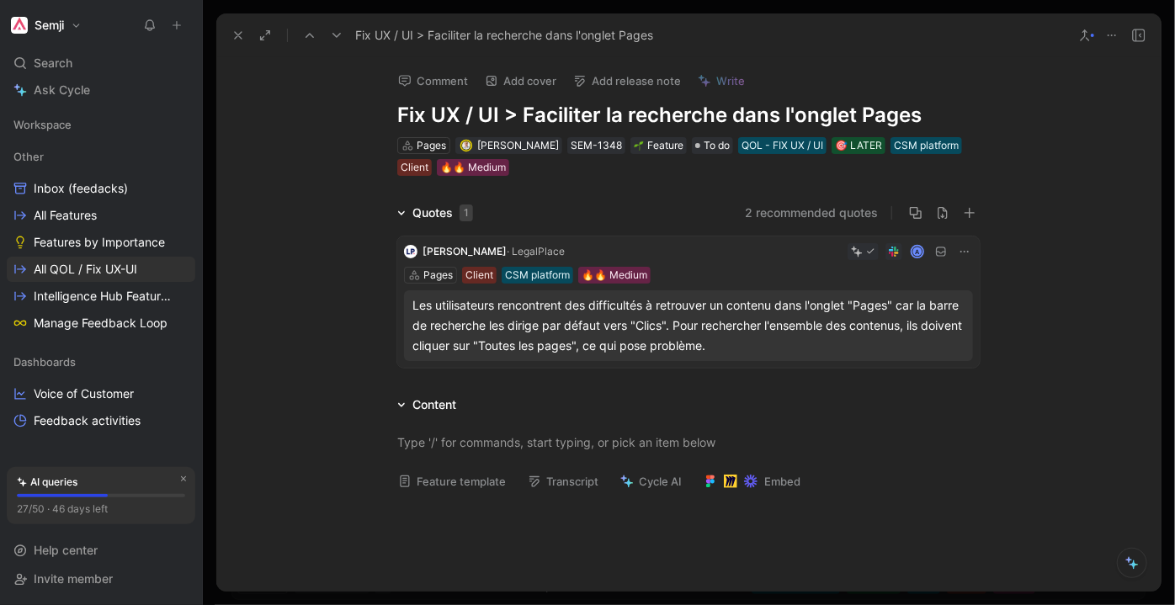
click at [337, 29] on icon at bounding box center [336, 35] width 13 height 13
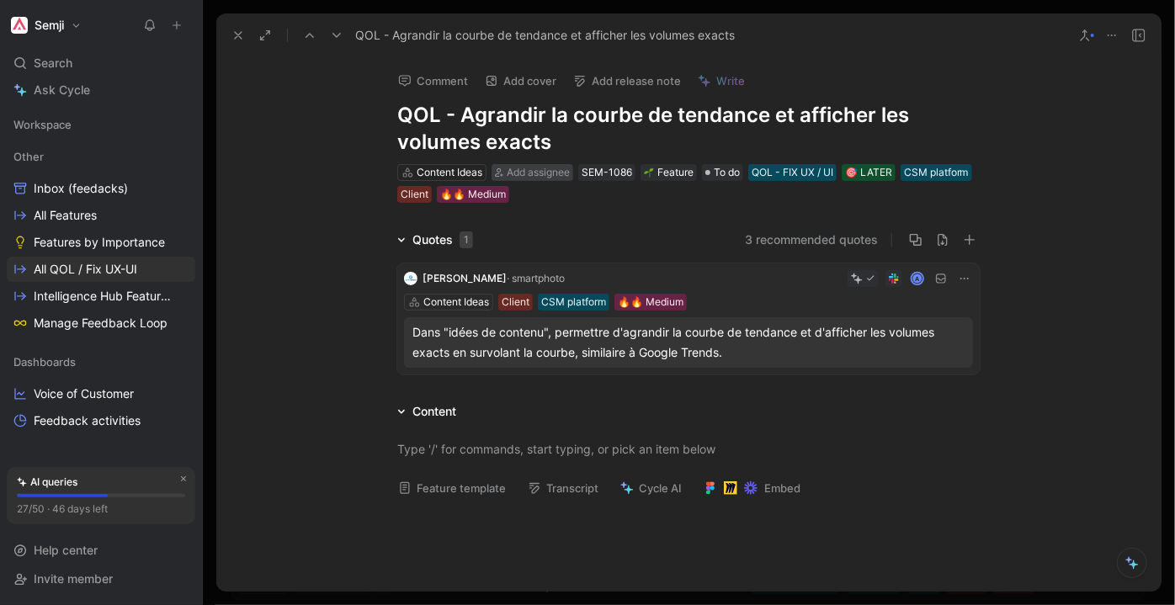
click at [552, 174] on span "Add assignee" at bounding box center [537, 172] width 63 height 13
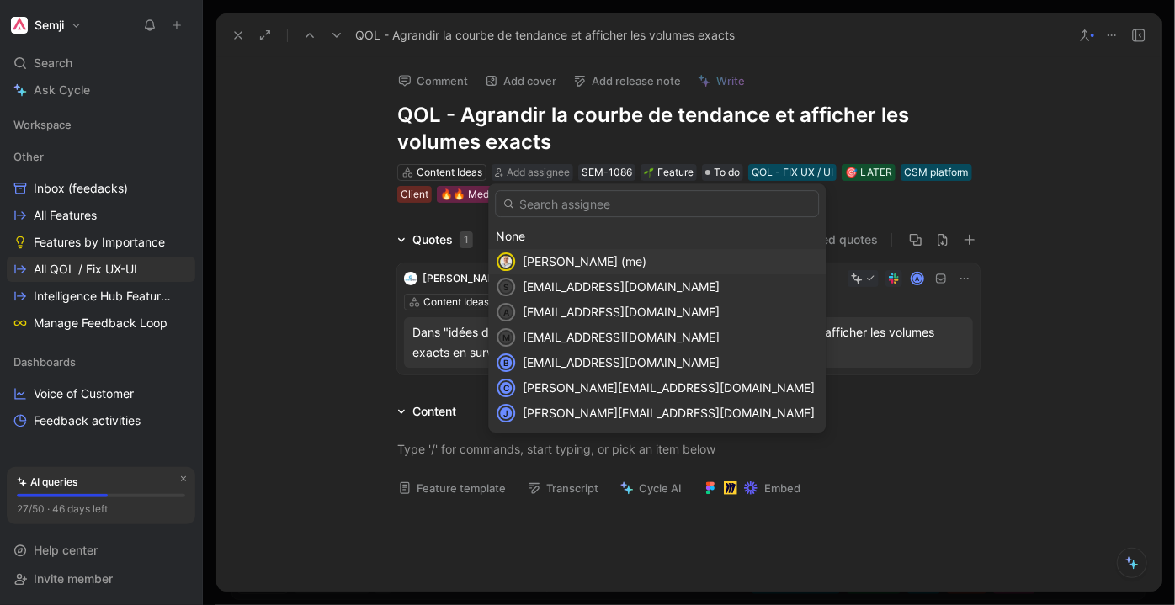
click at [563, 257] on span "[PERSON_NAME] (me)" at bounding box center [584, 261] width 124 height 14
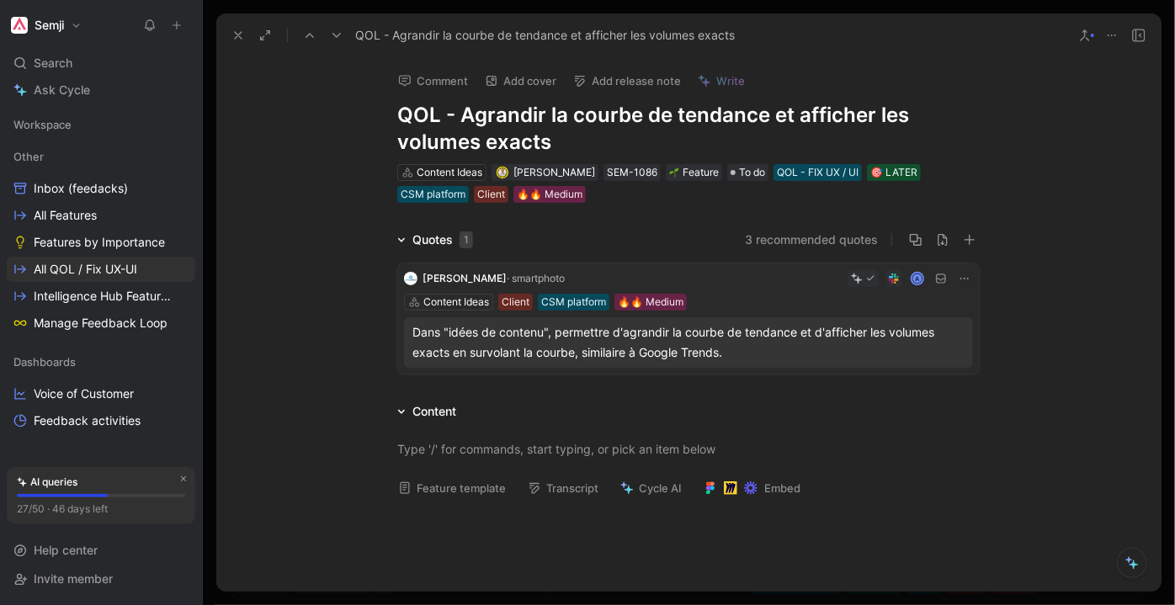
click at [343, 40] on button at bounding box center [337, 36] width 24 height 24
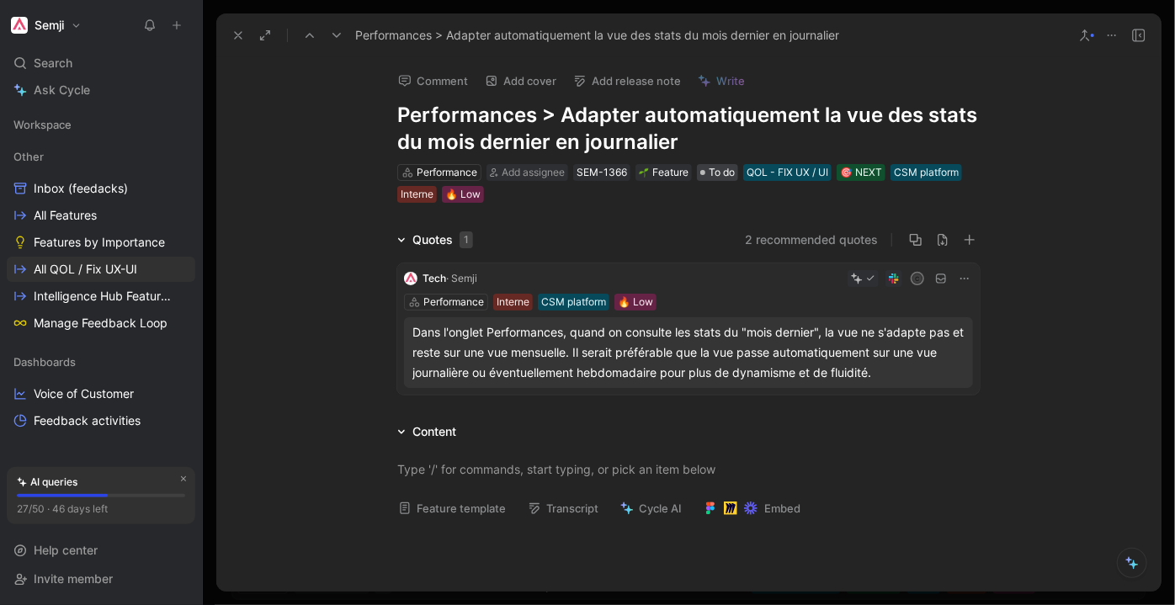
click at [715, 168] on span "To do" at bounding box center [721, 172] width 26 height 17
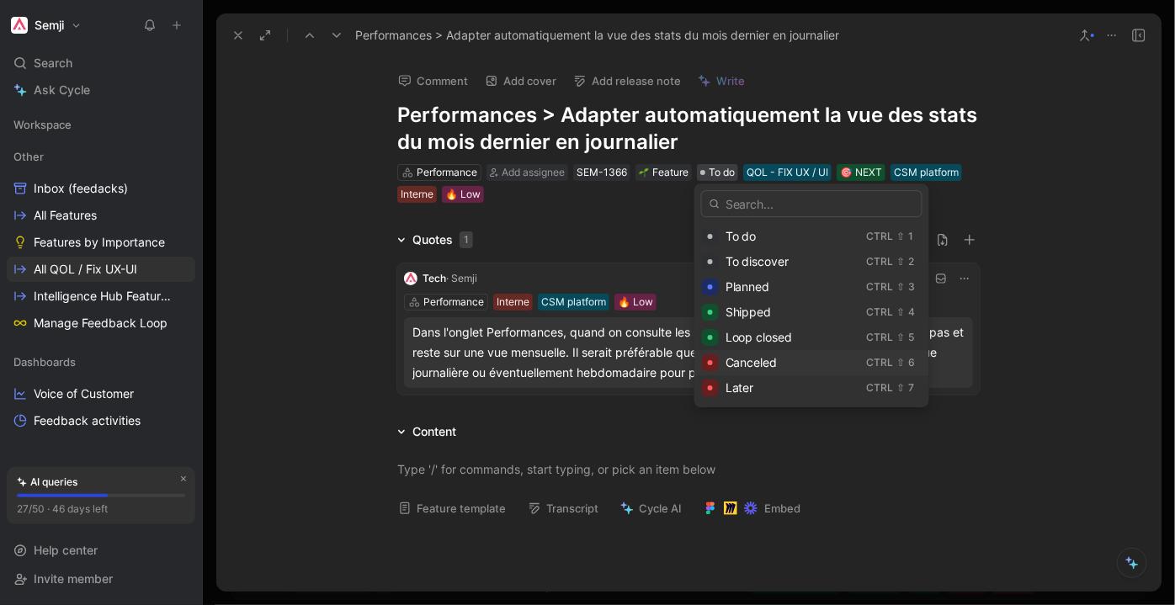
click at [763, 360] on span "Canceled" at bounding box center [751, 362] width 52 height 14
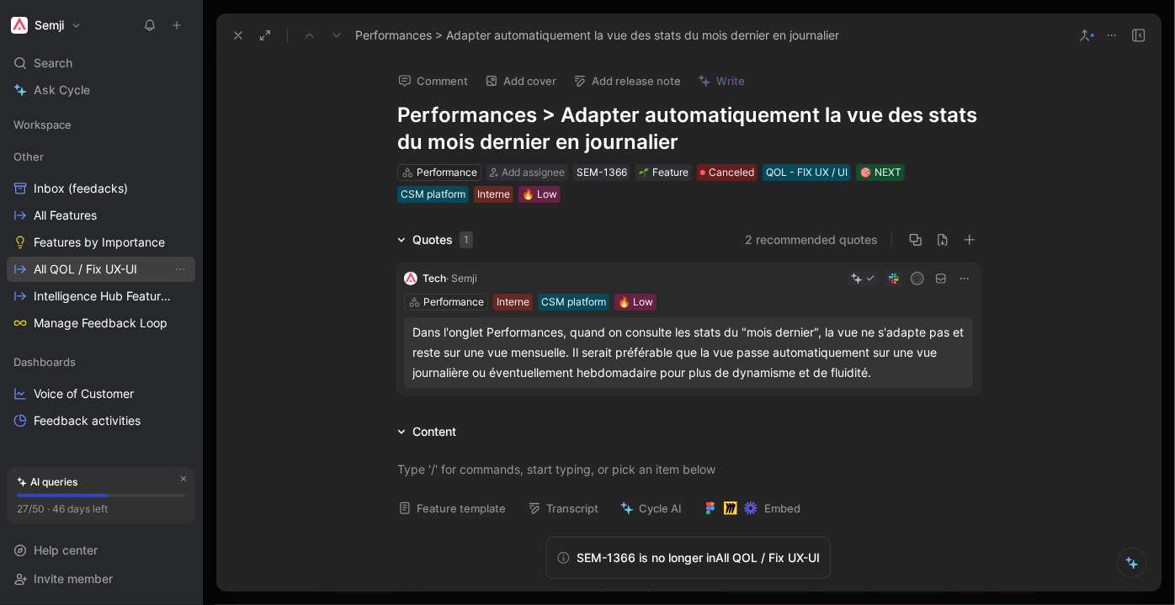
click at [119, 268] on span "All QOL / Fix UX-UI" at bounding box center [85, 269] width 103 height 17
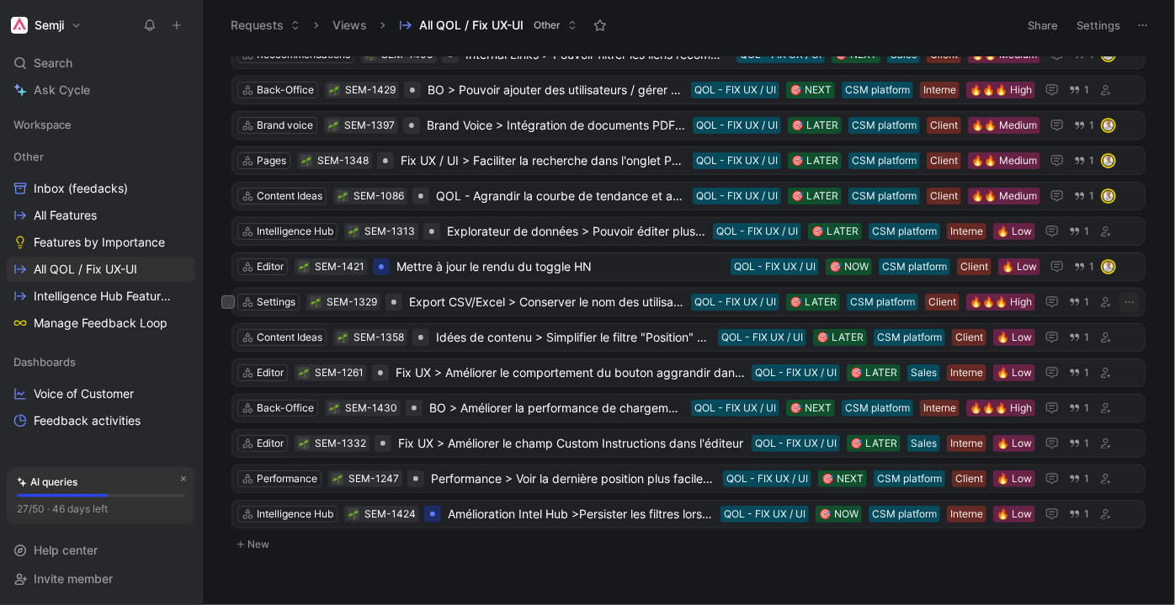
scroll to position [284, 0]
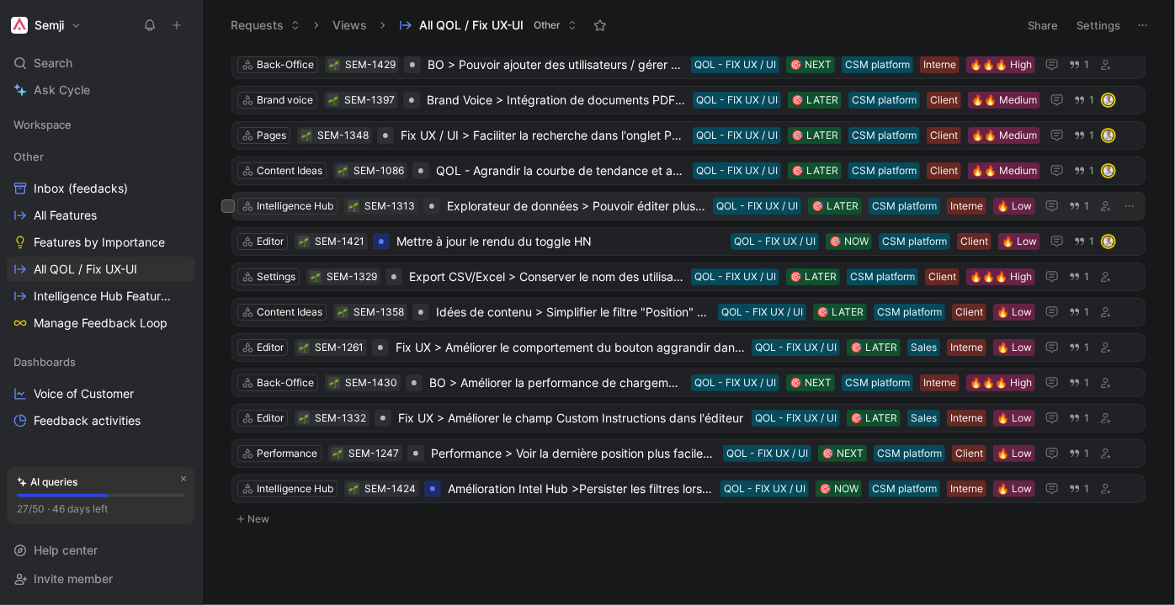
click at [536, 199] on span "Explorateur de données > Pouvoir éditer plusieurs propriétés simultanément" at bounding box center [576, 206] width 259 height 20
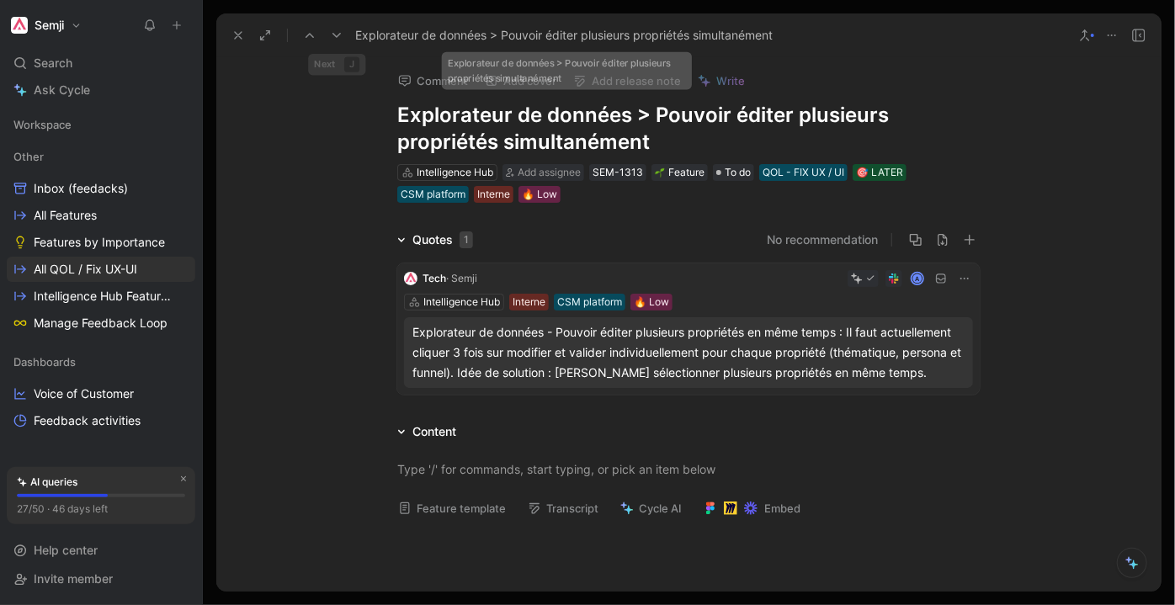
click at [337, 35] on use at bounding box center [336, 35] width 8 height 5
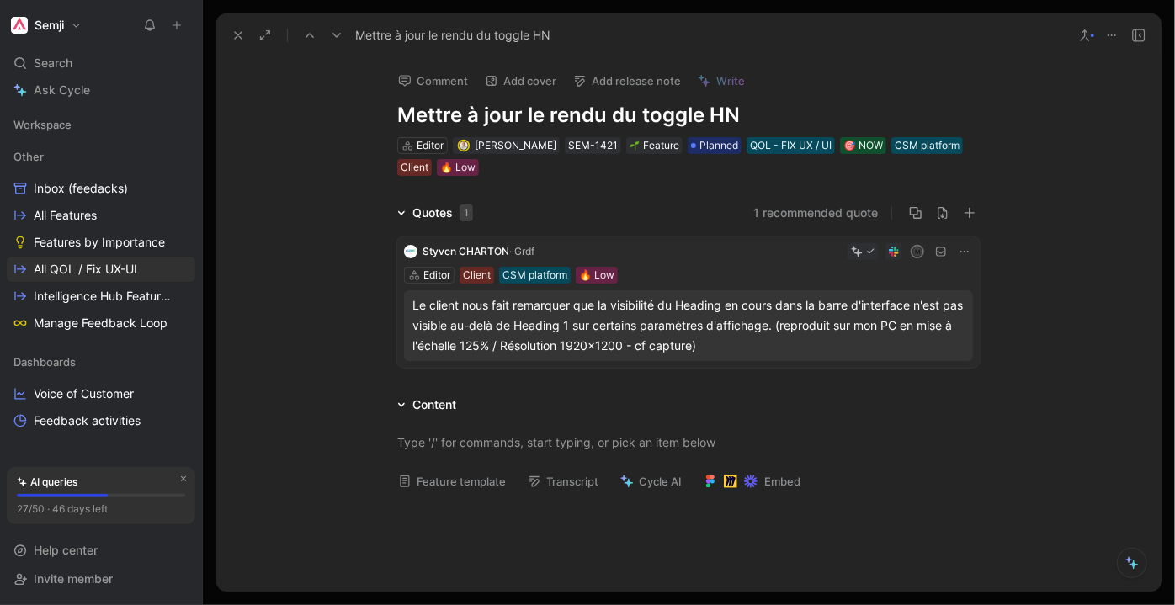
click at [337, 34] on icon at bounding box center [336, 35] width 13 height 13
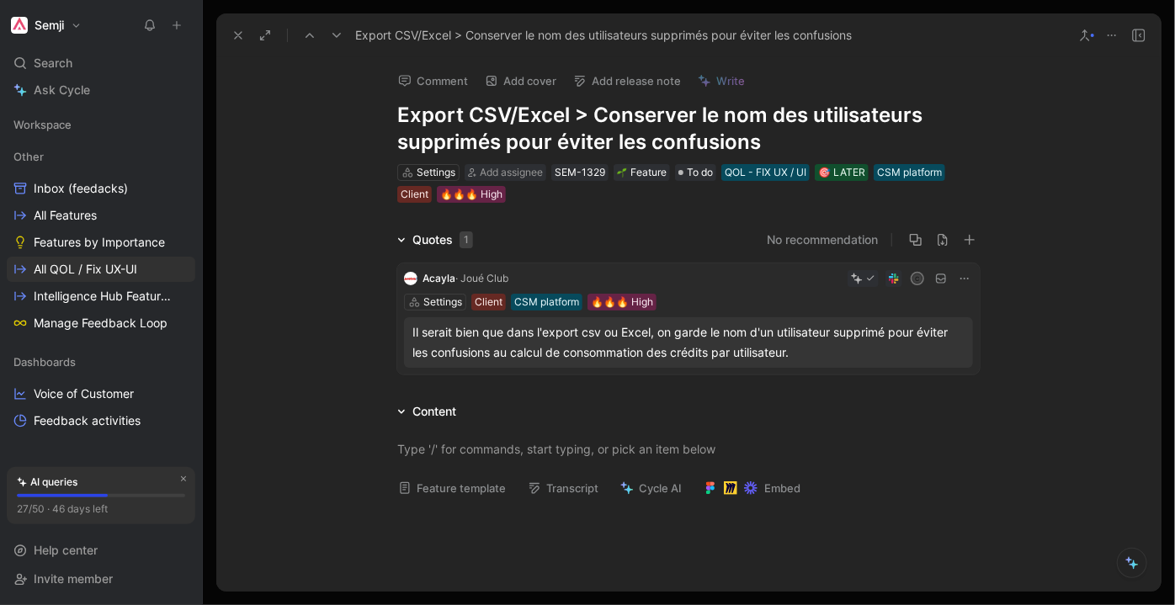
click at [337, 27] on button at bounding box center [337, 36] width 24 height 24
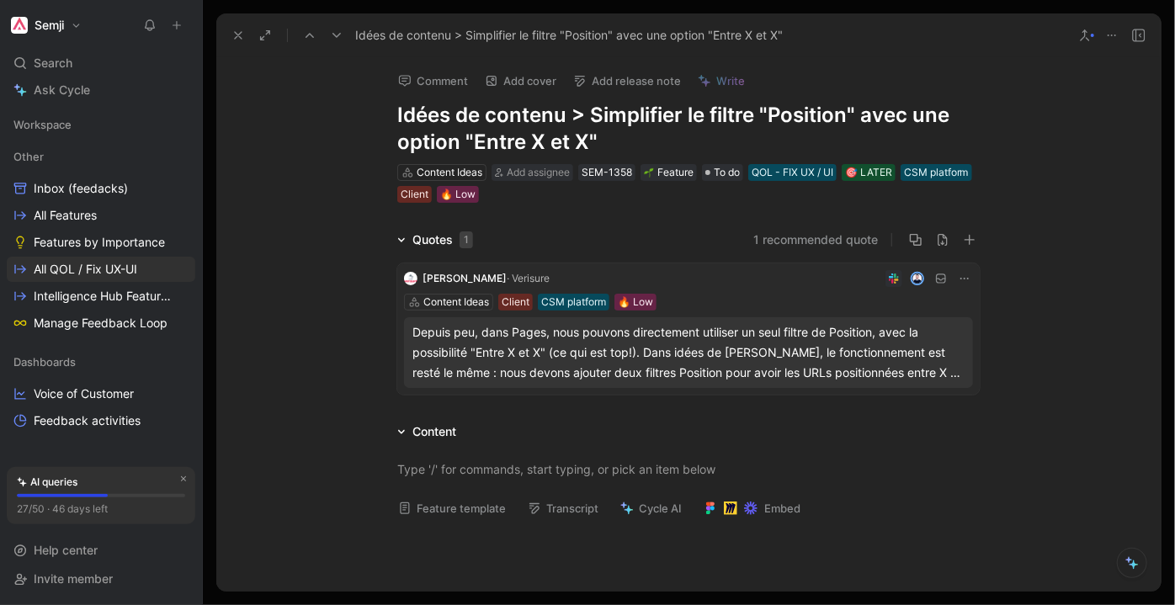
click at [741, 346] on div "Depuis peu, dans Pages, nous pouvons directement utiliser un seul filtre de Pos…" at bounding box center [688, 352] width 552 height 61
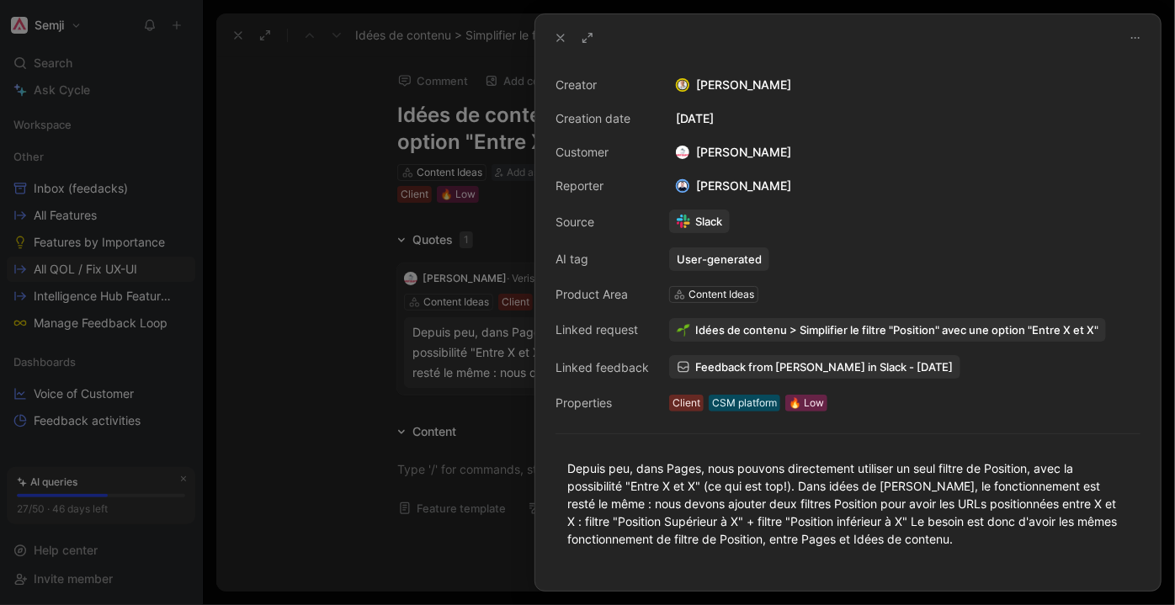
click at [384, 276] on div at bounding box center [587, 302] width 1175 height 605
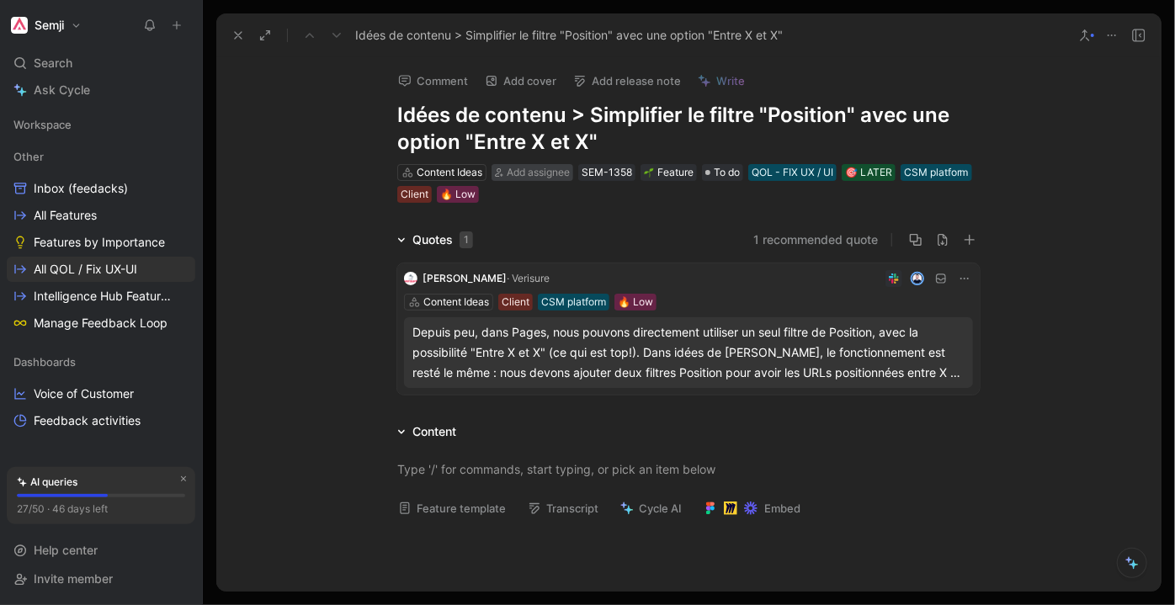
click at [533, 172] on span "Add assignee" at bounding box center [537, 172] width 63 height 13
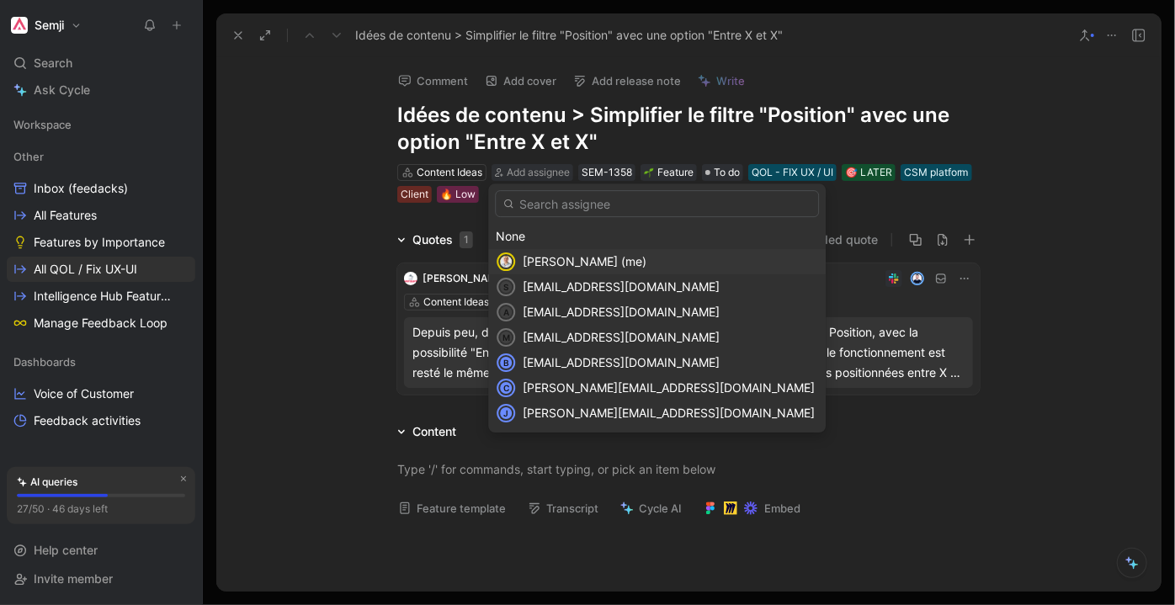
click at [572, 265] on span "[PERSON_NAME] (me)" at bounding box center [584, 261] width 124 height 14
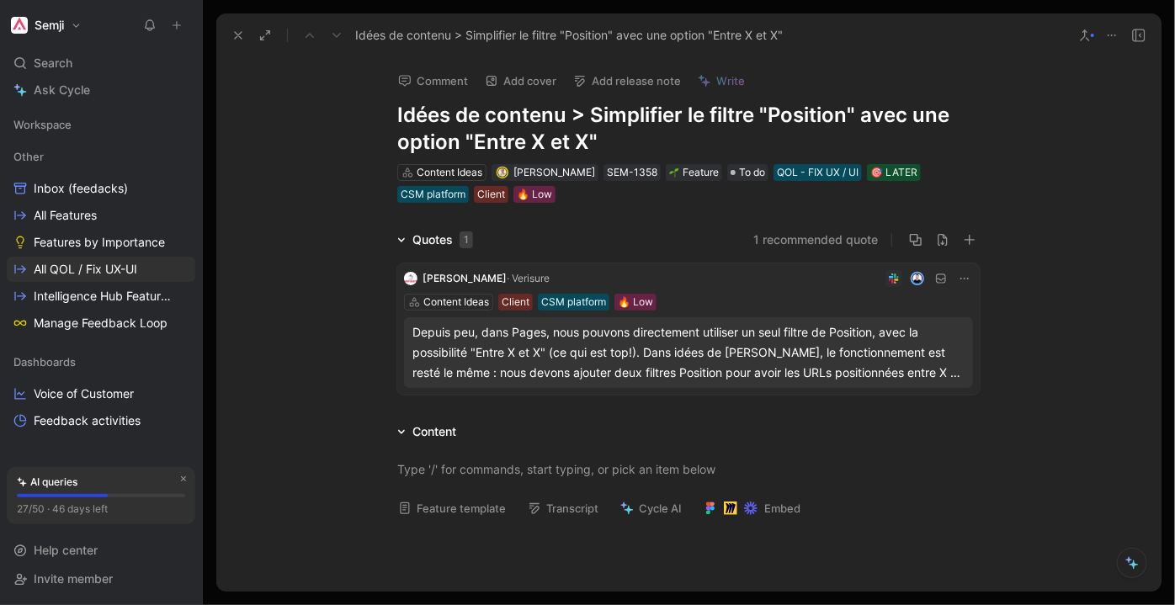
click at [337, 216] on div "Comment Add cover Add release note Write Idées de contenu > Simplifier le filtr…" at bounding box center [688, 324] width 944 height 534
click at [240, 41] on icon at bounding box center [237, 35] width 13 height 13
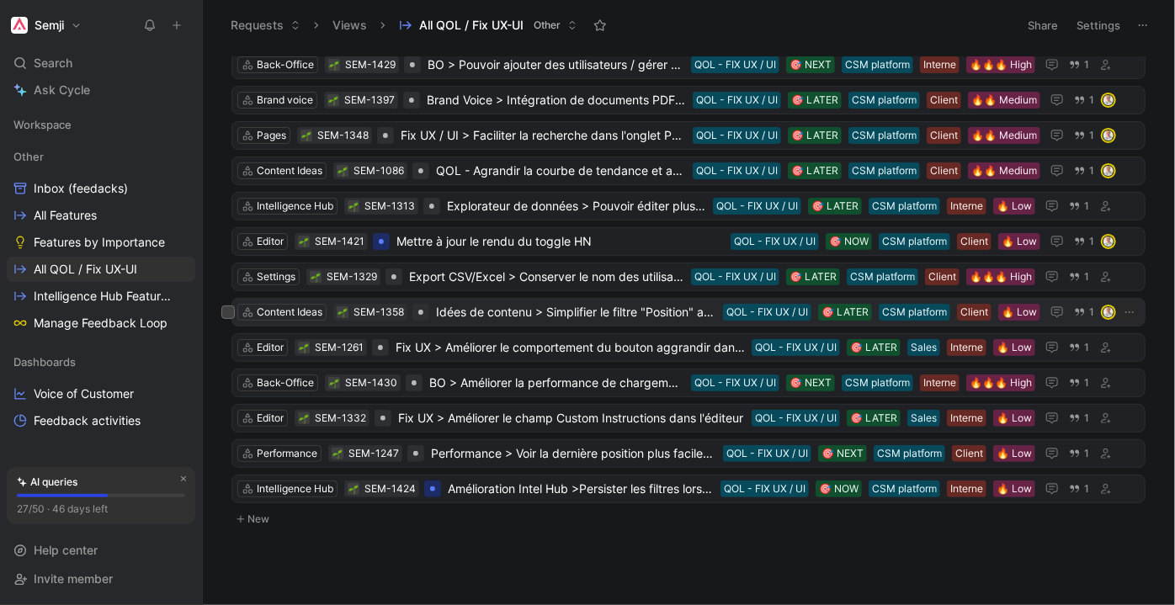
click at [610, 306] on span "Idées de contenu > Simplifier le filtre "Position" avec une option "Entre X et …" at bounding box center [576, 312] width 280 height 20
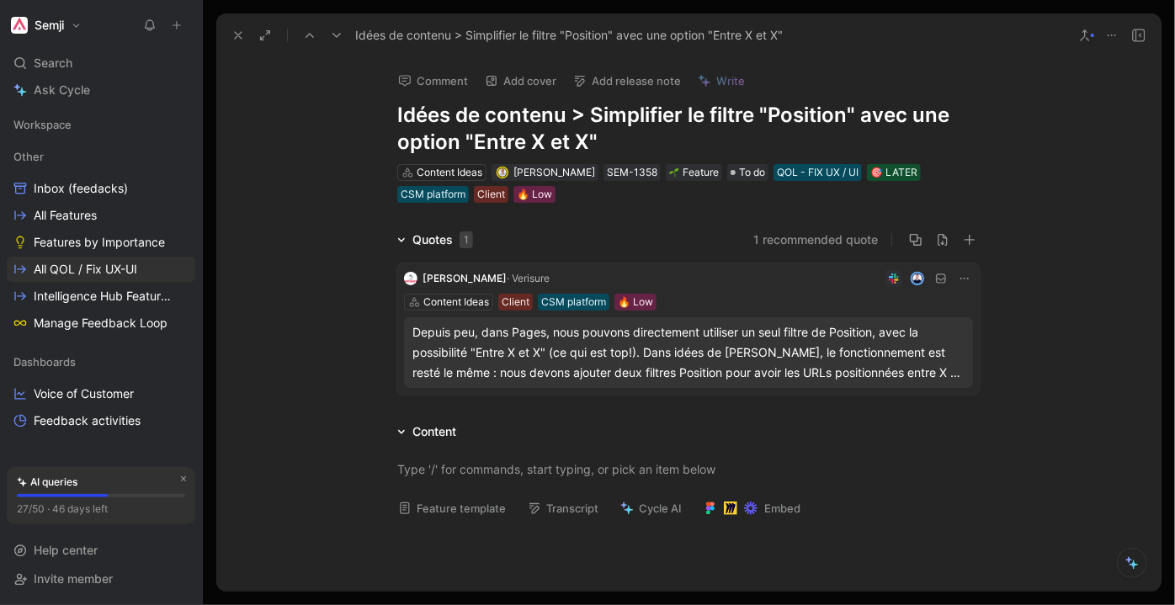
click at [334, 31] on icon at bounding box center [336, 35] width 13 height 13
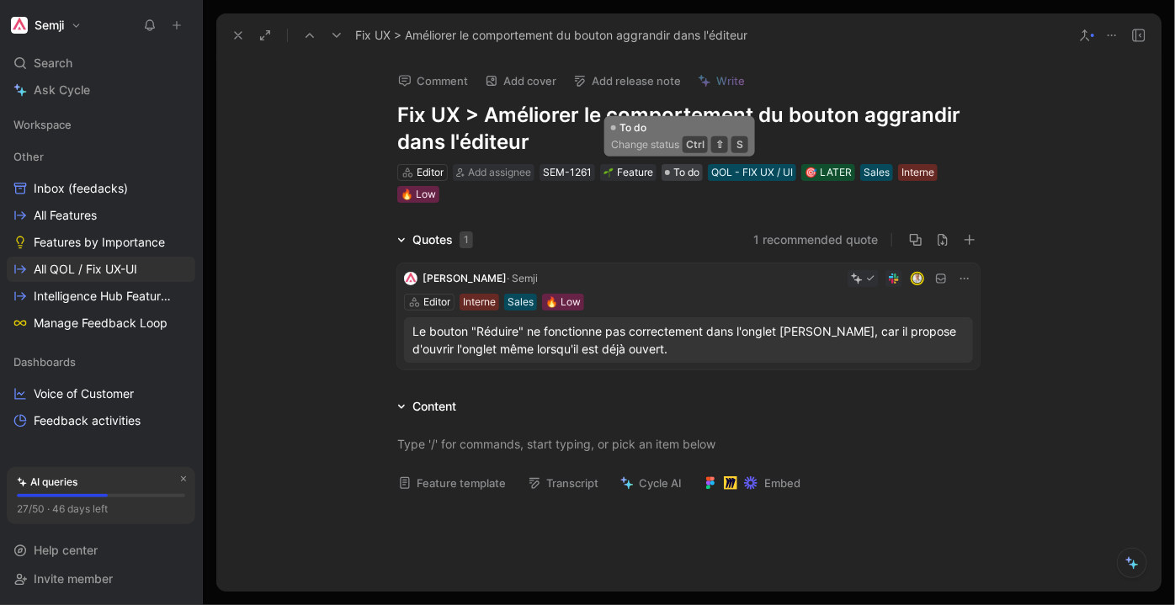
click at [694, 172] on span "To do" at bounding box center [686, 172] width 26 height 17
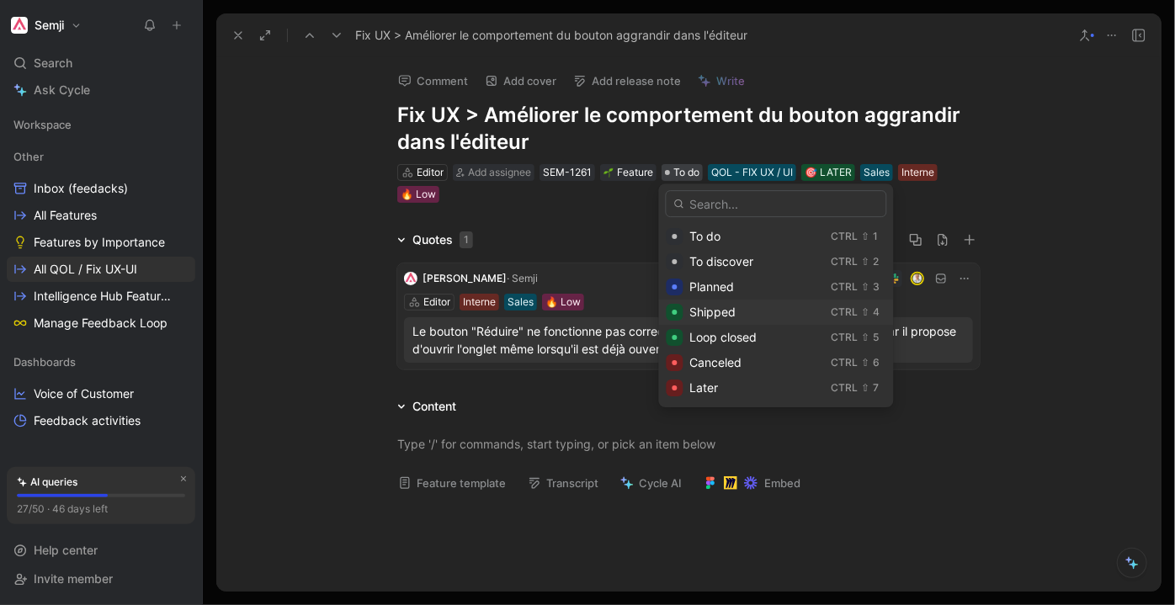
click at [745, 311] on div "Shipped" at bounding box center [757, 312] width 135 height 20
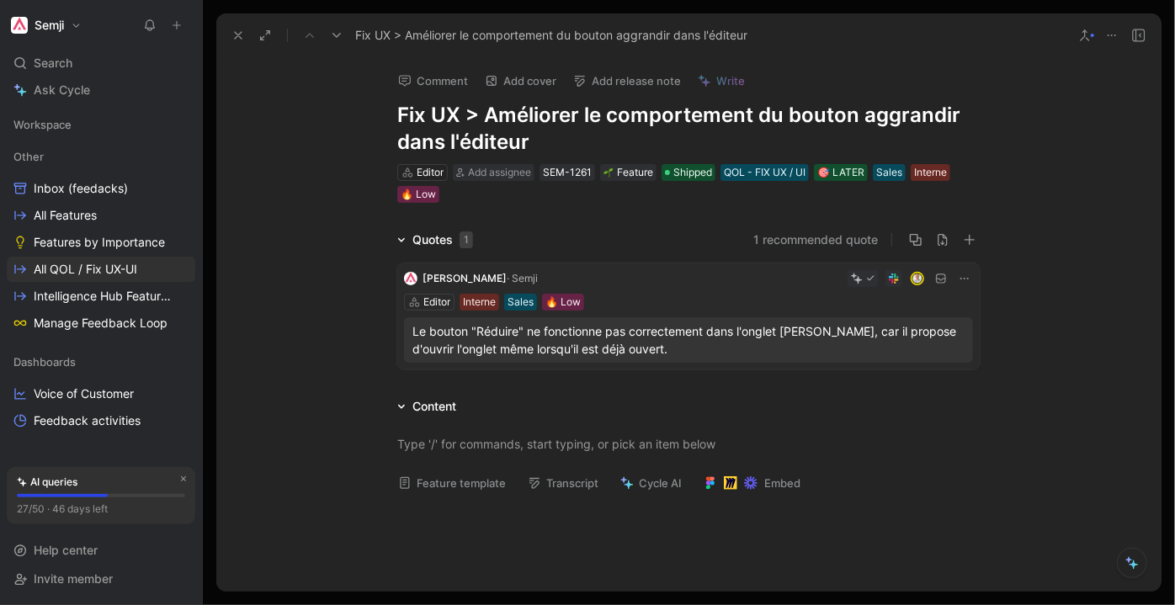
scroll to position [249, 0]
click at [334, 136] on div "Comment Add cover Add release note Write Fix UX > Améliorer le comportement du …" at bounding box center [688, 324] width 944 height 534
click at [236, 42] on button at bounding box center [238, 36] width 24 height 24
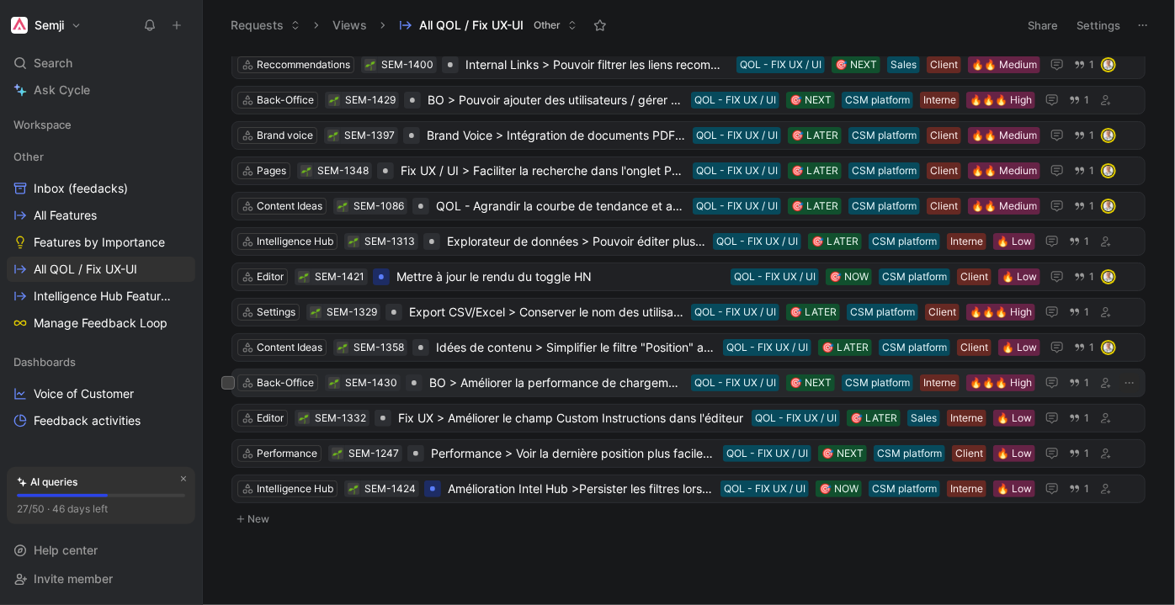
click at [493, 376] on span "BO > Améliorer la performance de chargement du Back office "Users"" at bounding box center [556, 383] width 255 height 20
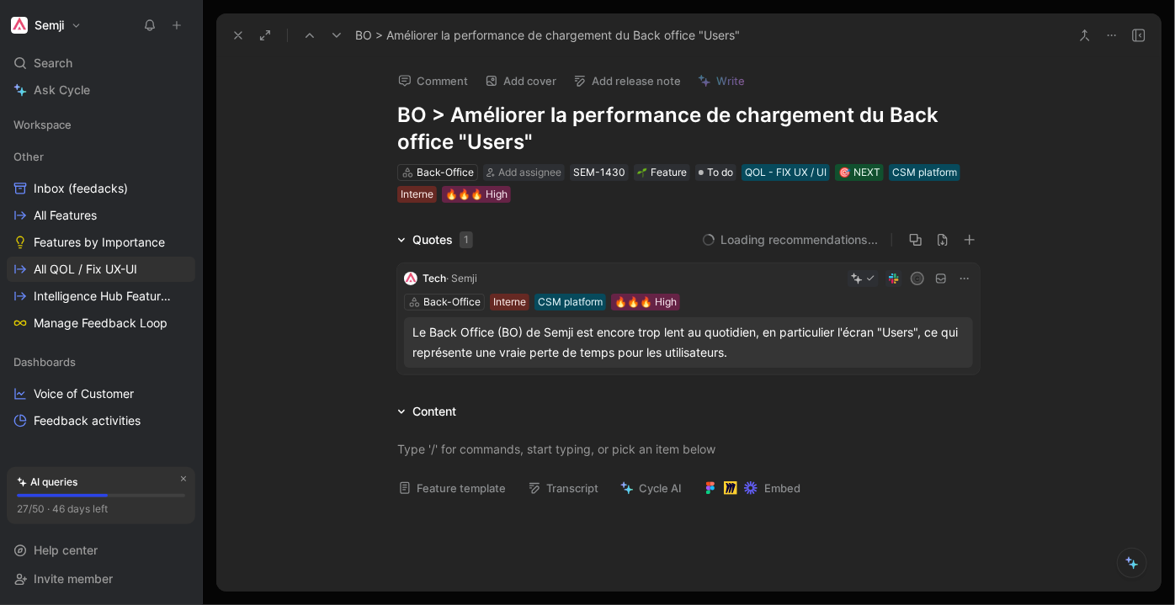
click at [341, 36] on icon at bounding box center [336, 35] width 13 height 13
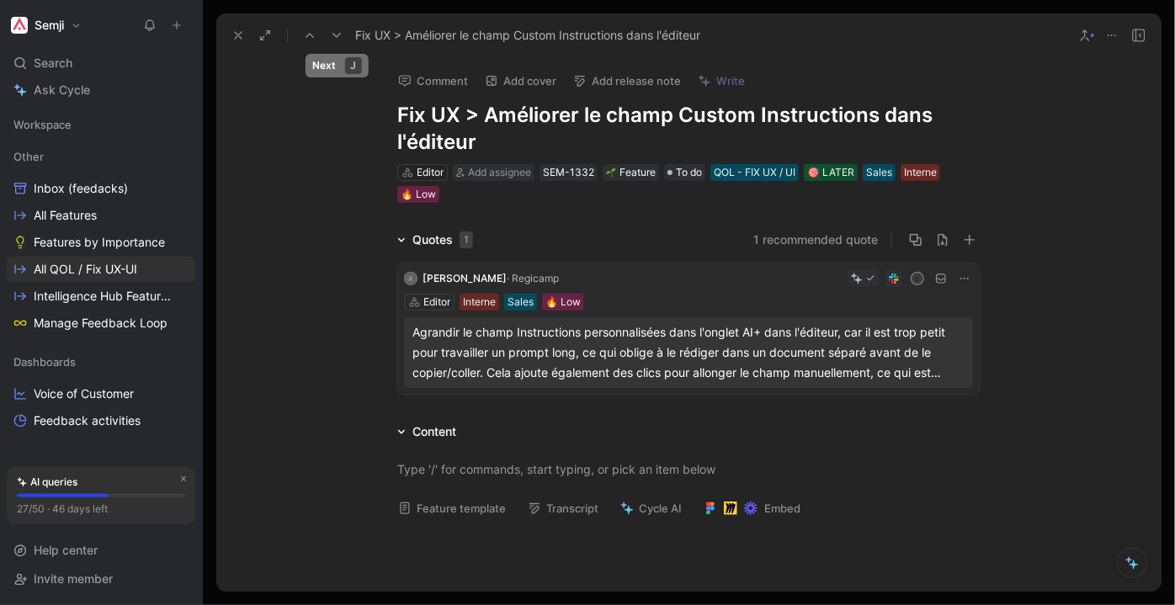
click at [341, 36] on icon at bounding box center [336, 35] width 13 height 13
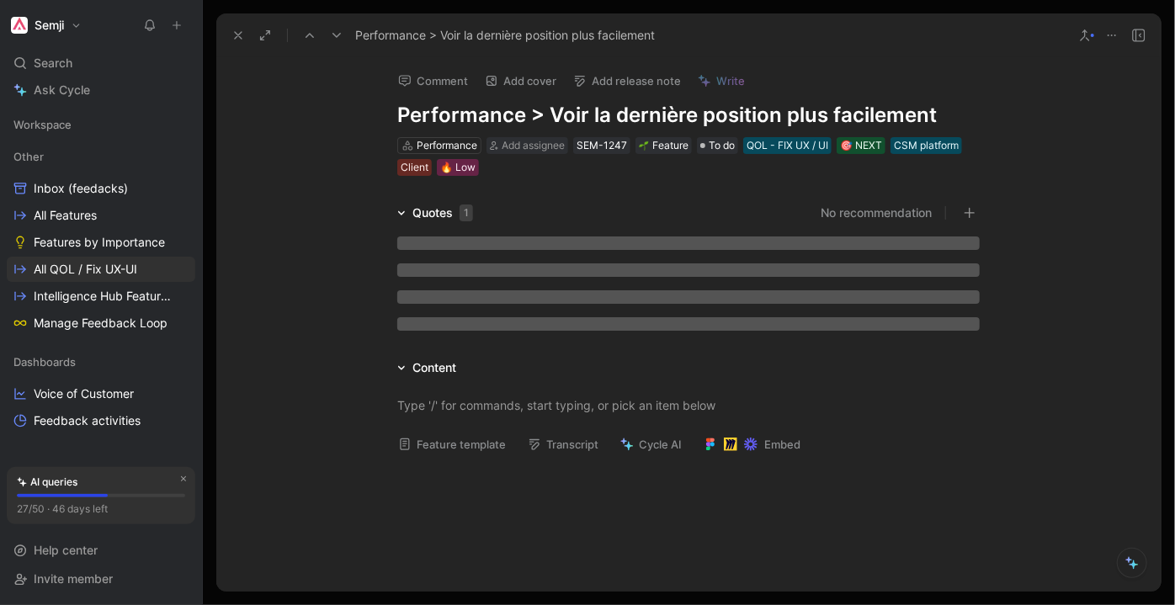
click at [315, 30] on button at bounding box center [310, 36] width 24 height 24
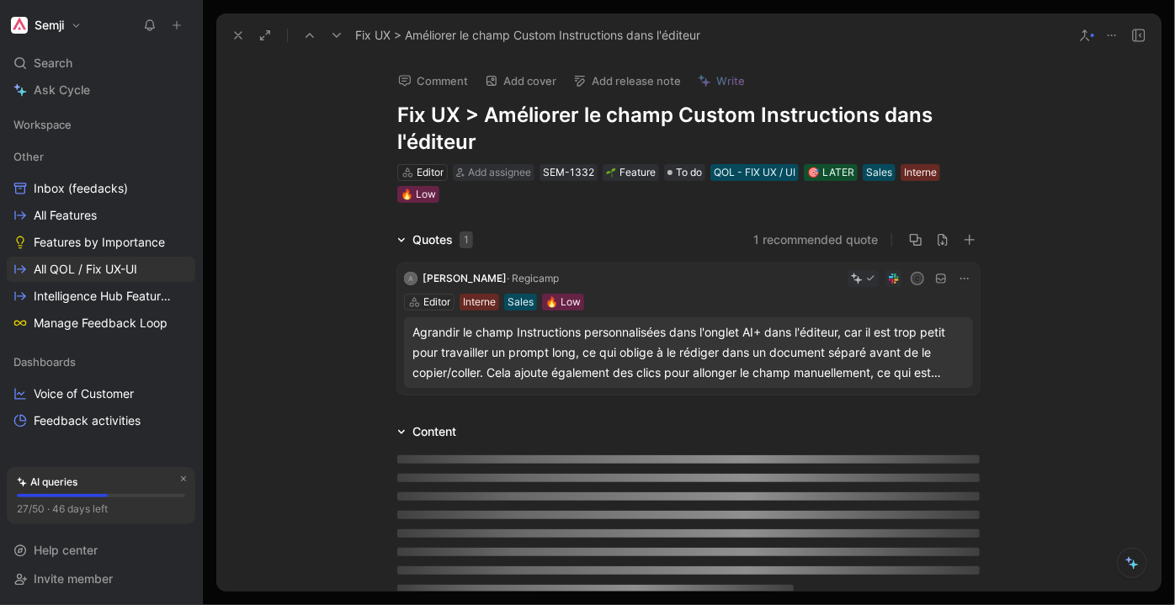
click at [626, 343] on div "Agrandir le champ Instructions personnalisées dans l'onglet AI+ dans l'éditeur,…" at bounding box center [688, 352] width 552 height 61
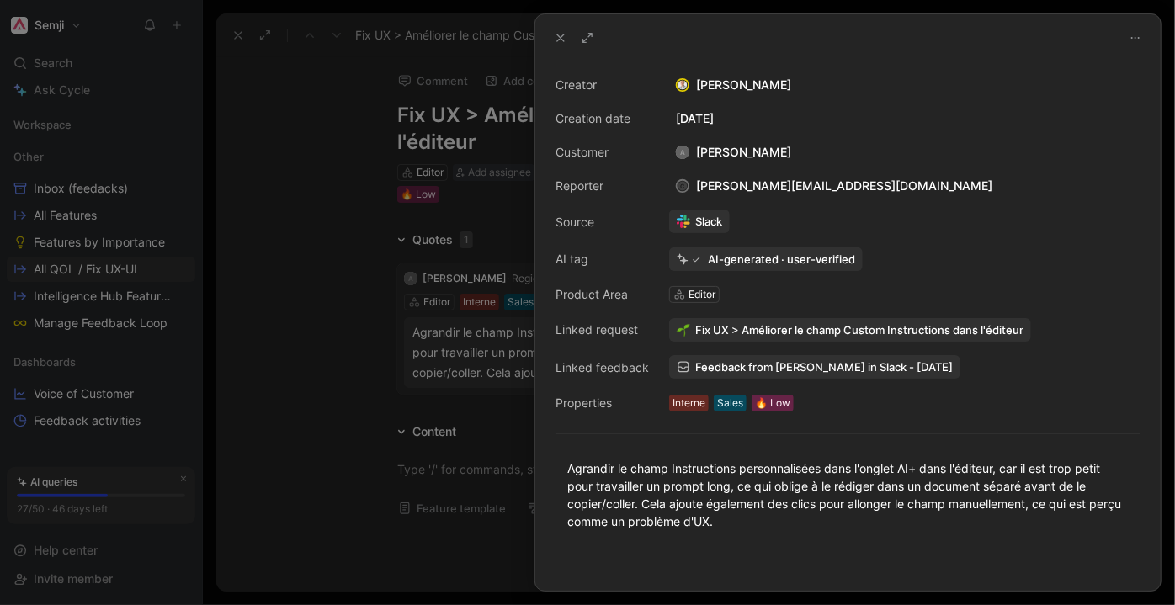
click at [486, 352] on div at bounding box center [587, 302] width 1175 height 605
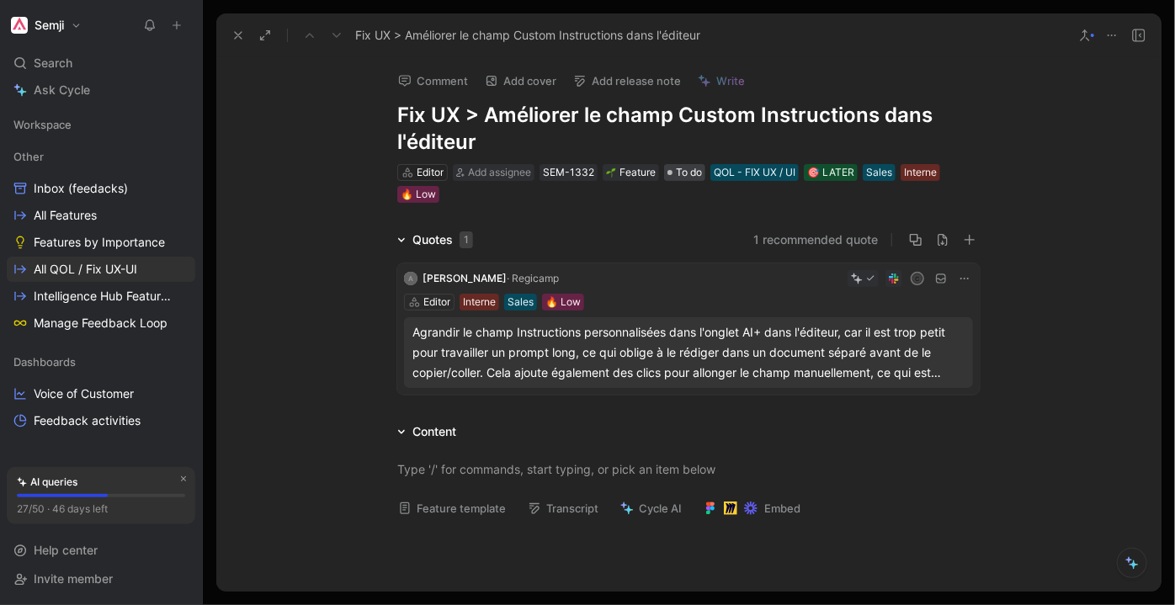
click at [690, 174] on span "To do" at bounding box center [689, 172] width 26 height 17
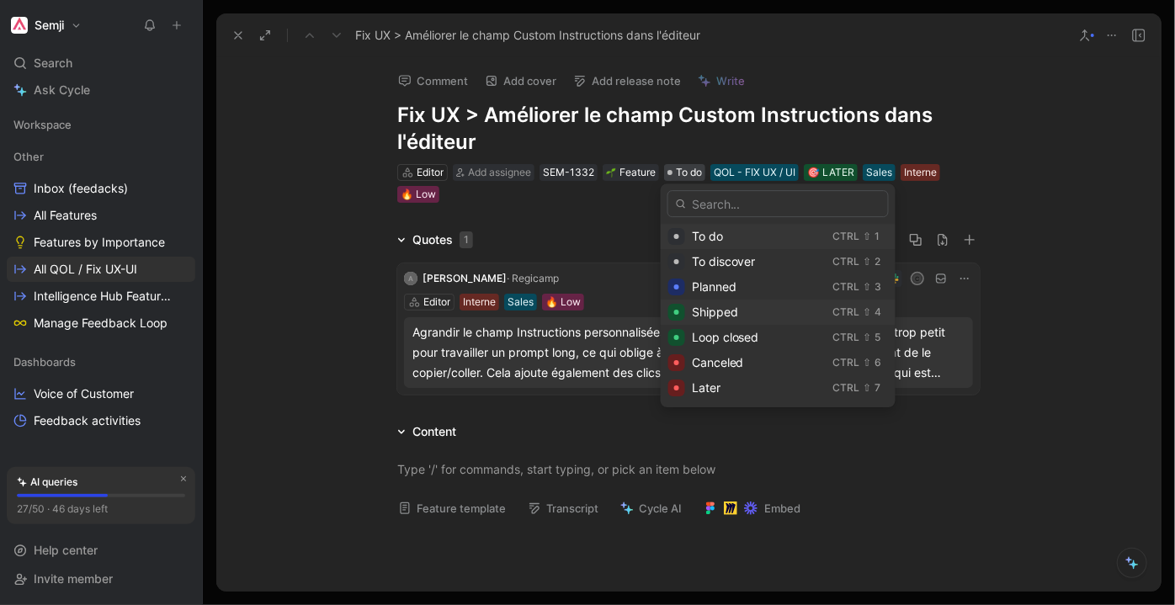
click at [749, 300] on div "Shipped Ctrl ⇧ 4" at bounding box center [777, 312] width 235 height 25
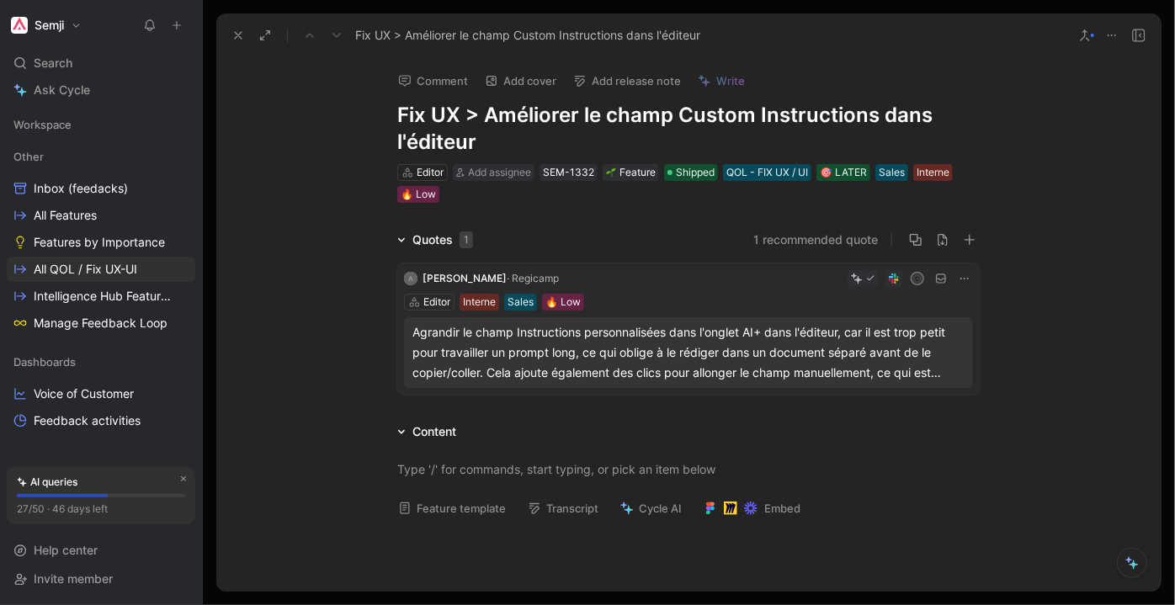
scroll to position [215, 0]
click at [244, 33] on button at bounding box center [238, 36] width 24 height 24
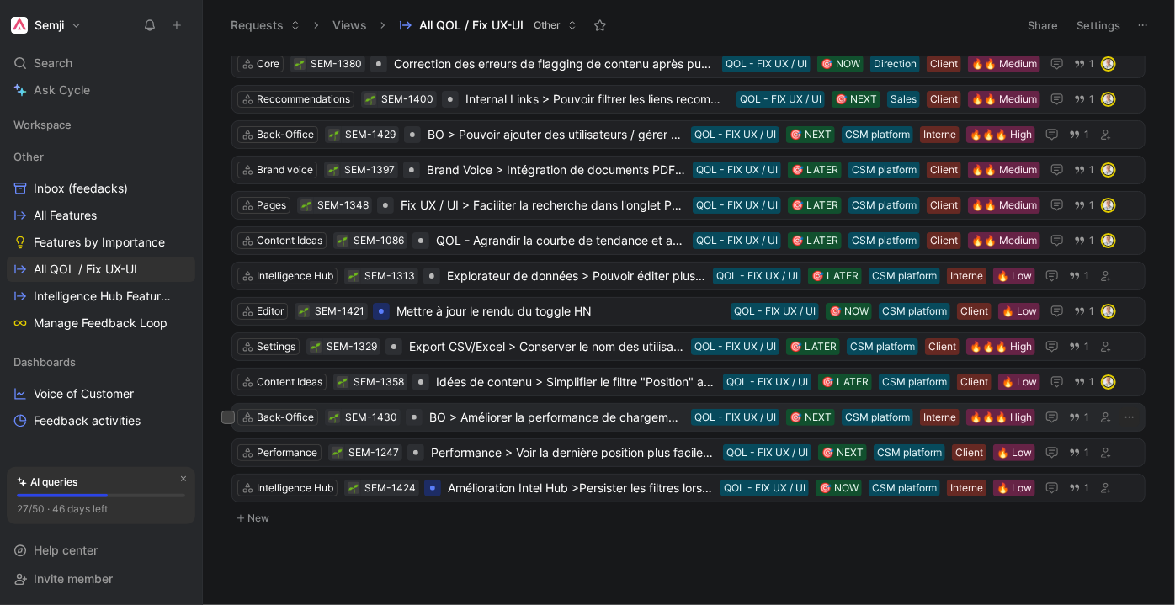
click at [564, 410] on span "BO > Améliorer la performance de chargement du Back office "Users"" at bounding box center [556, 417] width 255 height 20
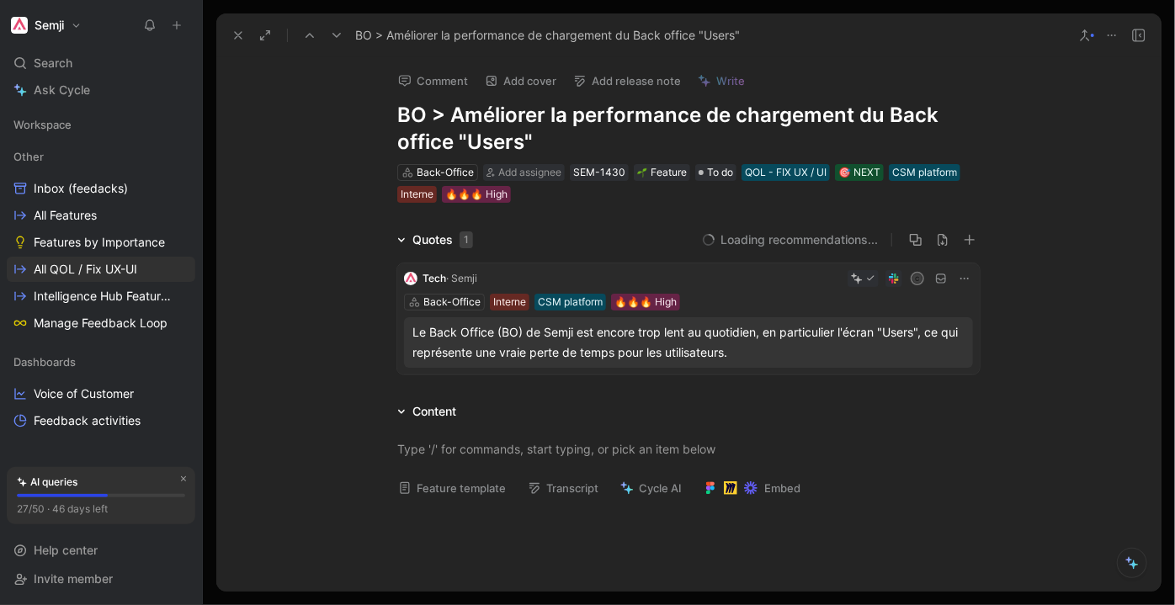
click at [341, 32] on icon at bounding box center [336, 35] width 13 height 13
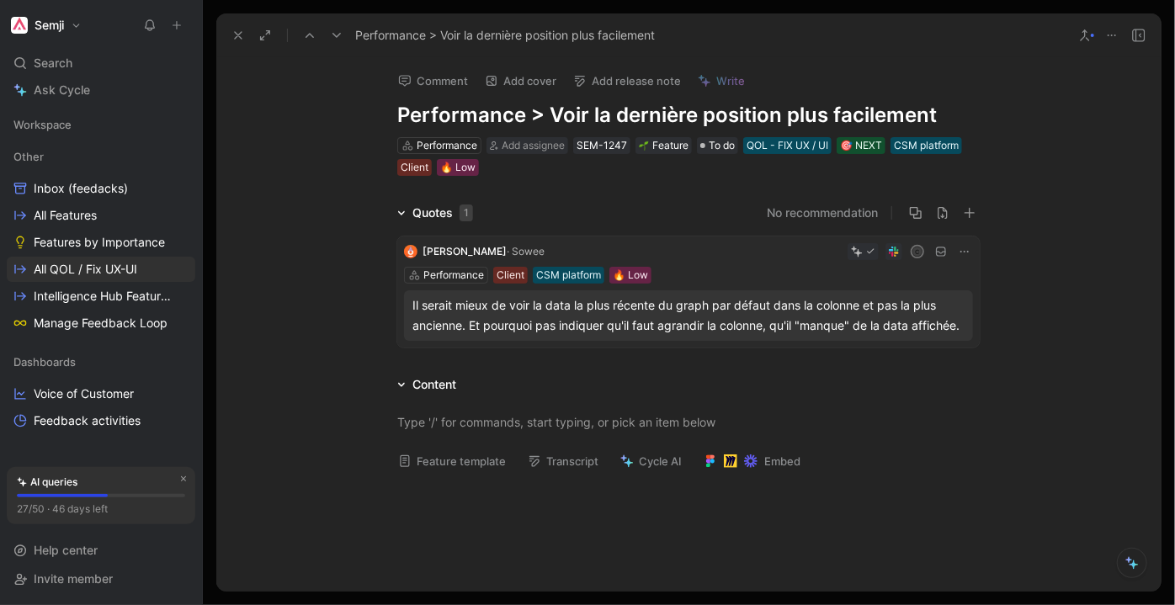
click at [710, 316] on div "Il serait mieux de voir la data la plus récente du graph par défaut dans la col…" at bounding box center [688, 315] width 552 height 40
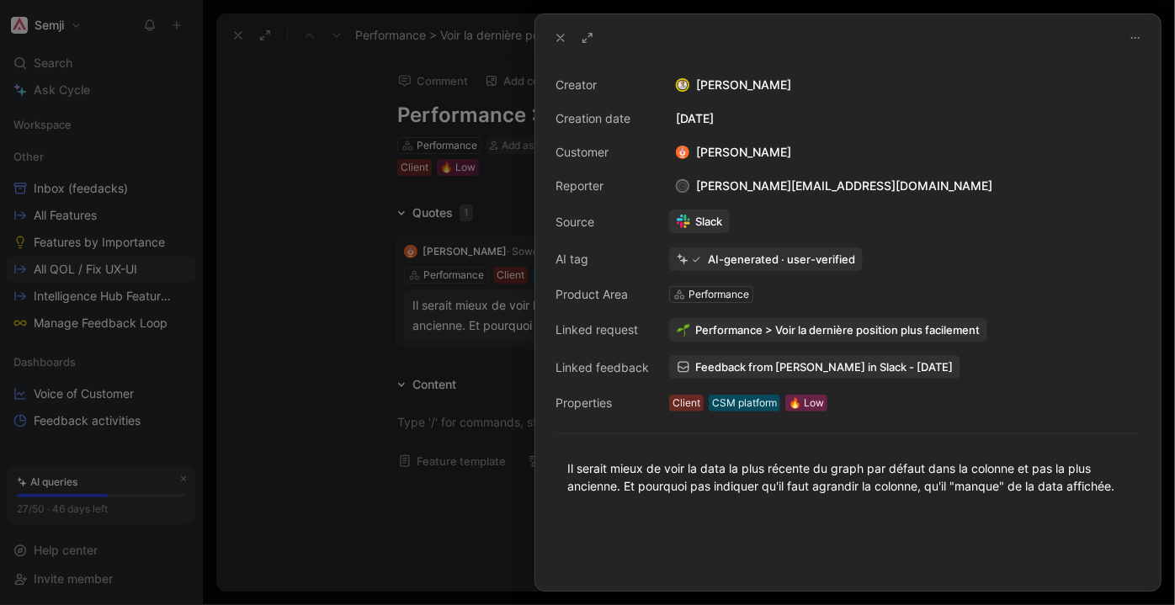
click at [369, 326] on div at bounding box center [587, 302] width 1175 height 605
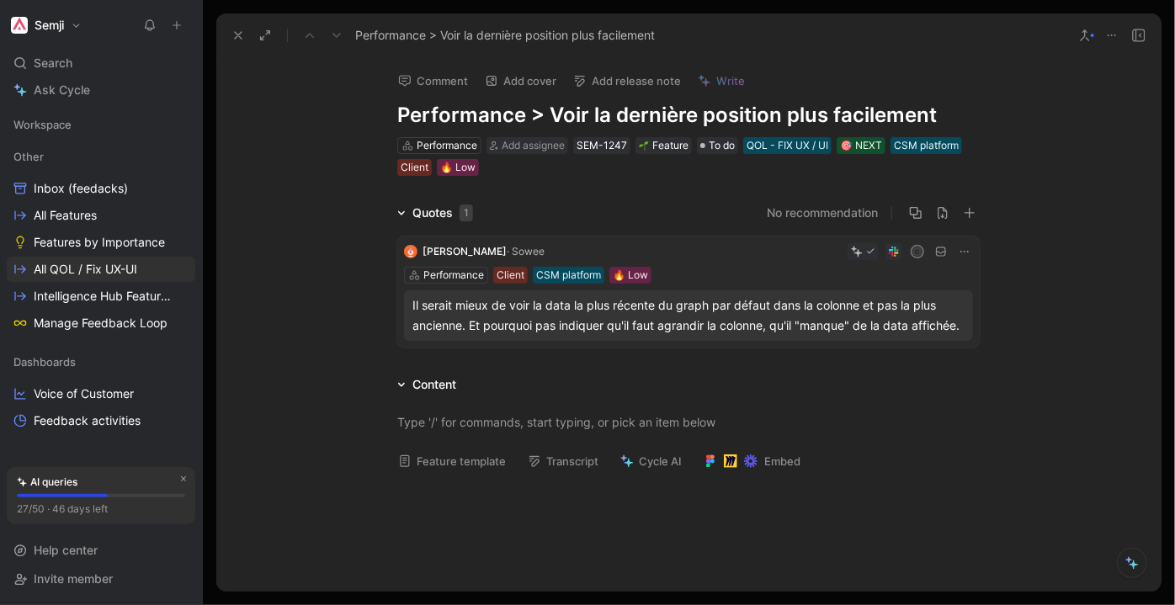
click at [661, 317] on div "Il serait mieux de voir la data la plus récente du graph par défaut dans la col…" at bounding box center [688, 315] width 552 height 40
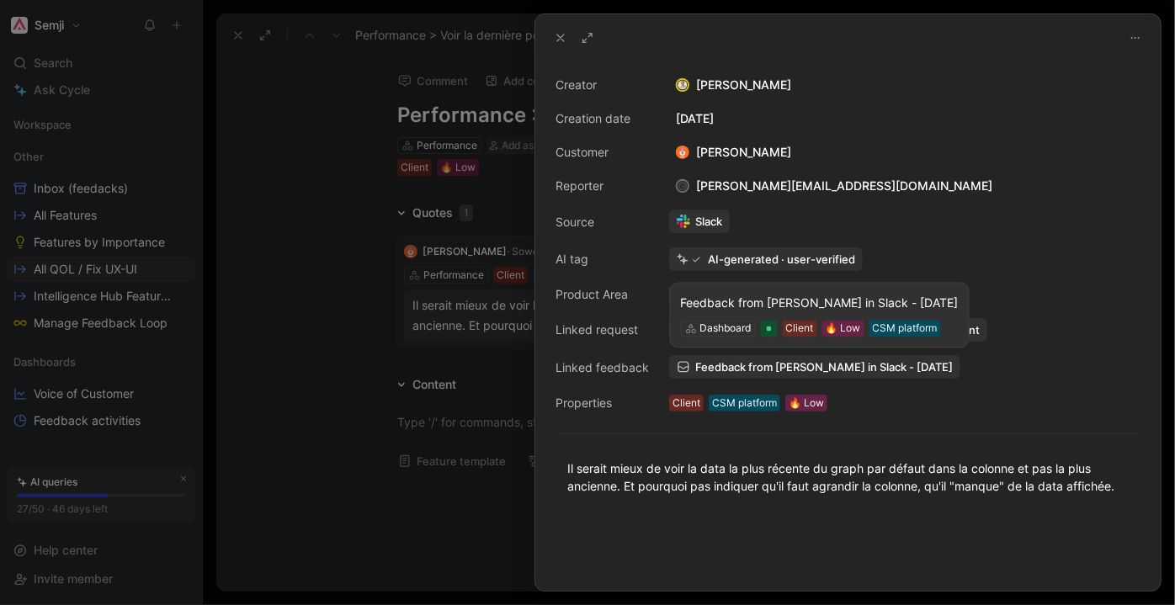
click at [846, 362] on span "Feedback from [PERSON_NAME] in Slack - [DATE]" at bounding box center [823, 366] width 257 height 15
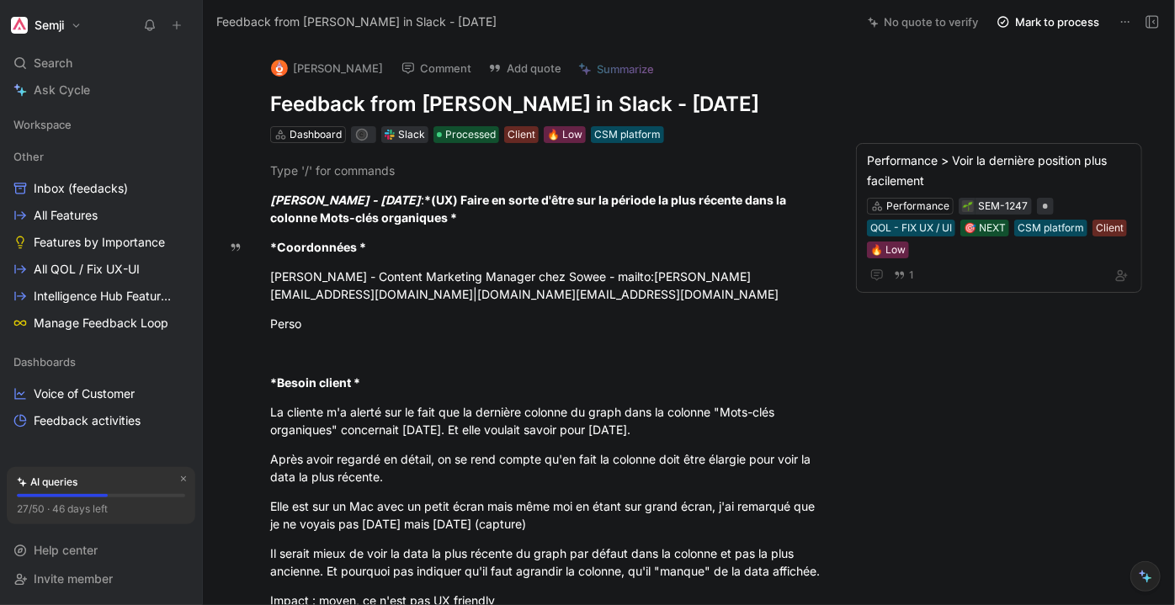
click at [1120, 24] on icon at bounding box center [1124, 21] width 13 height 13
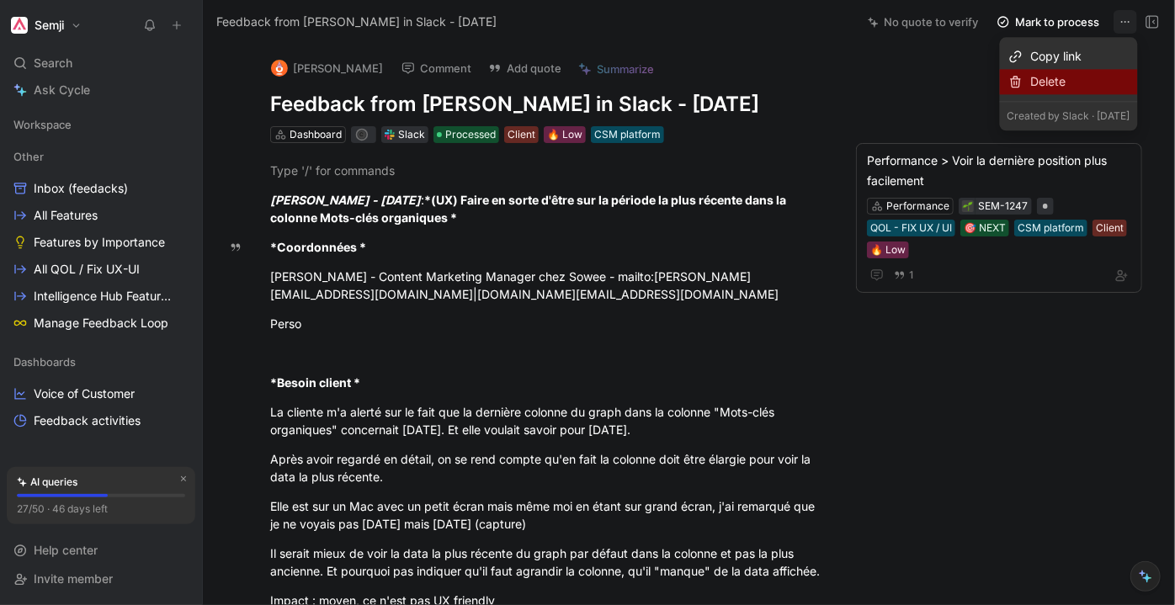
click at [1032, 77] on div "Delete" at bounding box center [1080, 82] width 99 height 20
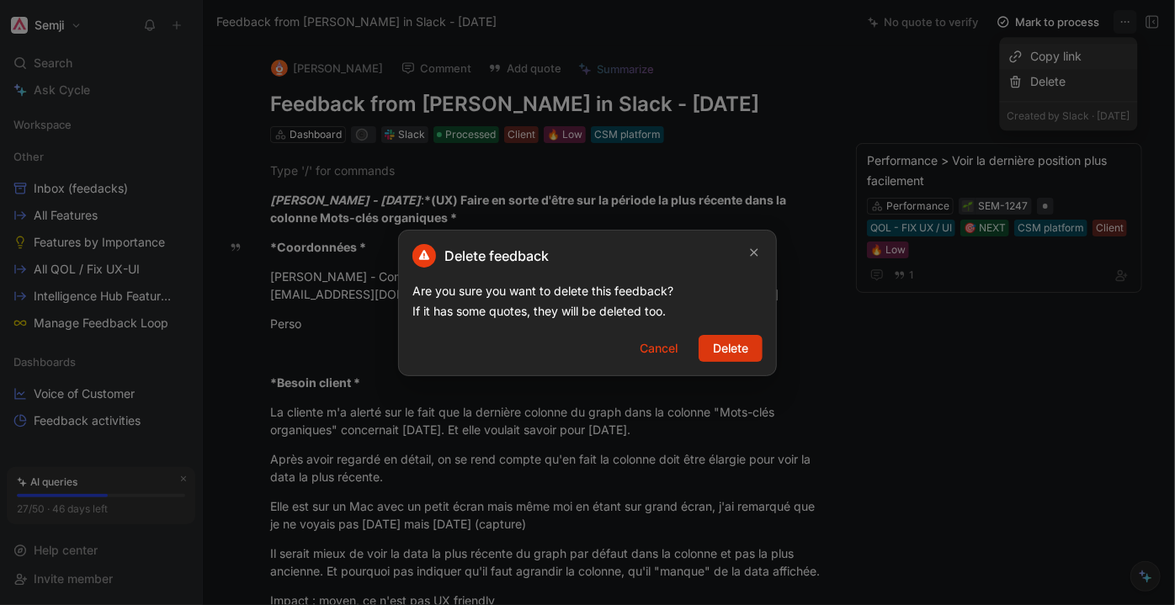
click at [706, 356] on button "Delete" at bounding box center [730, 348] width 64 height 27
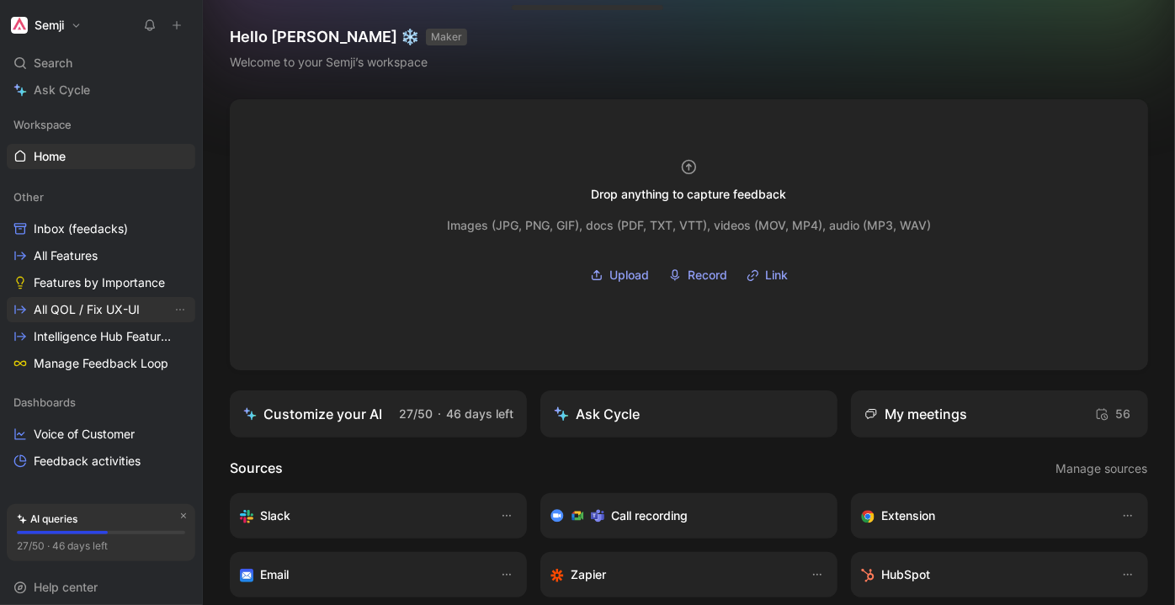
click at [71, 310] on span "All QOL / Fix UX-UI" at bounding box center [87, 309] width 106 height 17
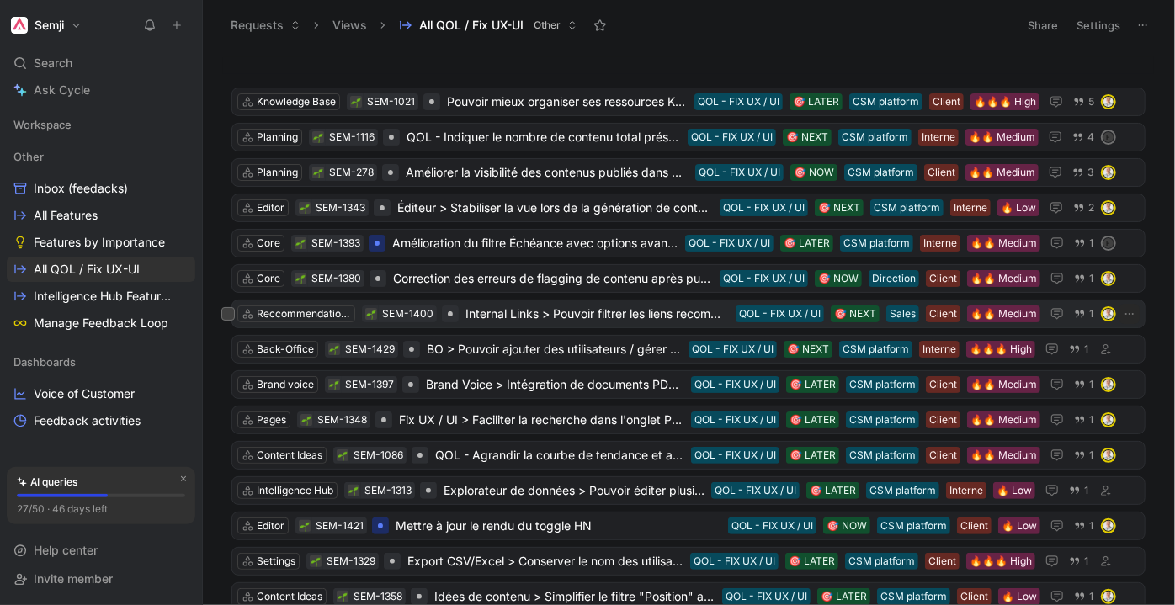
scroll to position [215, 0]
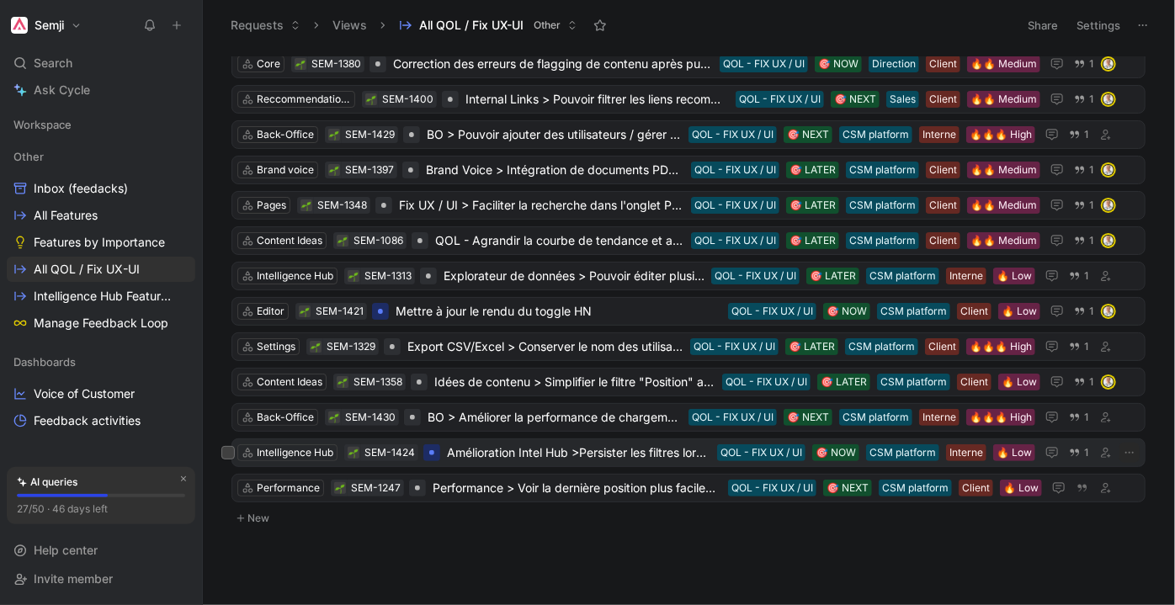
click at [583, 448] on span "Amélioration Intel Hub >Persister les filtres lorsque l'on change de période" at bounding box center [578, 453] width 263 height 20
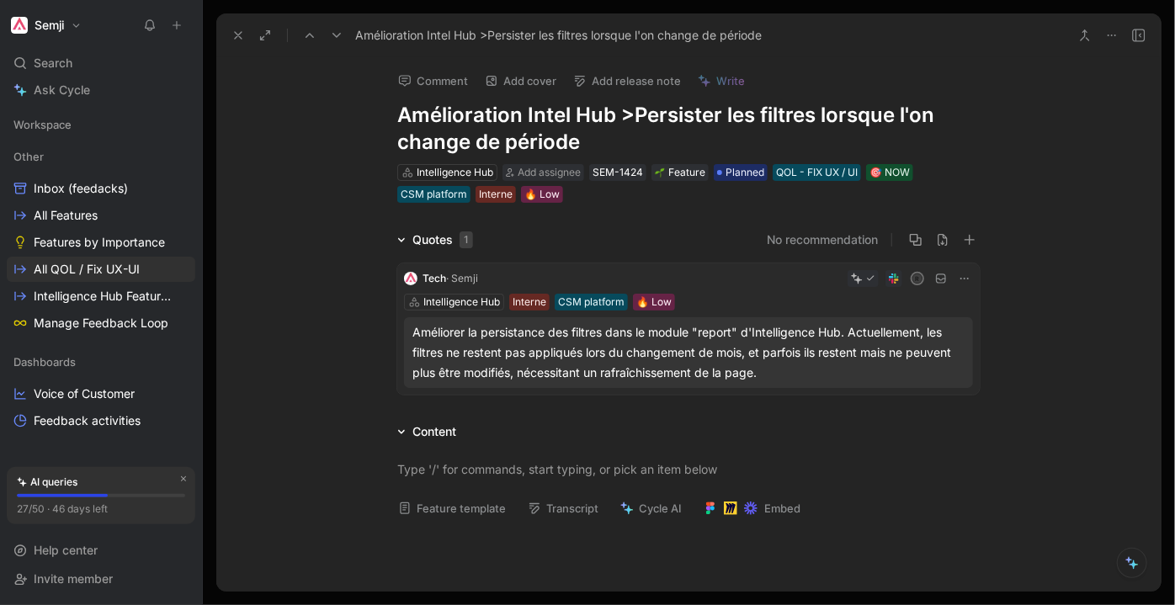
drag, startPoint x: 469, startPoint y: 124, endPoint x: 776, endPoint y: 125, distance: 306.3
click at [776, 125] on h1 "Amélioration Intel Hub >Persister les filtres lorsque l'on change de période" at bounding box center [688, 129] width 582 height 54
drag, startPoint x: 498, startPoint y: 116, endPoint x: 794, endPoint y: 117, distance: 296.2
click at [789, 117] on h1 "Amélioration Intel Hub >Persister les filtres lorsque l'on change de période" at bounding box center [688, 129] width 582 height 54
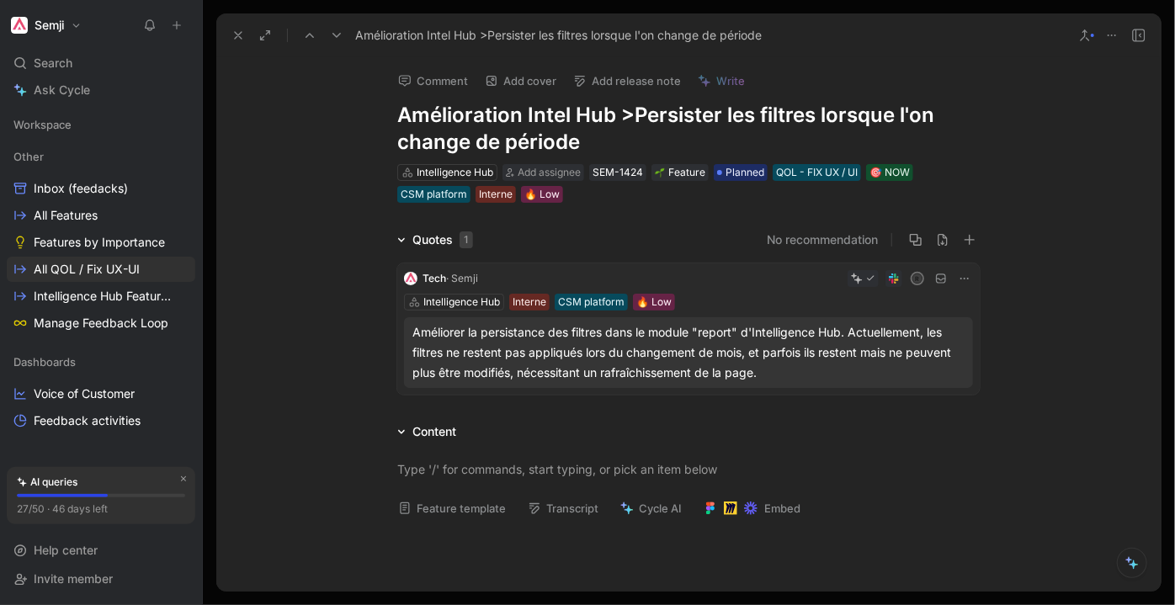
click at [800, 117] on h1 "Amélioration Intel Hub >Persister les filtres lorsque l'on change de période" at bounding box center [688, 129] width 582 height 54
click at [560, 174] on span "Add assignee" at bounding box center [548, 172] width 63 height 13
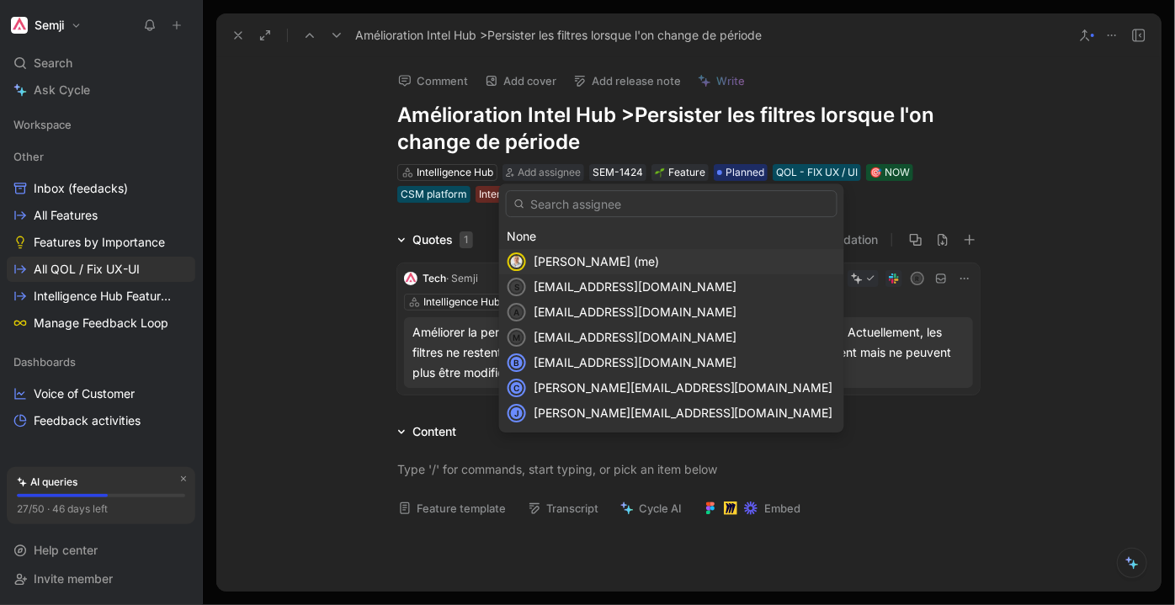
click at [596, 264] on span "[PERSON_NAME] (me)" at bounding box center [595, 261] width 125 height 14
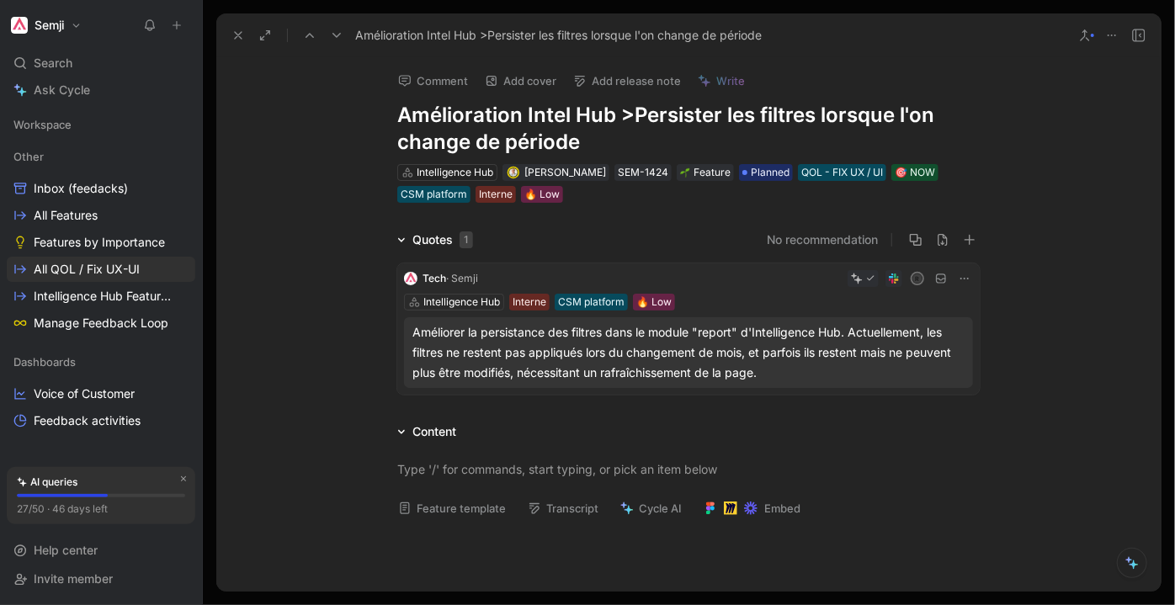
click at [337, 40] on icon at bounding box center [336, 35] width 13 height 13
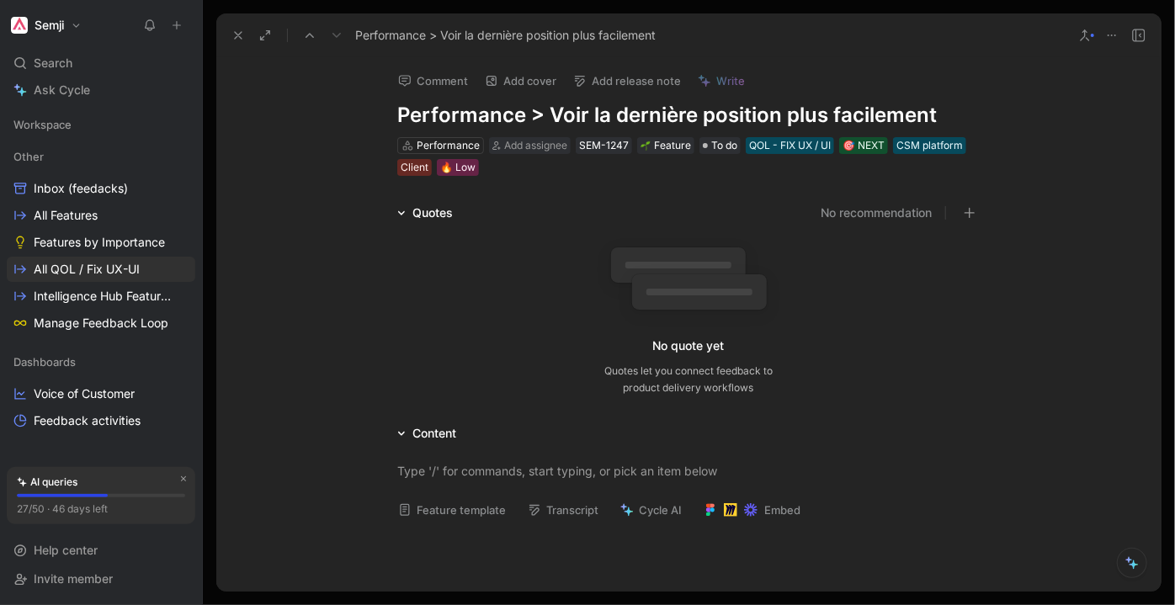
click at [228, 33] on button at bounding box center [238, 36] width 24 height 24
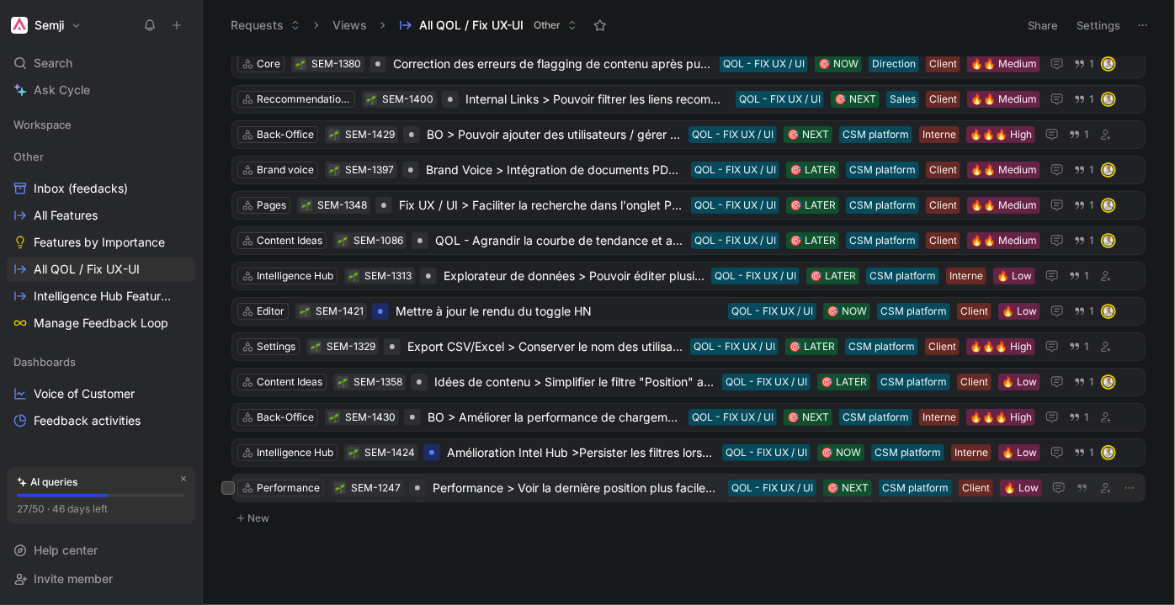
click at [613, 478] on span "Performance > Voir la dernière position plus facilement" at bounding box center [576, 488] width 289 height 20
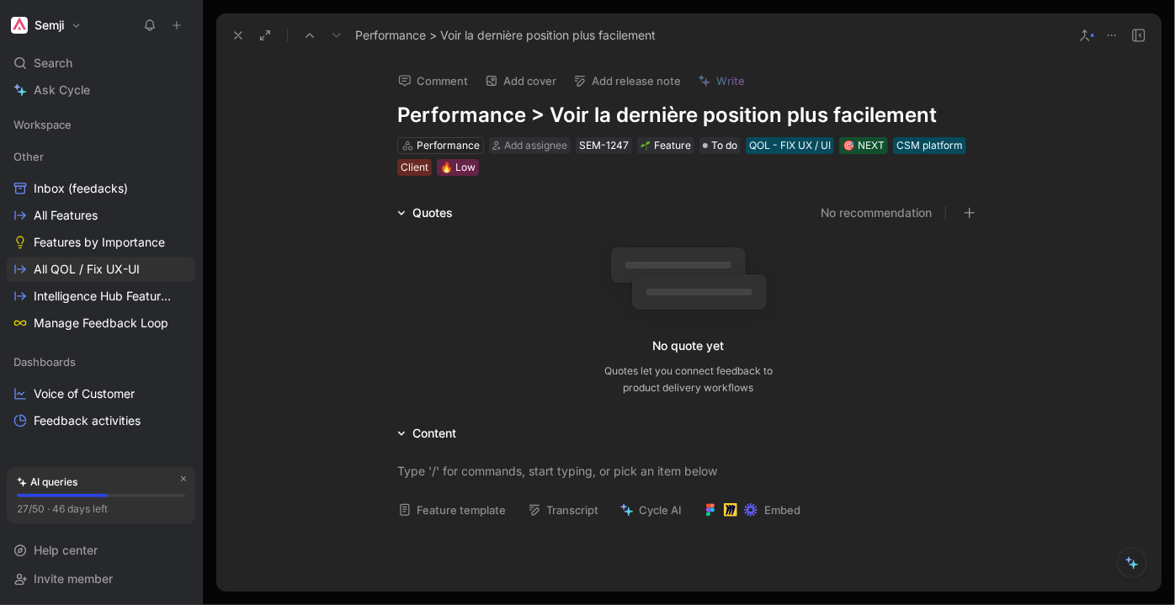
click at [1111, 43] on button at bounding box center [1112, 36] width 24 height 24
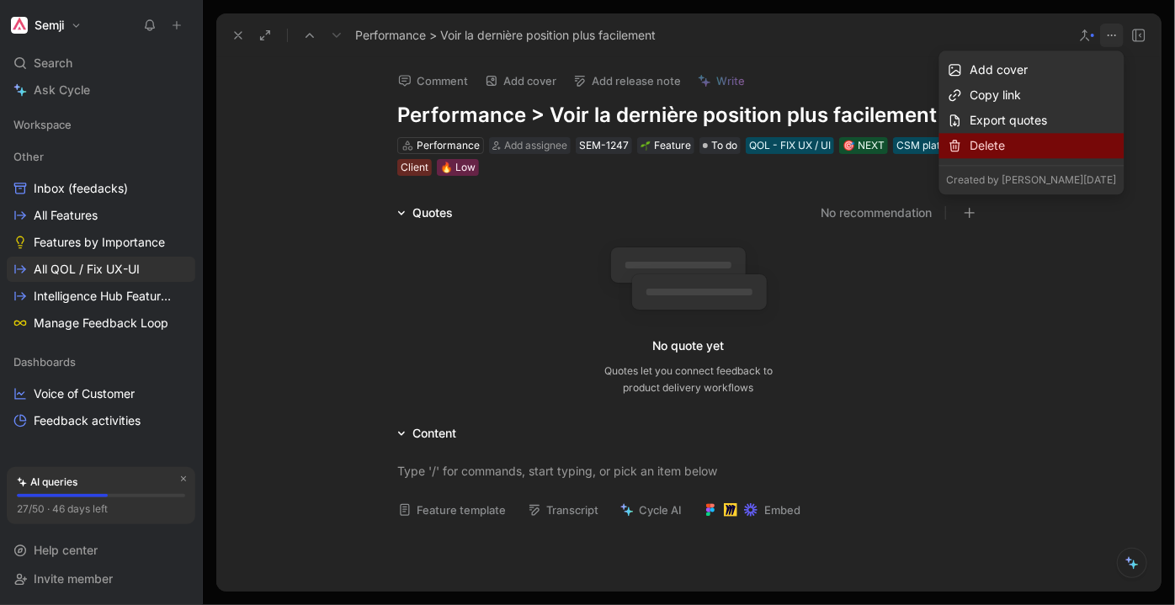
click at [1021, 147] on div "Delete" at bounding box center [1043, 145] width 146 height 20
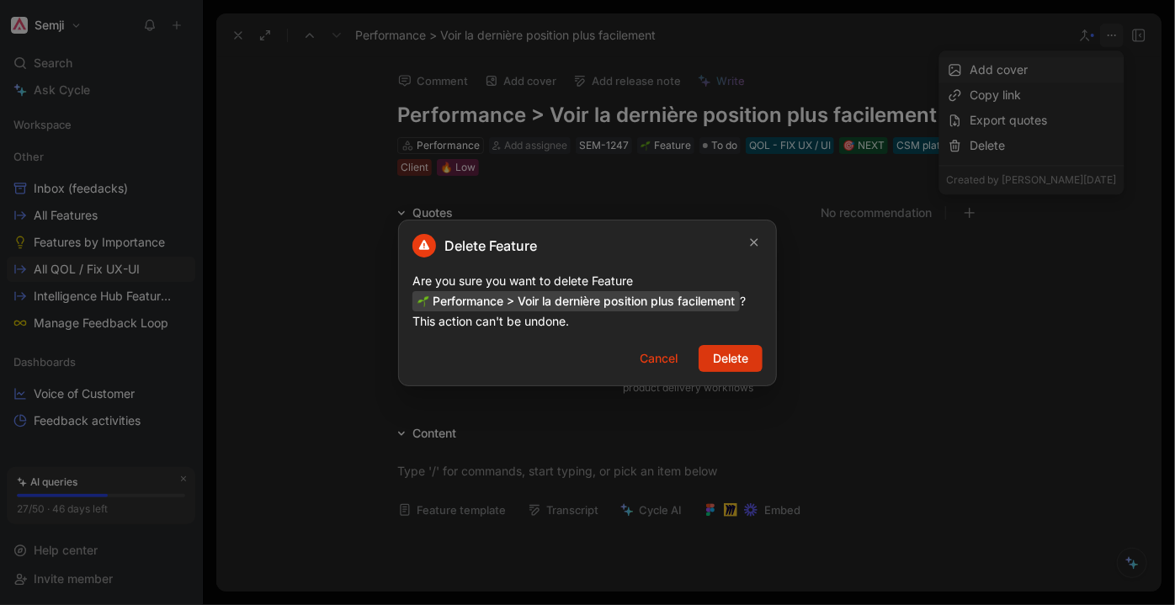
click at [721, 356] on span "Delete" at bounding box center [730, 358] width 35 height 20
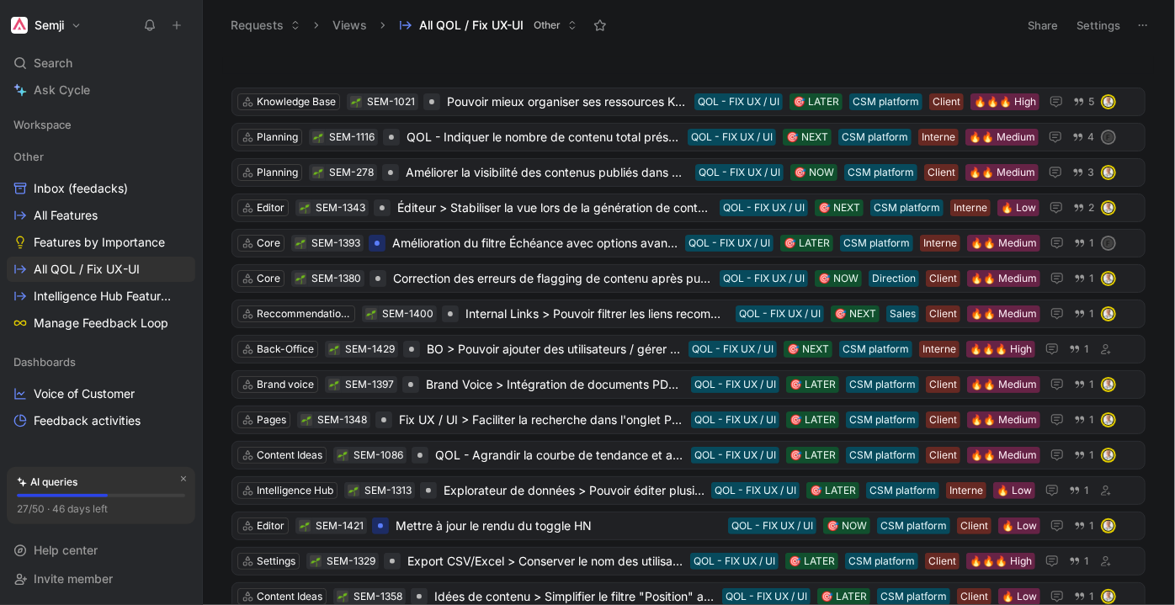
click at [1146, 30] on icon at bounding box center [1142, 25] width 13 height 13
click at [1049, 19] on button "Share" at bounding box center [1042, 25] width 45 height 24
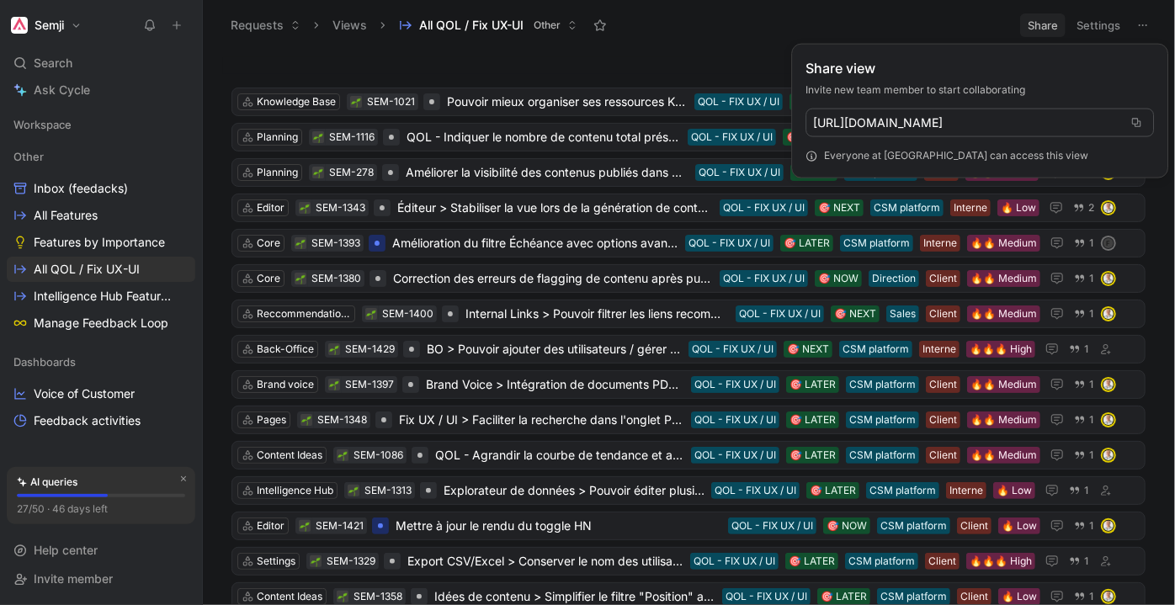
click at [1133, 118] on use at bounding box center [1136, 122] width 9 height 9
